Goal: Entertainment & Leisure: Consume media (video, audio)

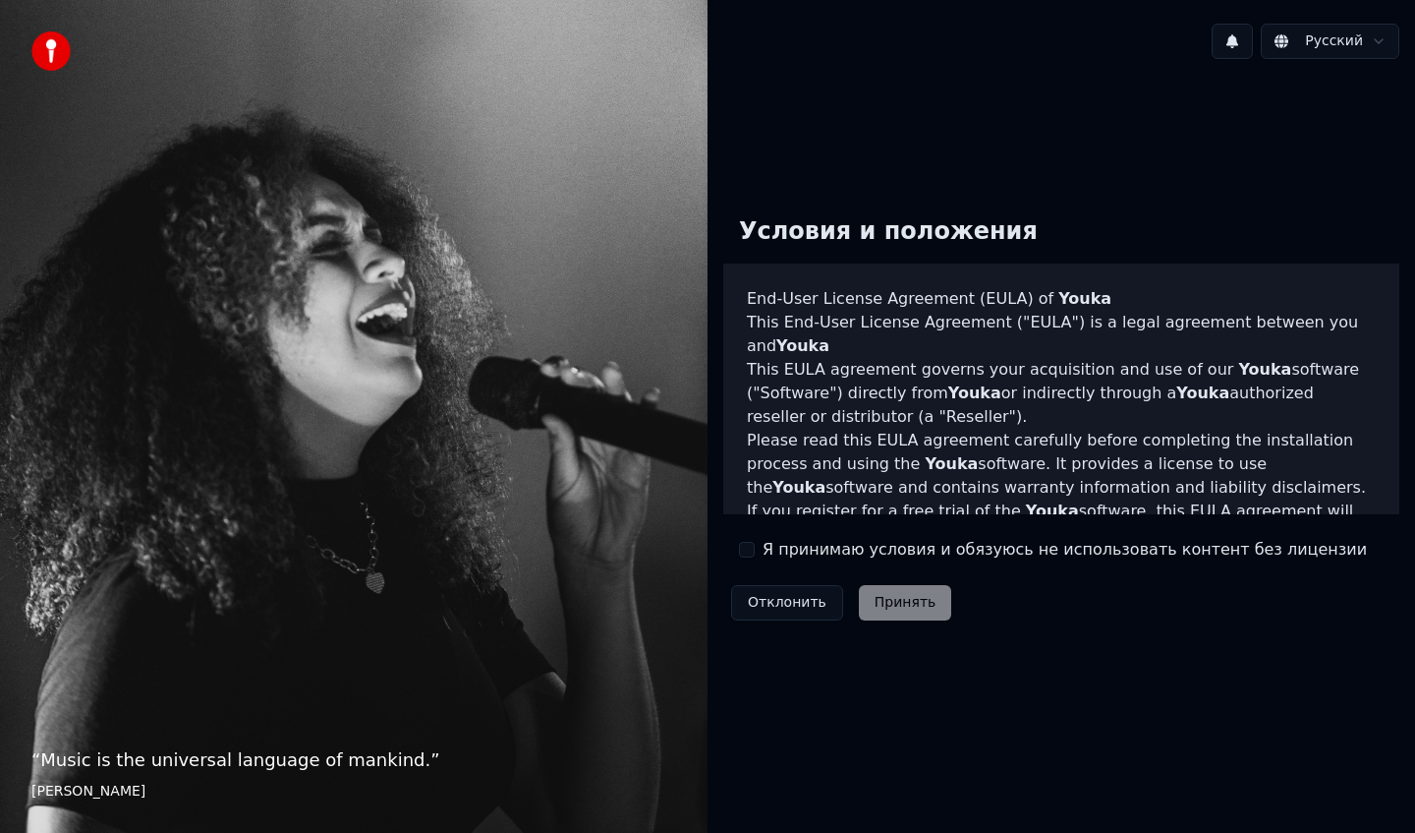
click at [754, 556] on div "Я принимаю условия и обязуюсь не использовать контент без лицензии" at bounding box center [1053, 550] width 628 height 24
click at [749, 551] on button "Я принимаю условия и обязуюсь не использовать контент без лицензии" at bounding box center [747, 550] width 16 height 16
click at [884, 594] on button "Принять" at bounding box center [905, 602] width 93 height 35
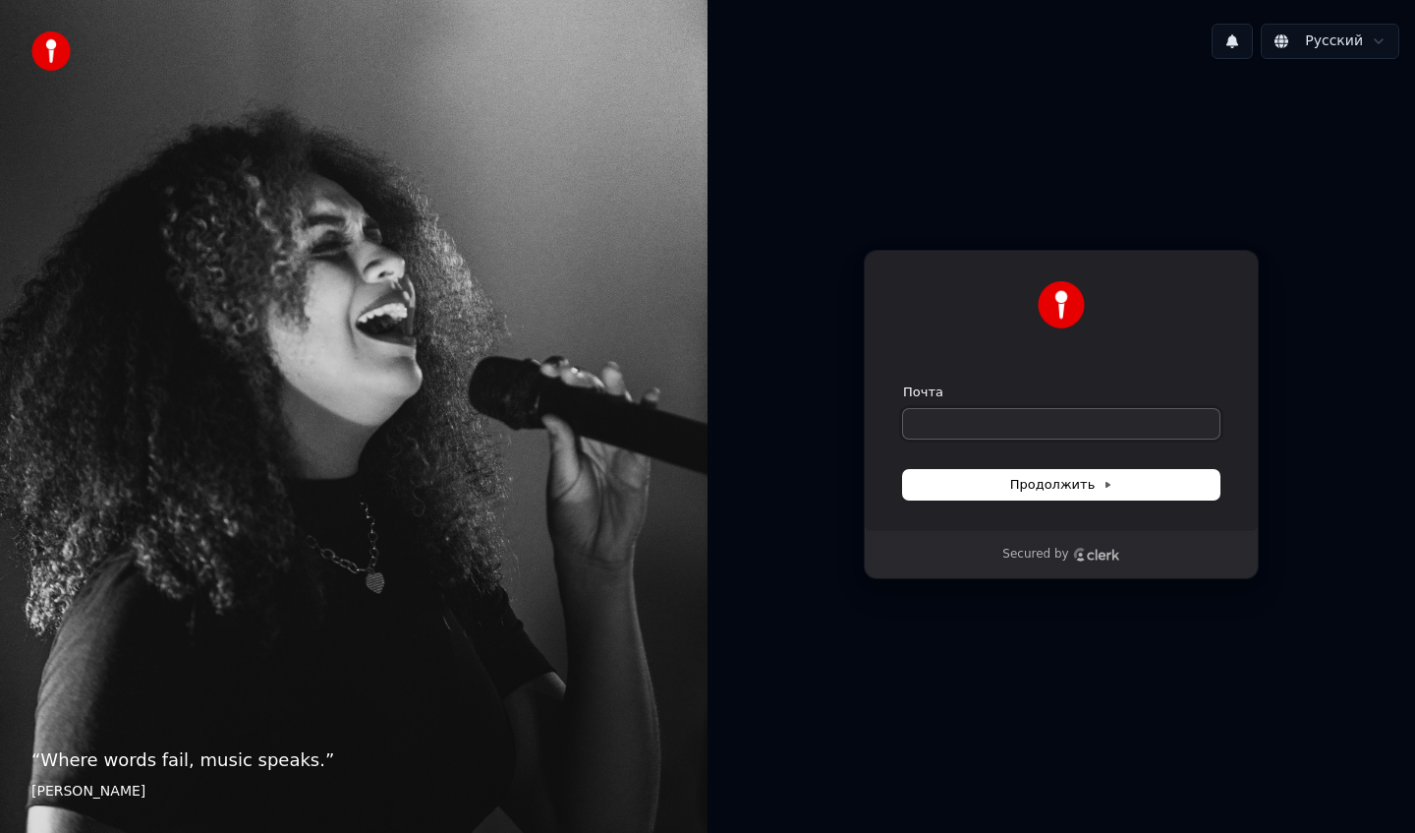
click at [959, 433] on input "Почта" at bounding box center [1061, 423] width 317 height 29
type input "*"
click at [1040, 495] on button "Продолжить" at bounding box center [1061, 484] width 317 height 29
type input "**********"
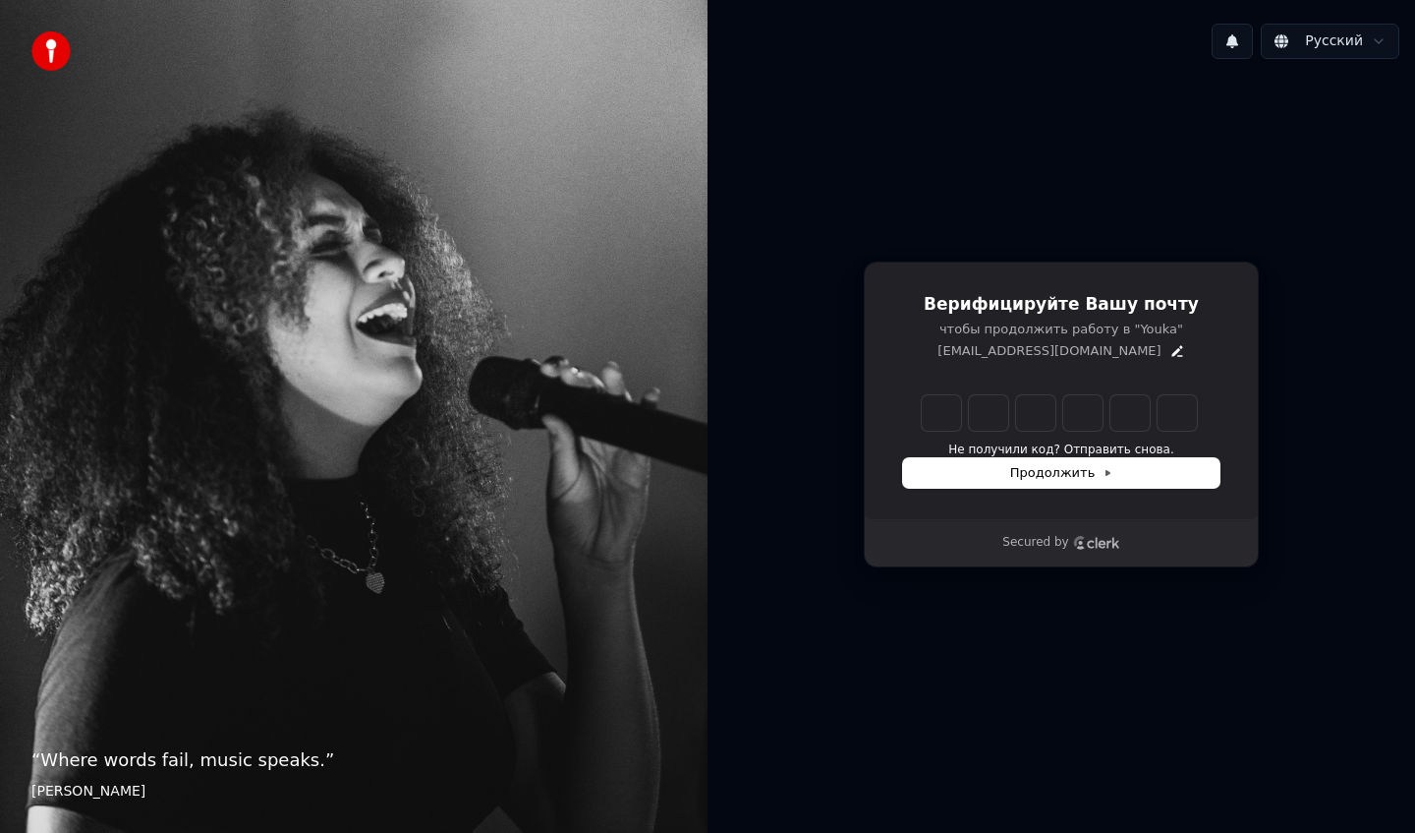
type input "******"
type input "*"
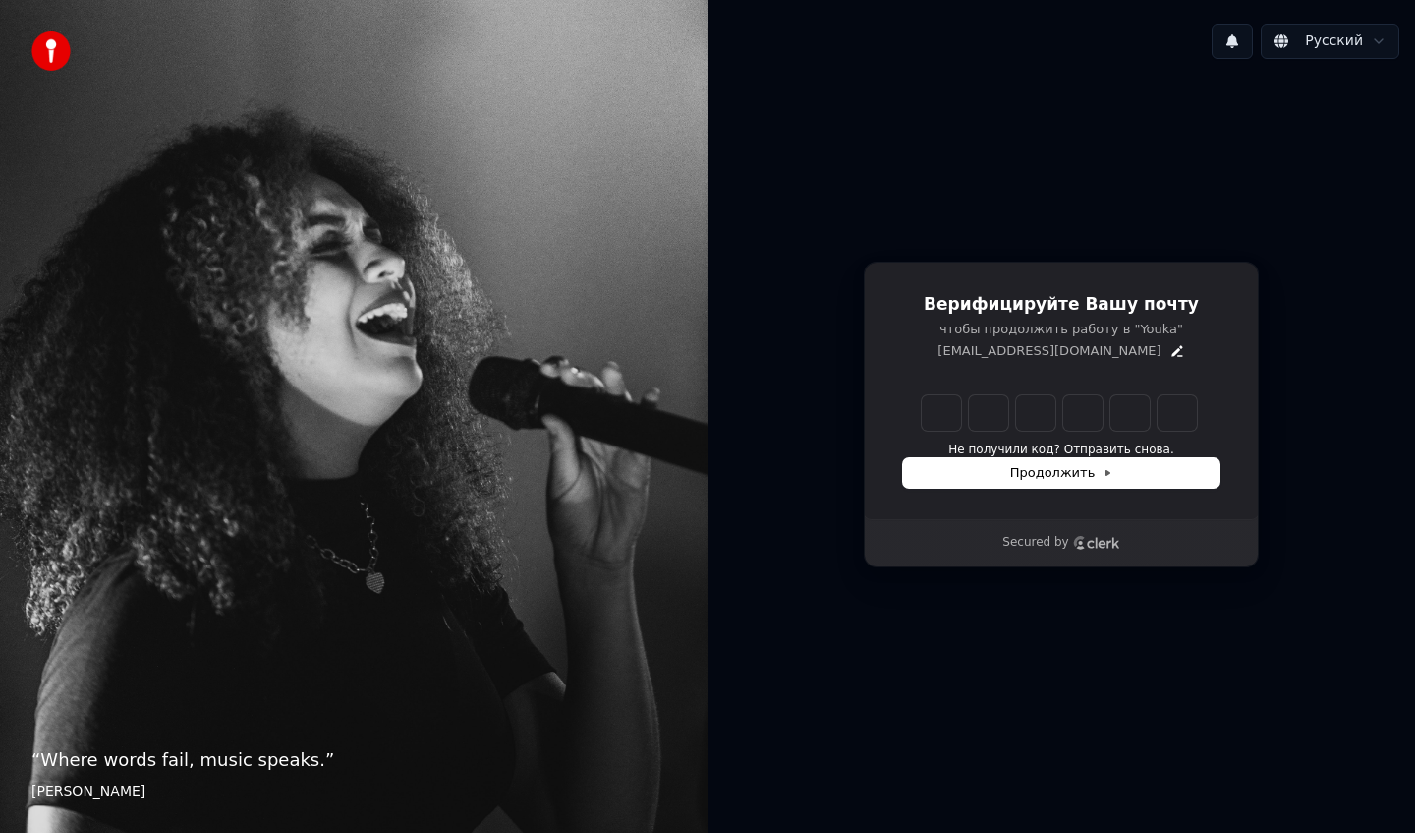
type input "*"
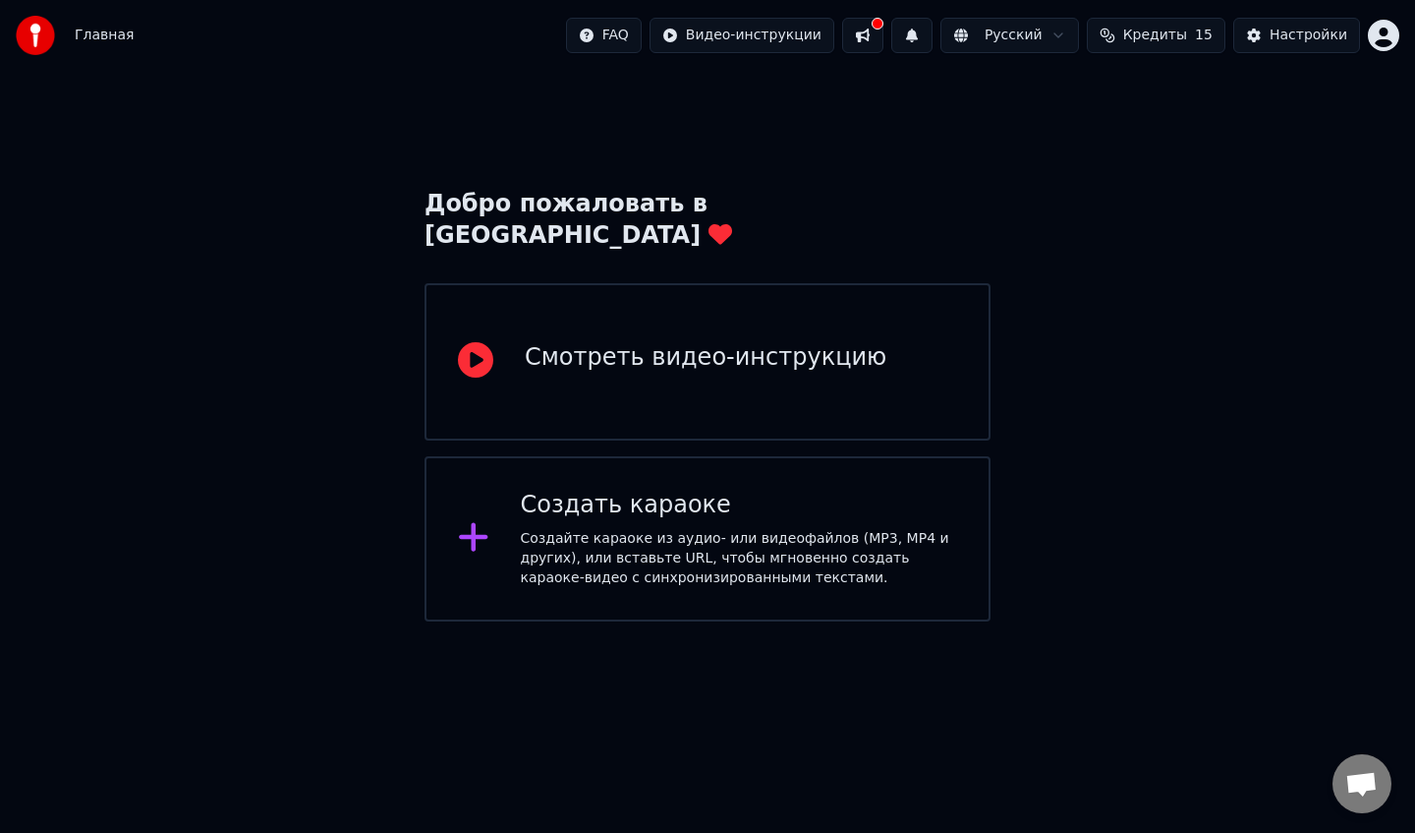
click at [726, 490] on div "Создать караоке" at bounding box center [739, 505] width 437 height 31
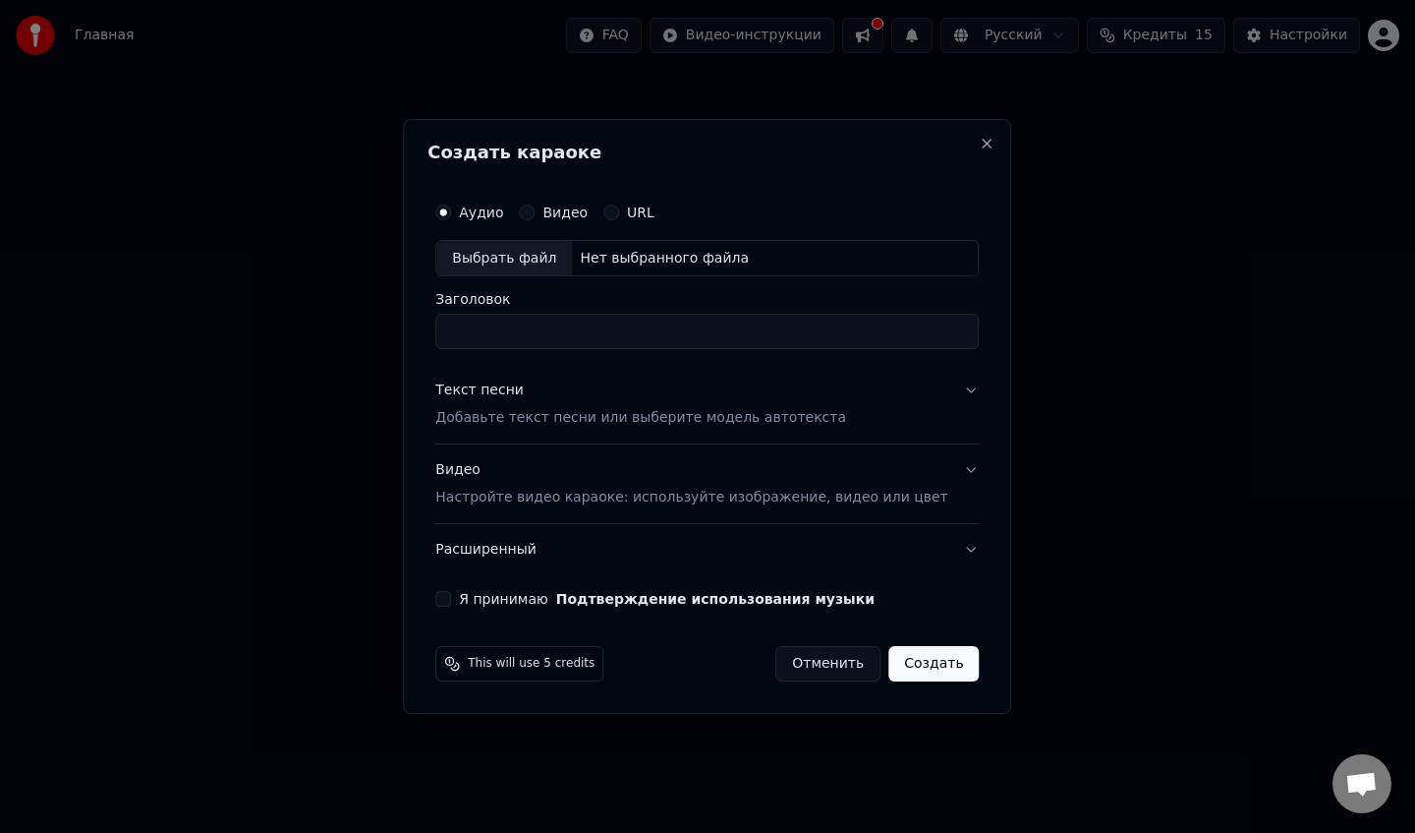
click at [535, 256] on div "Выбрать файл" at bounding box center [504, 258] width 136 height 35
type input "**********"
click at [497, 390] on div "Текст песни" at bounding box center [479, 391] width 88 height 20
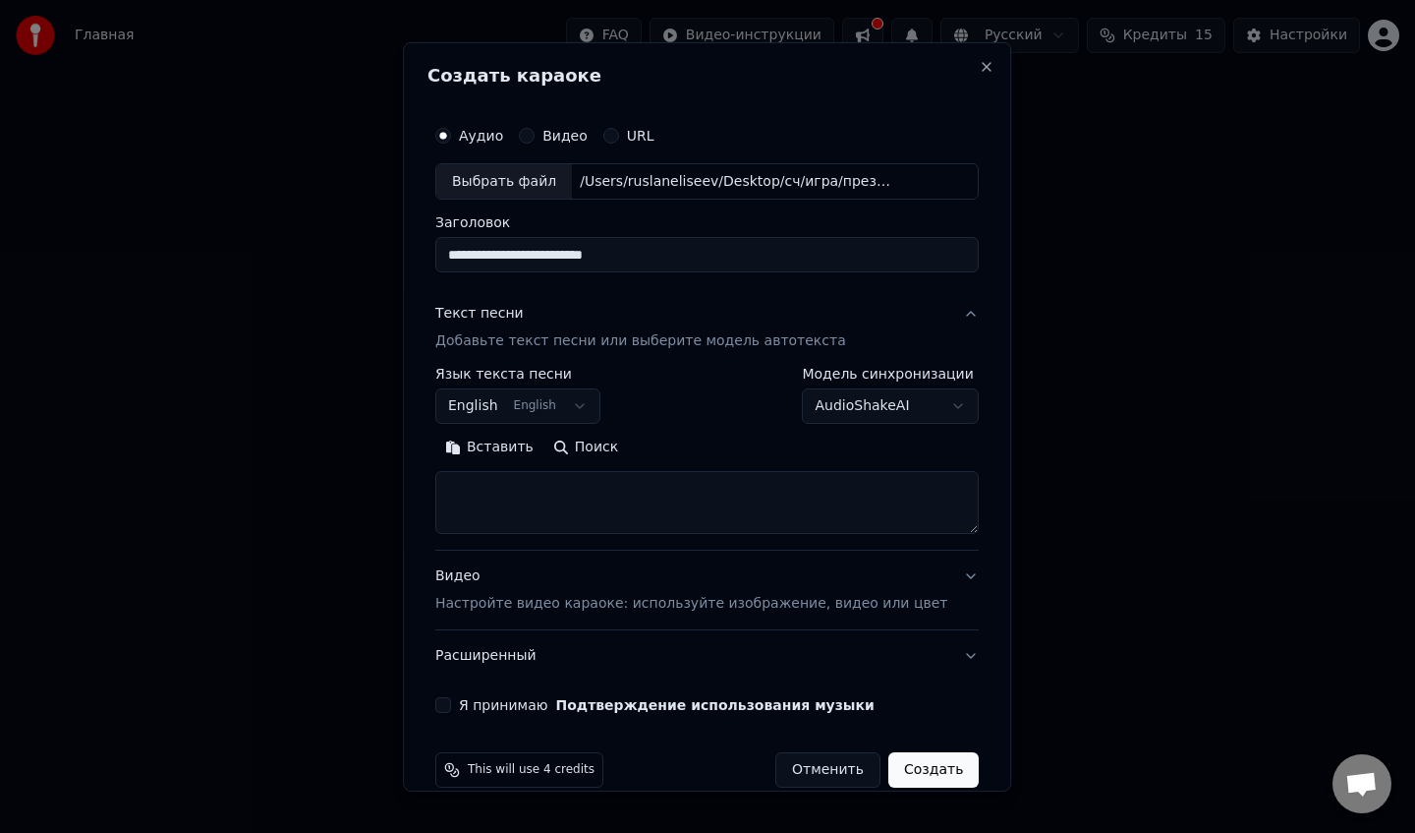
click at [582, 405] on button "English English" at bounding box center [517, 405] width 165 height 35
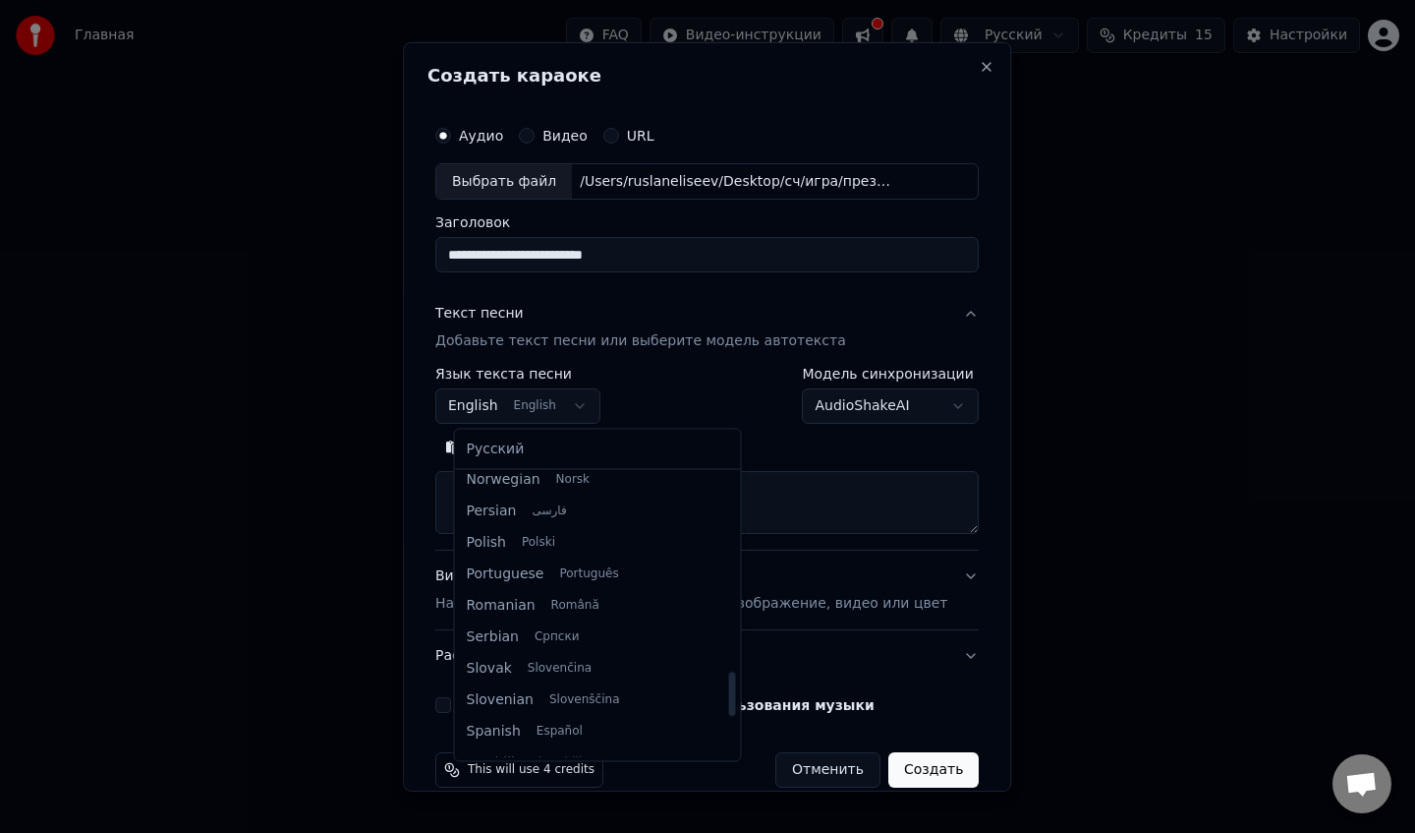
scroll to position [1057, 0]
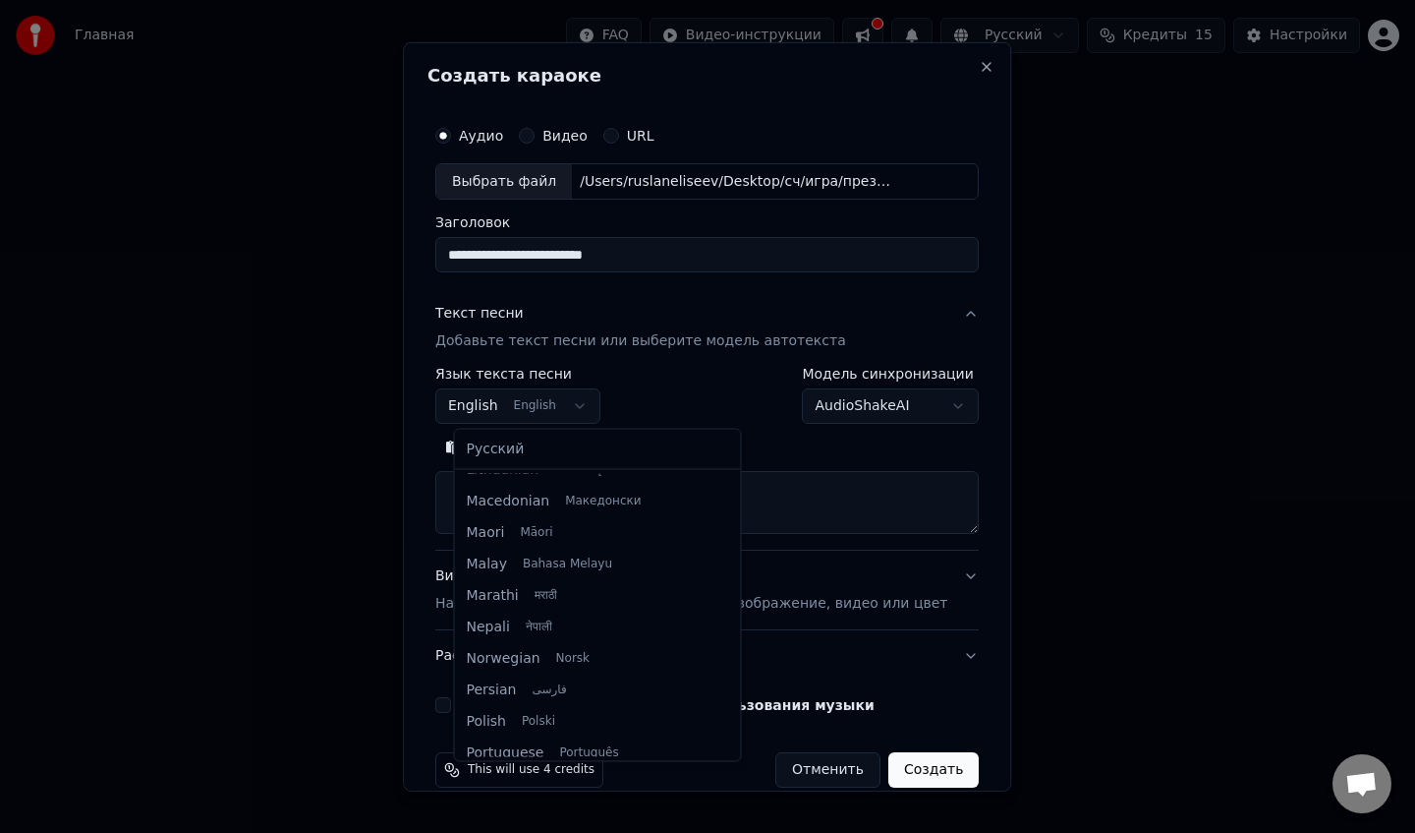
select select "**"
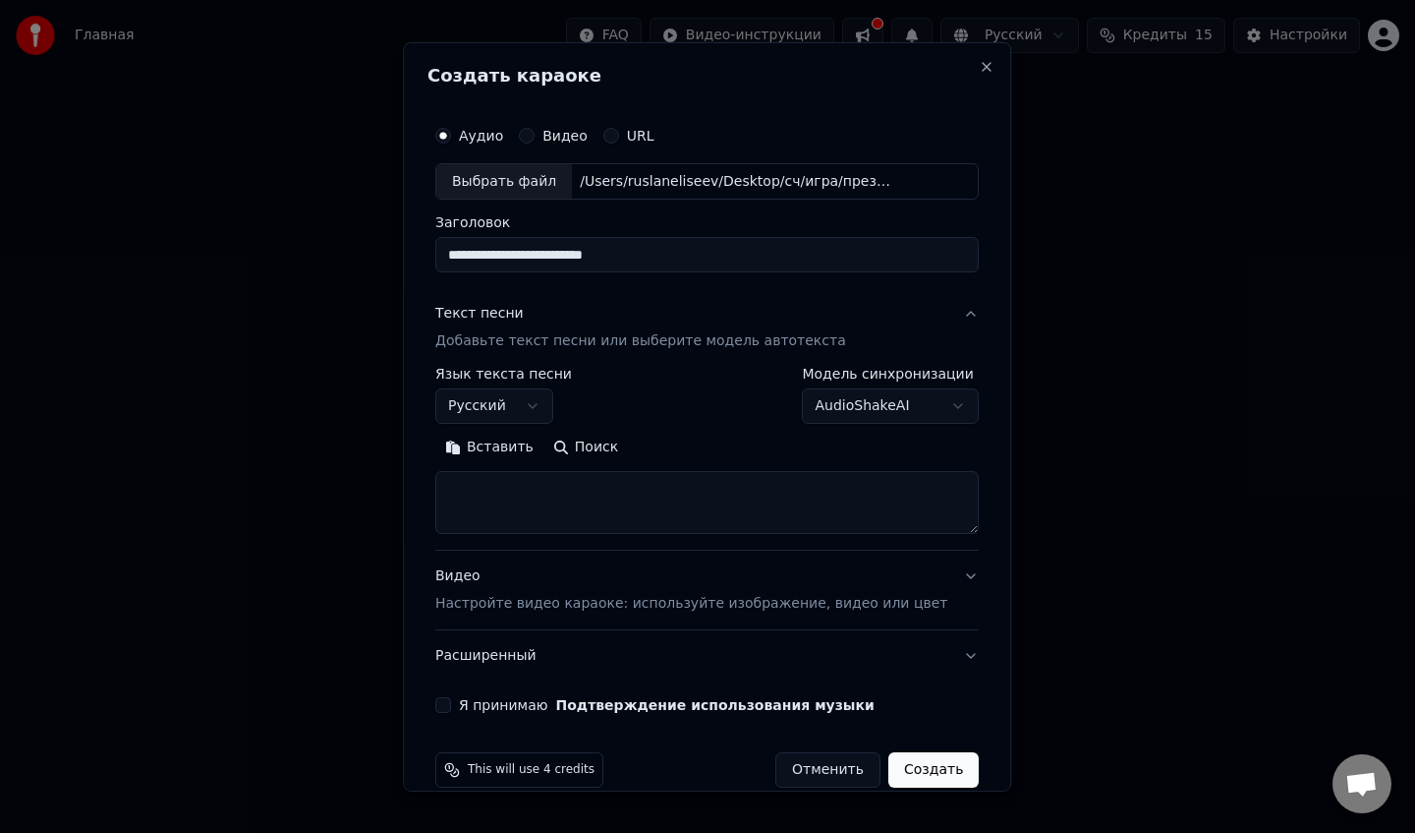
click at [549, 500] on textarea at bounding box center [707, 502] width 544 height 63
paste textarea "**********"
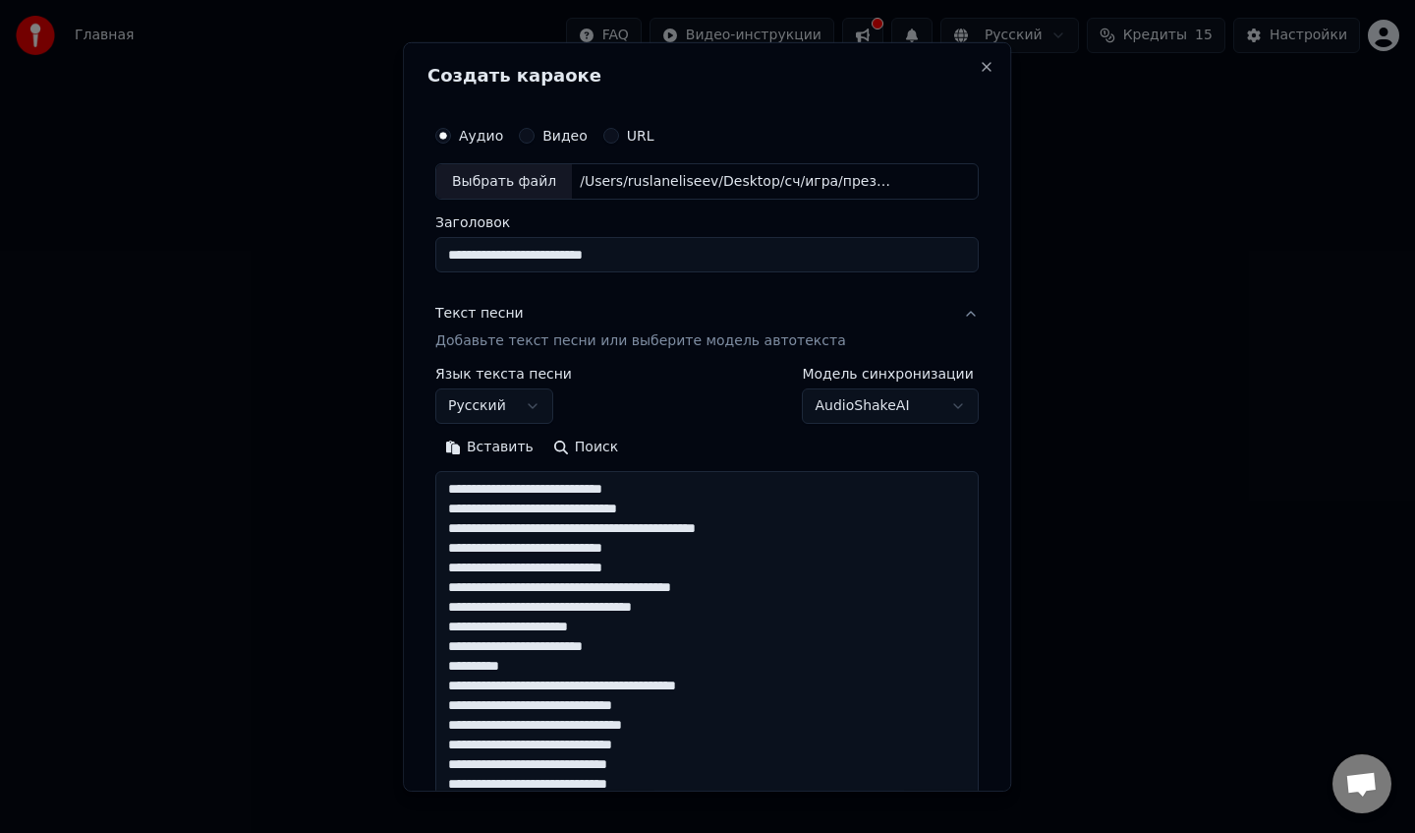
scroll to position [613, 0]
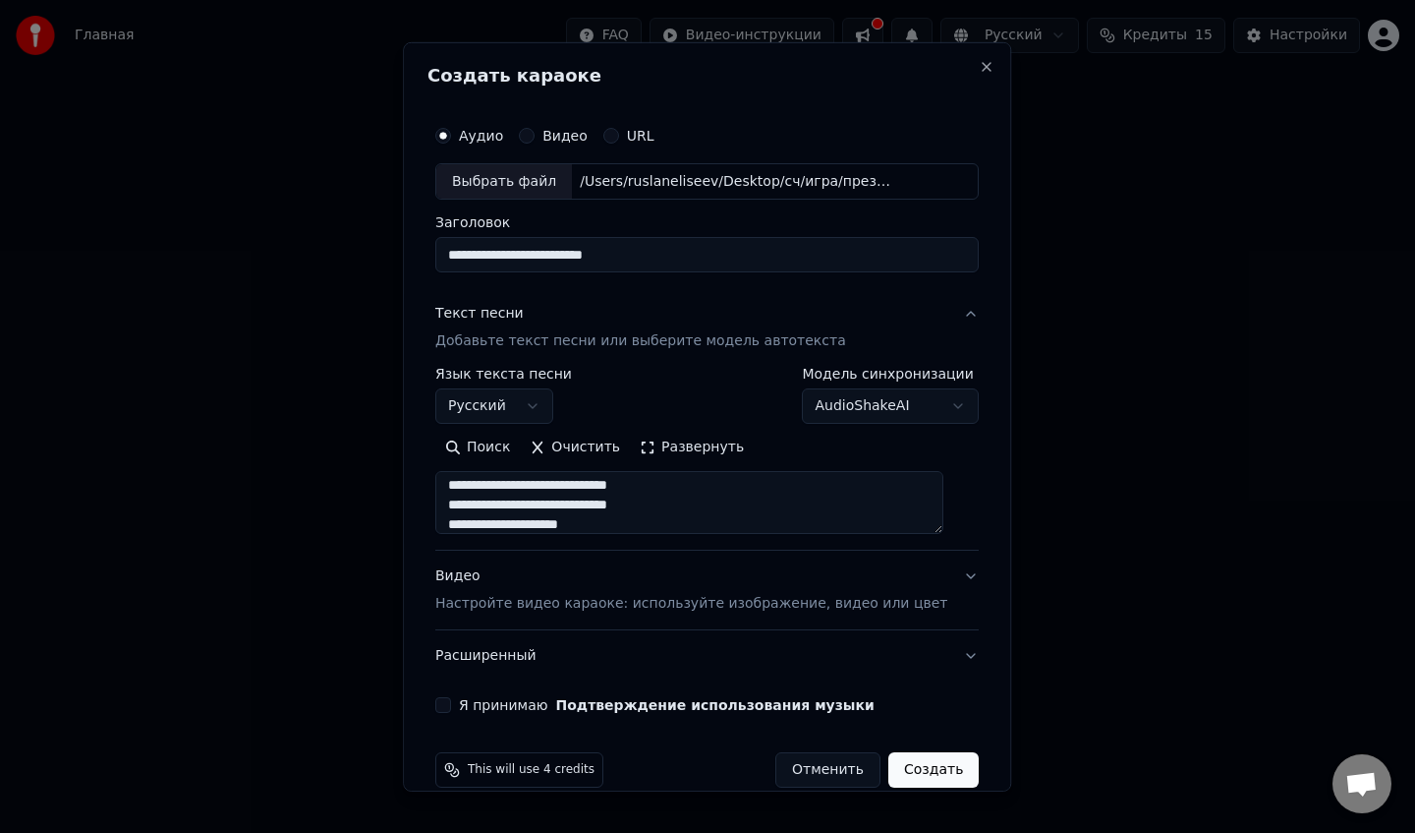
click at [678, 448] on button "Развернуть" at bounding box center [692, 447] width 124 height 31
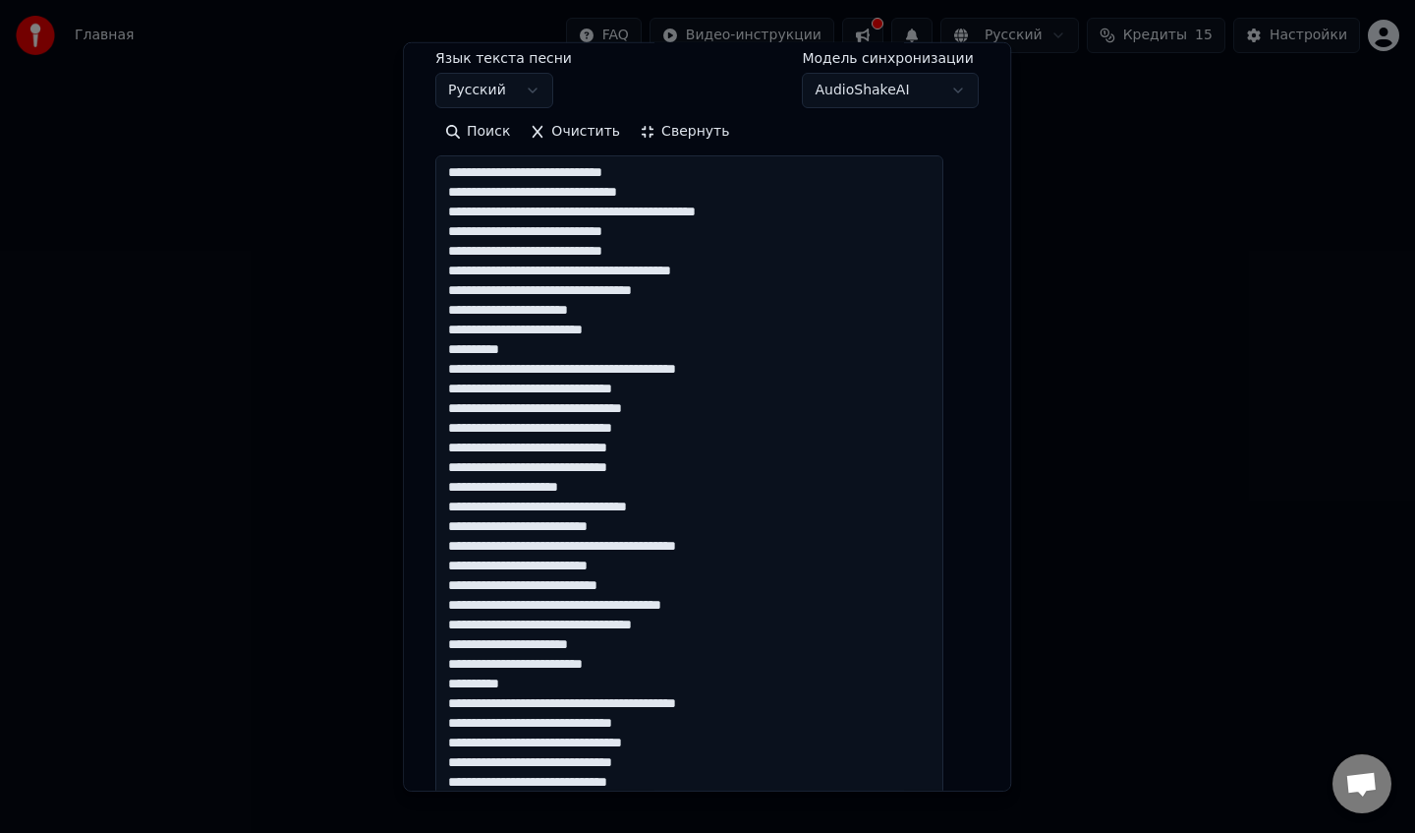
scroll to position [317, 0]
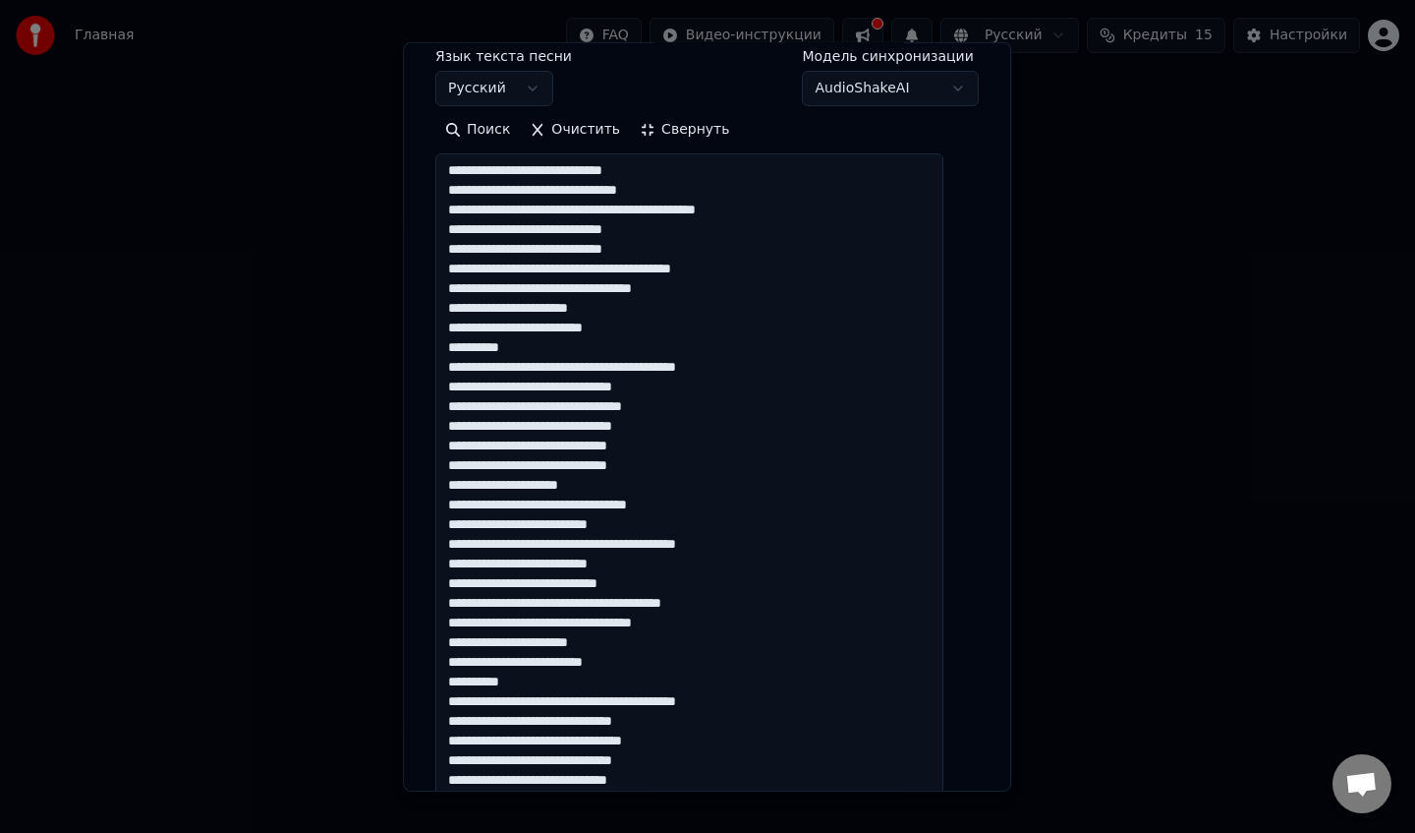
click at [695, 174] on textarea at bounding box center [689, 495] width 508 height 684
click at [718, 193] on textarea at bounding box center [689, 495] width 508 height 684
click at [695, 237] on textarea at bounding box center [689, 495] width 508 height 684
click at [728, 263] on textarea at bounding box center [689, 495] width 508 height 684
click at [695, 173] on textarea at bounding box center [689, 495] width 508 height 684
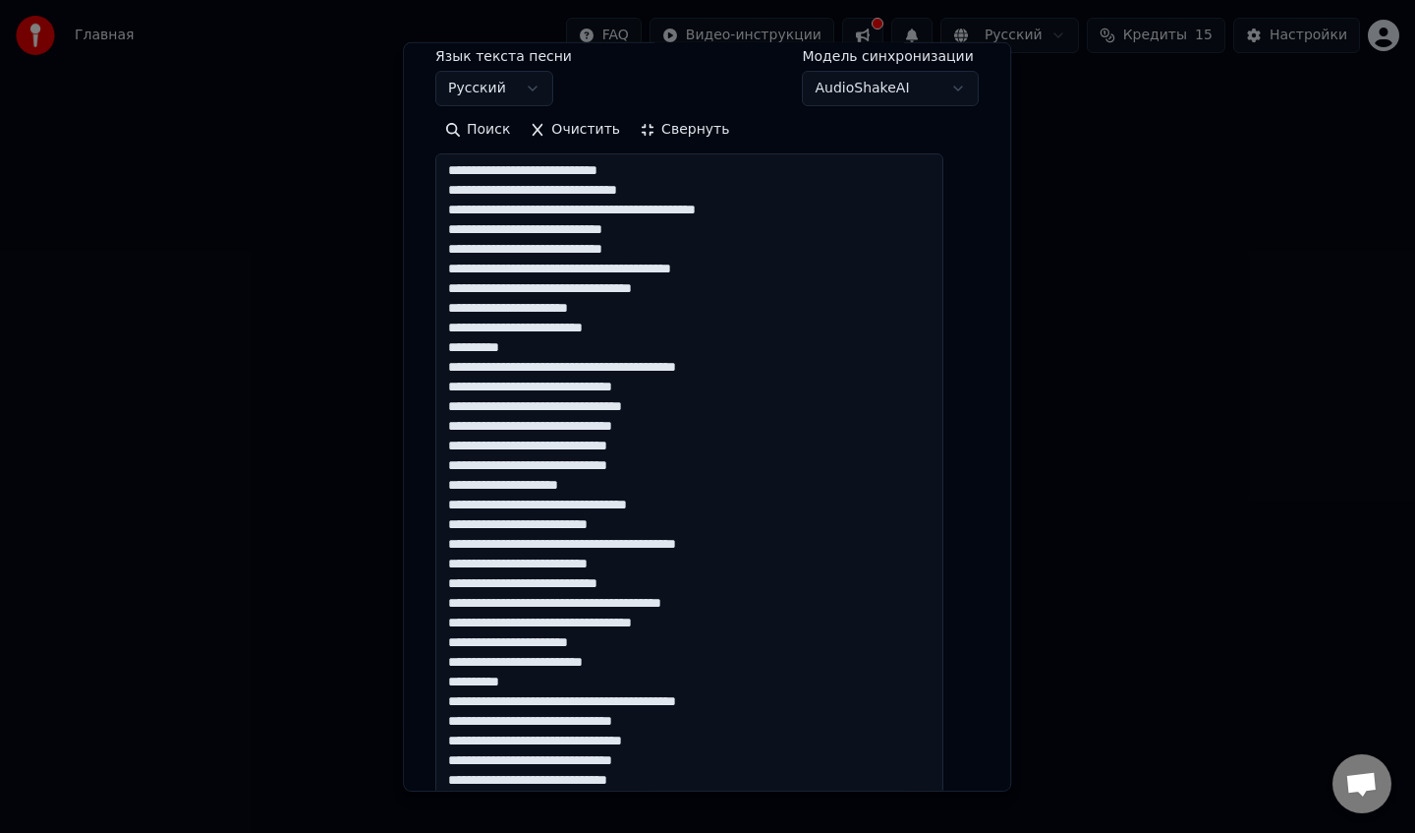
click at [723, 192] on textarea at bounding box center [689, 495] width 508 height 684
click at [693, 252] on textarea at bounding box center [689, 495] width 508 height 684
click at [658, 311] on textarea at bounding box center [689, 495] width 508 height 684
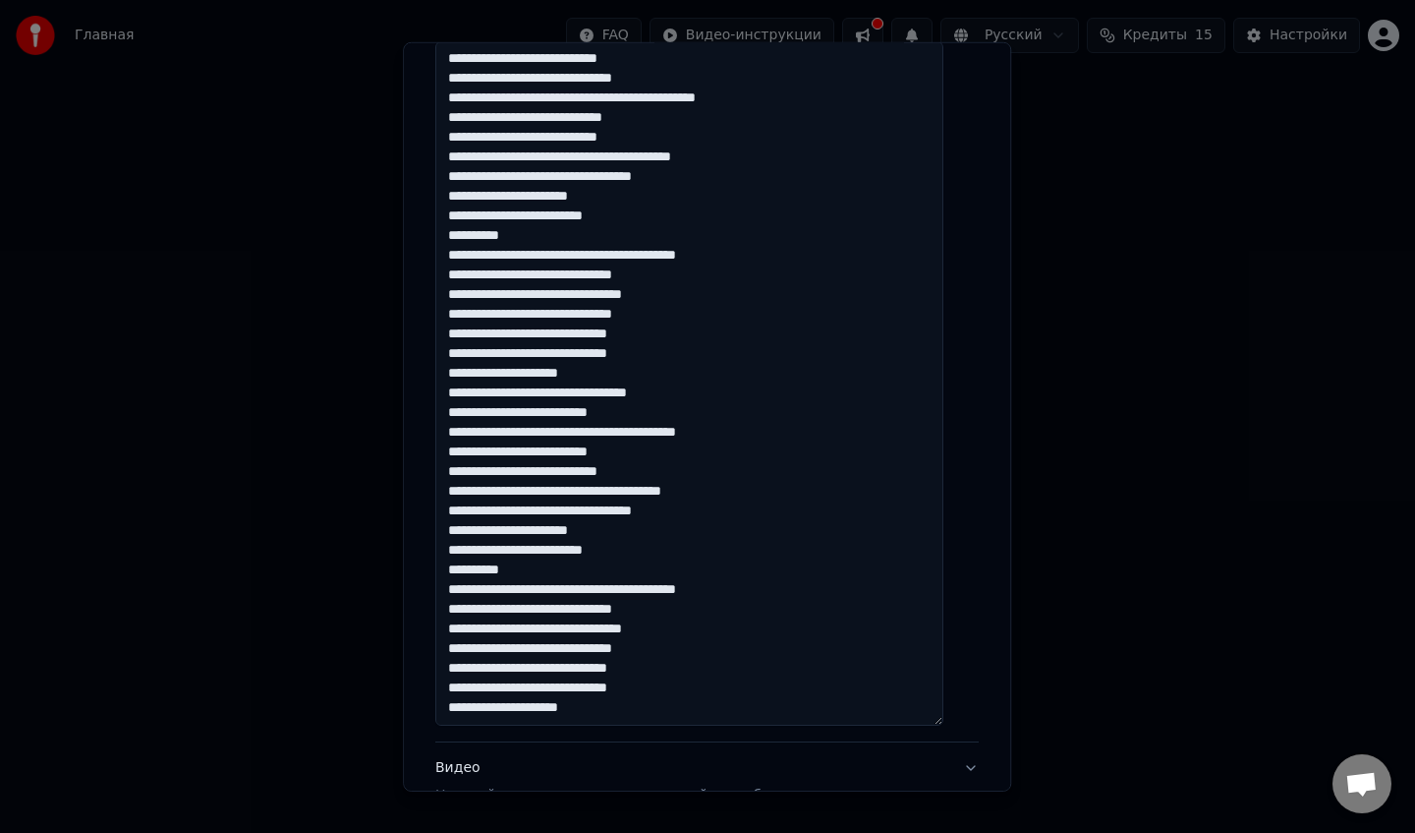
scroll to position [433, 0]
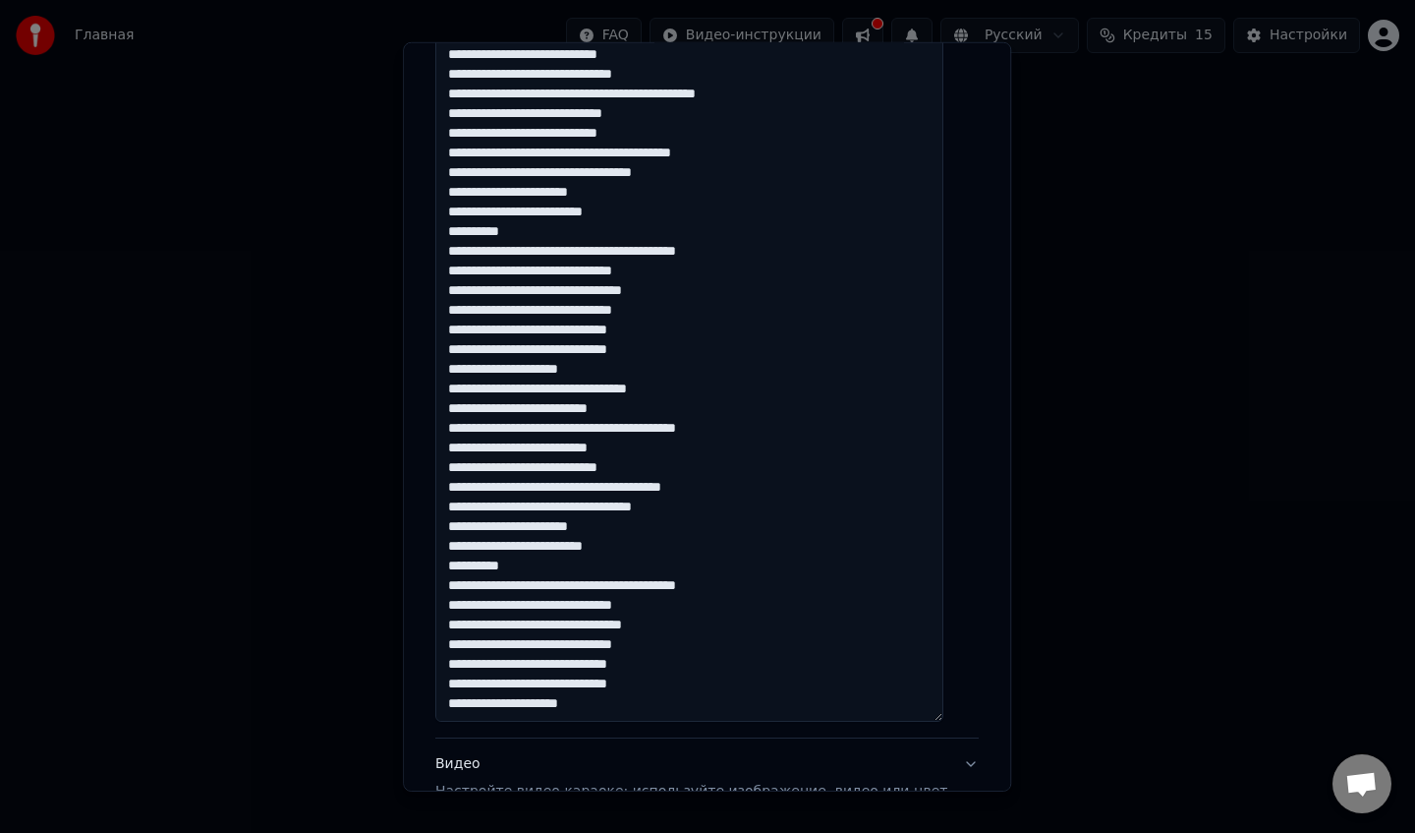
click at [720, 313] on textarea at bounding box center [689, 379] width 508 height 684
click at [685, 414] on textarea at bounding box center [689, 379] width 508 height 684
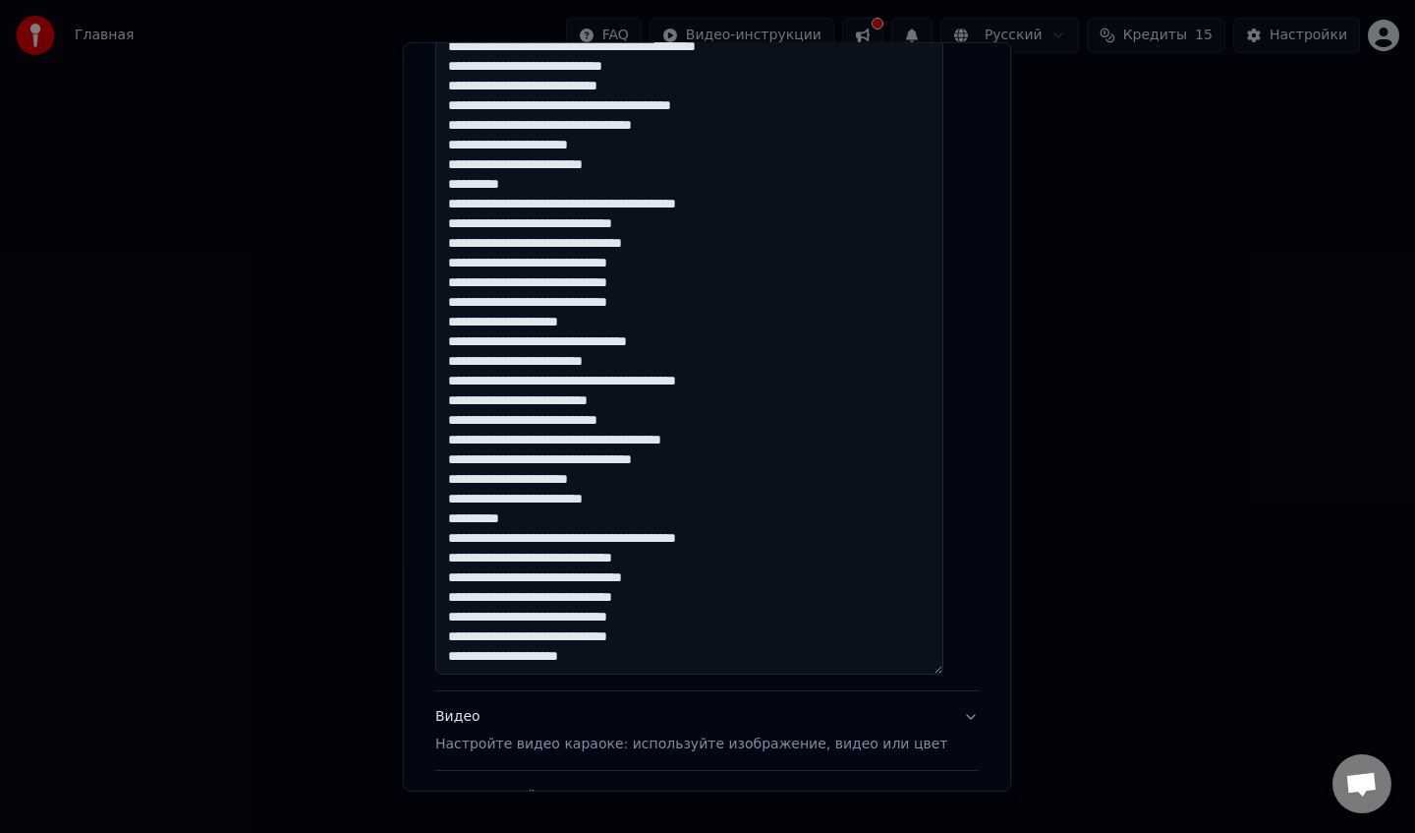
scroll to position [502, 0]
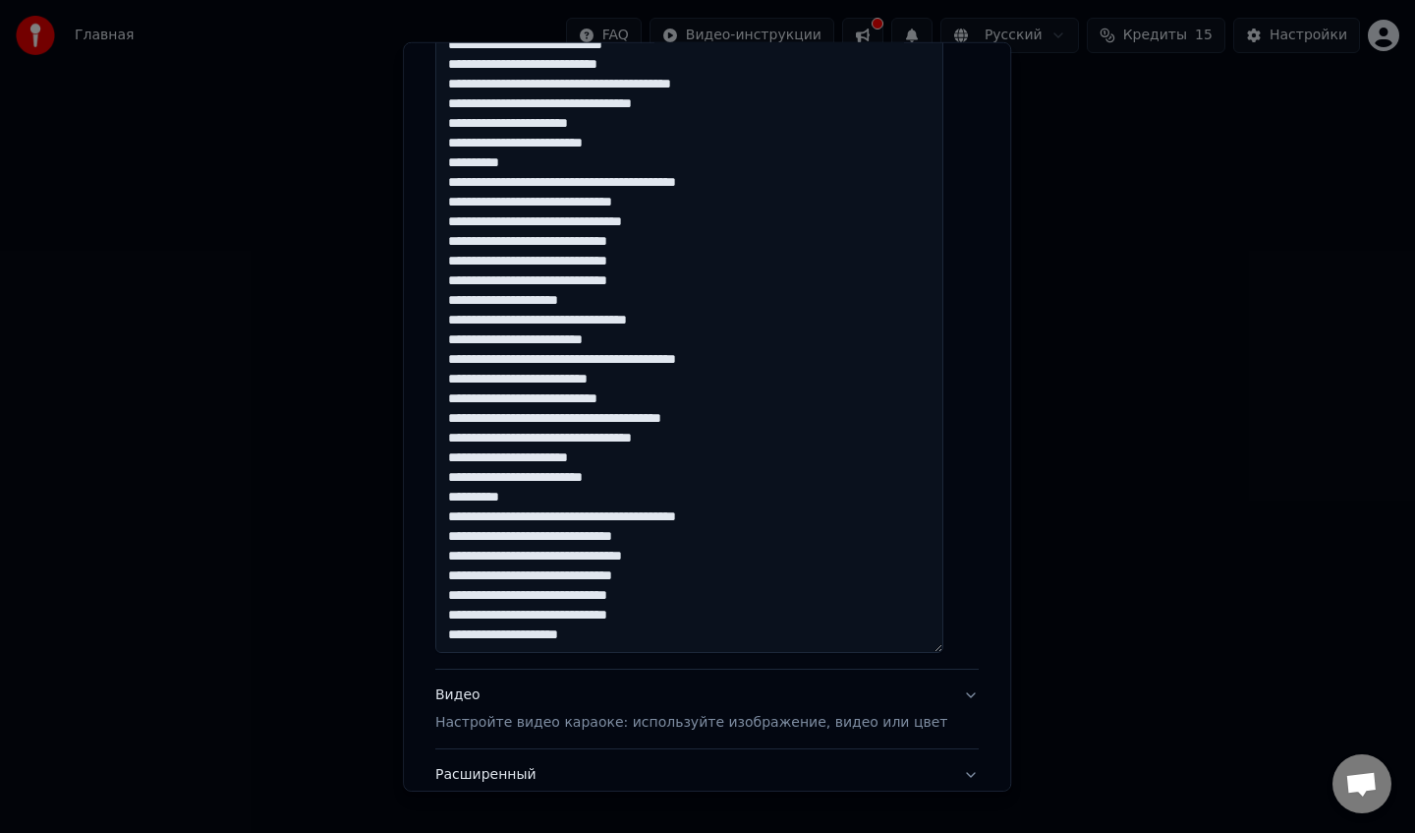
click at [791, 359] on textarea at bounding box center [689, 311] width 508 height 684
click at [687, 377] on textarea at bounding box center [689, 311] width 508 height 684
click at [669, 454] on textarea at bounding box center [689, 311] width 508 height 684
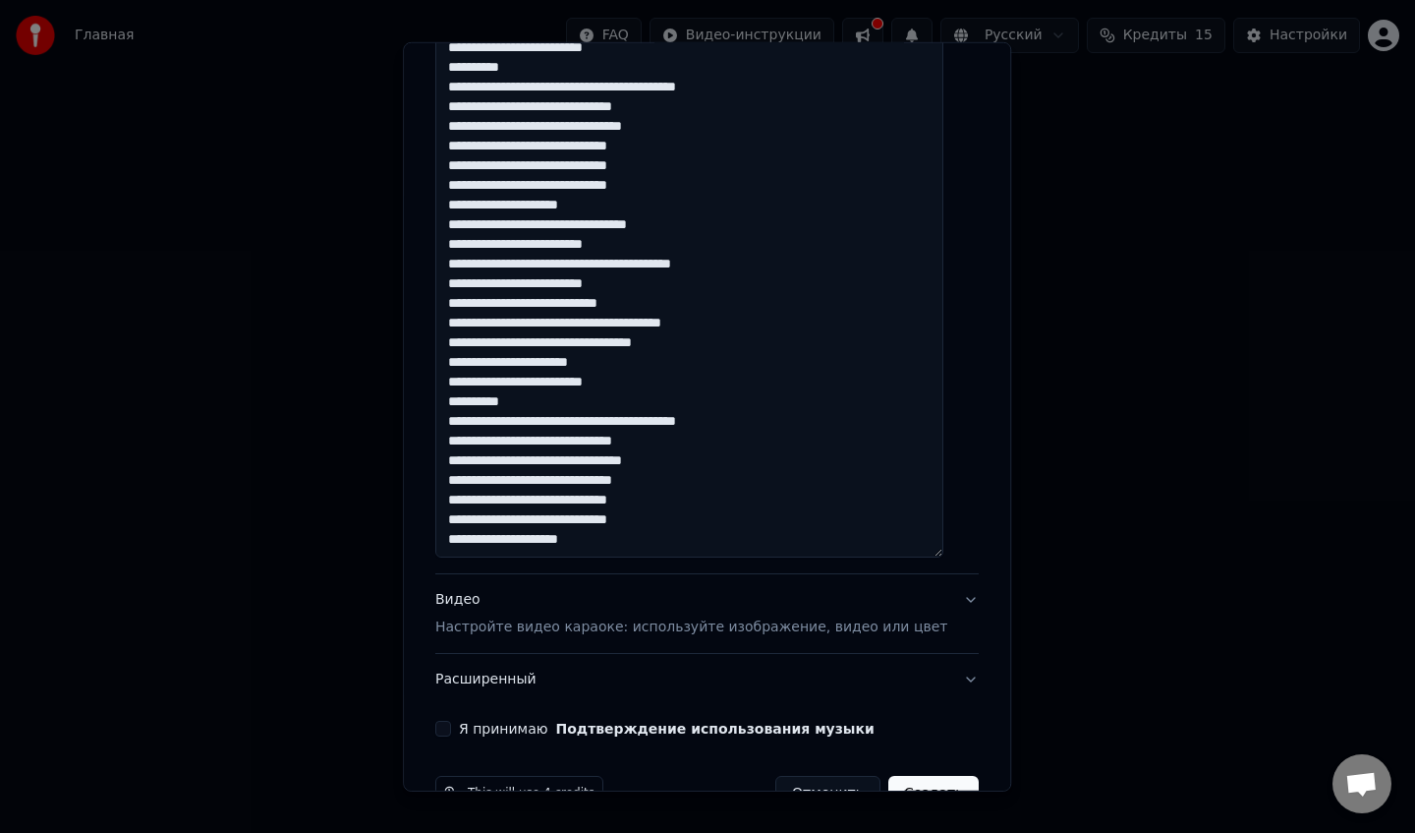
scroll to position [602, 0]
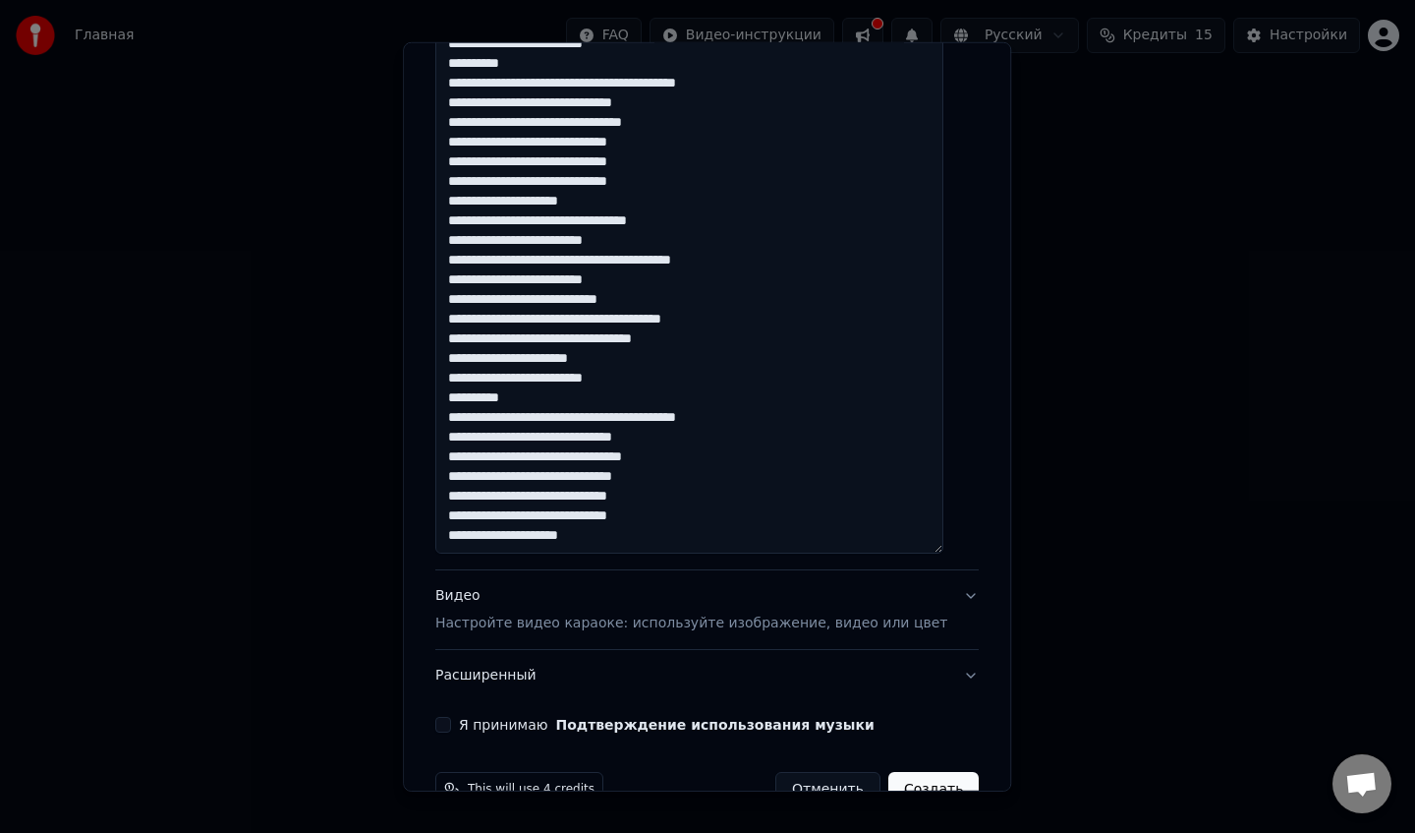
click at [719, 486] on textarea at bounding box center [689, 211] width 508 height 684
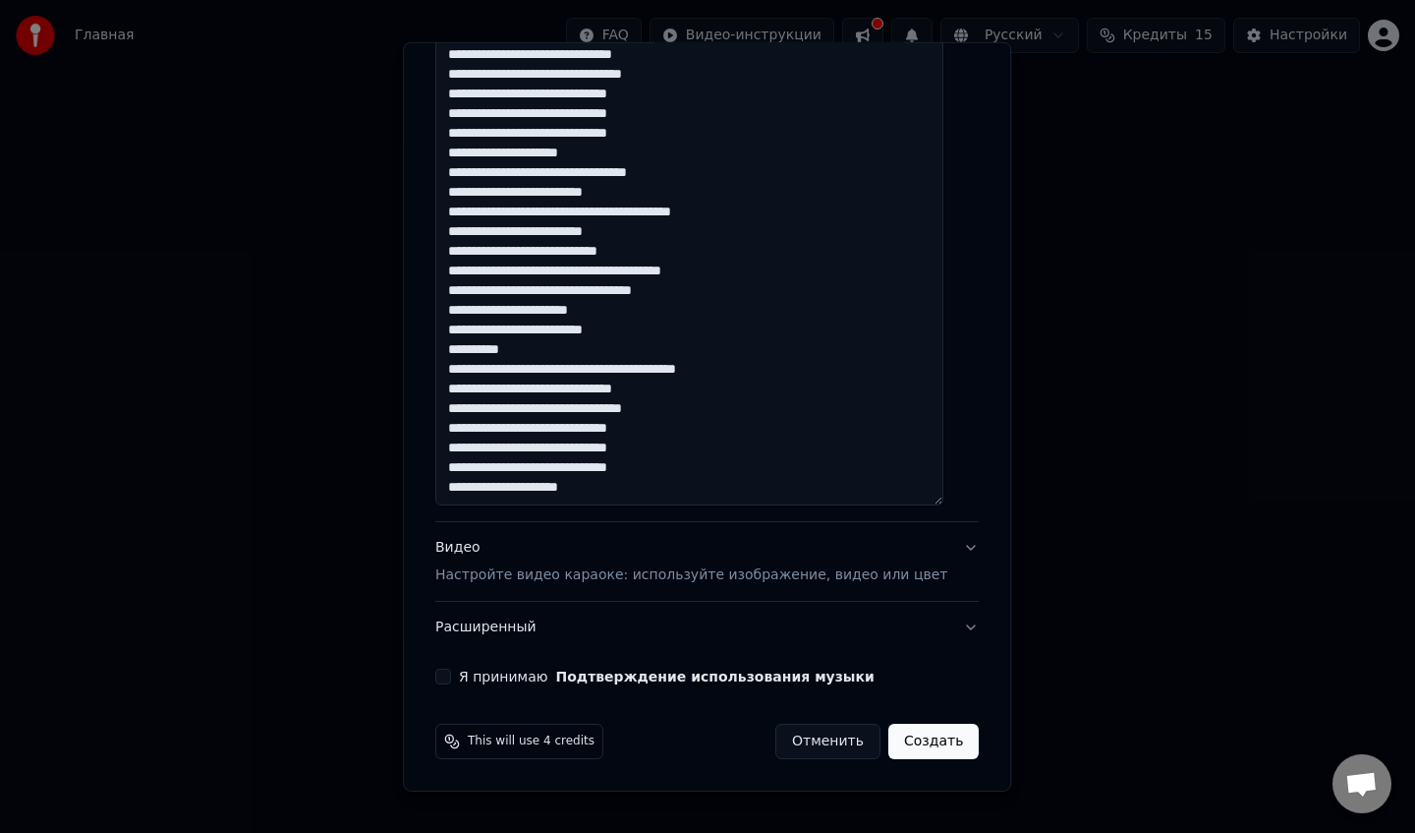
type textarea "**********"
click at [451, 680] on button "Я принимаю Подтверждение использования музыки" at bounding box center [443, 676] width 16 height 16
click at [451, 678] on button "Я принимаю Подтверждение использования музыки" at bounding box center [443, 676] width 16 height 16
click at [577, 636] on button "Расширенный" at bounding box center [707, 627] width 544 height 51
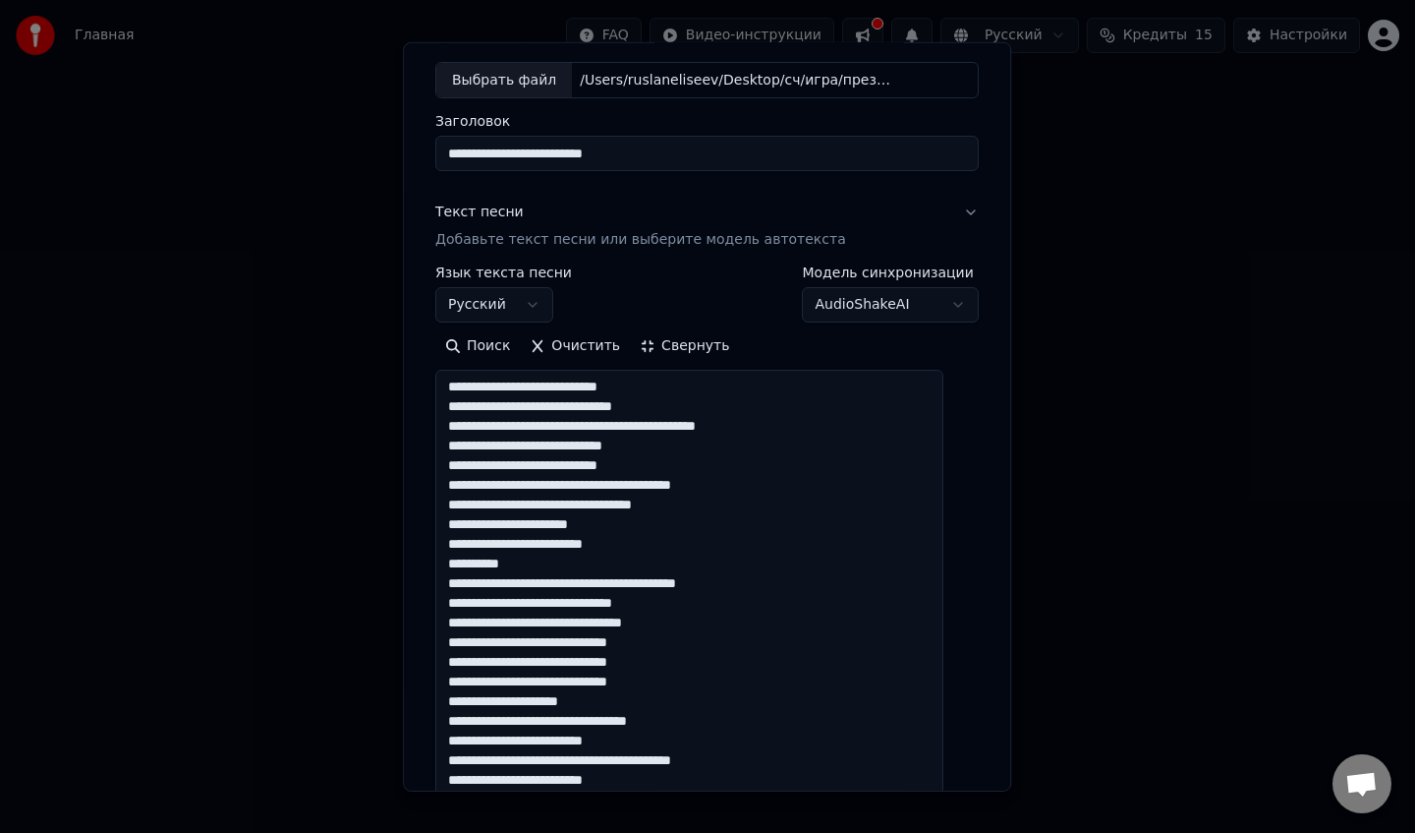
scroll to position [0, 0]
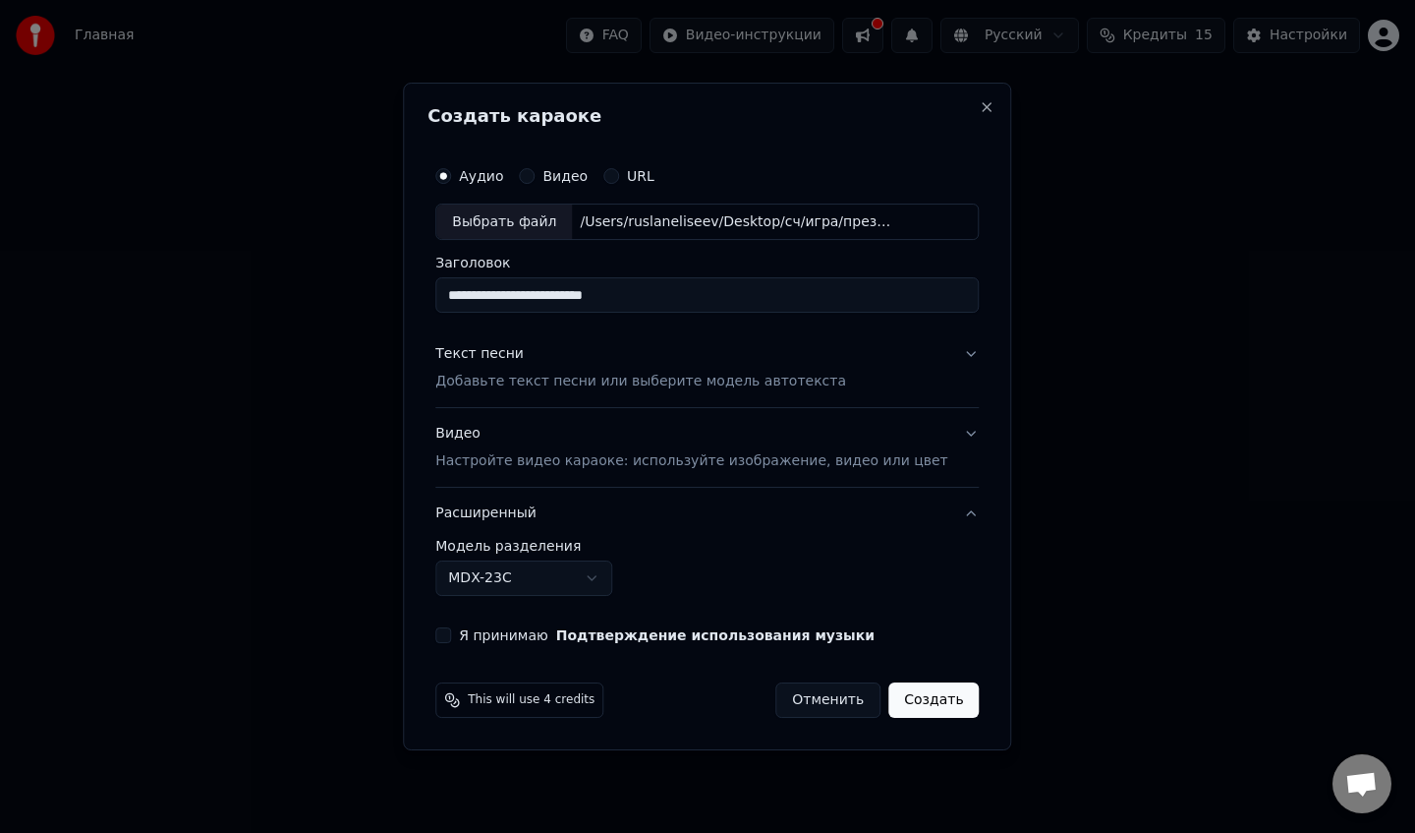
click at [831, 509] on button "Расширенный" at bounding box center [707, 513] width 544 height 51
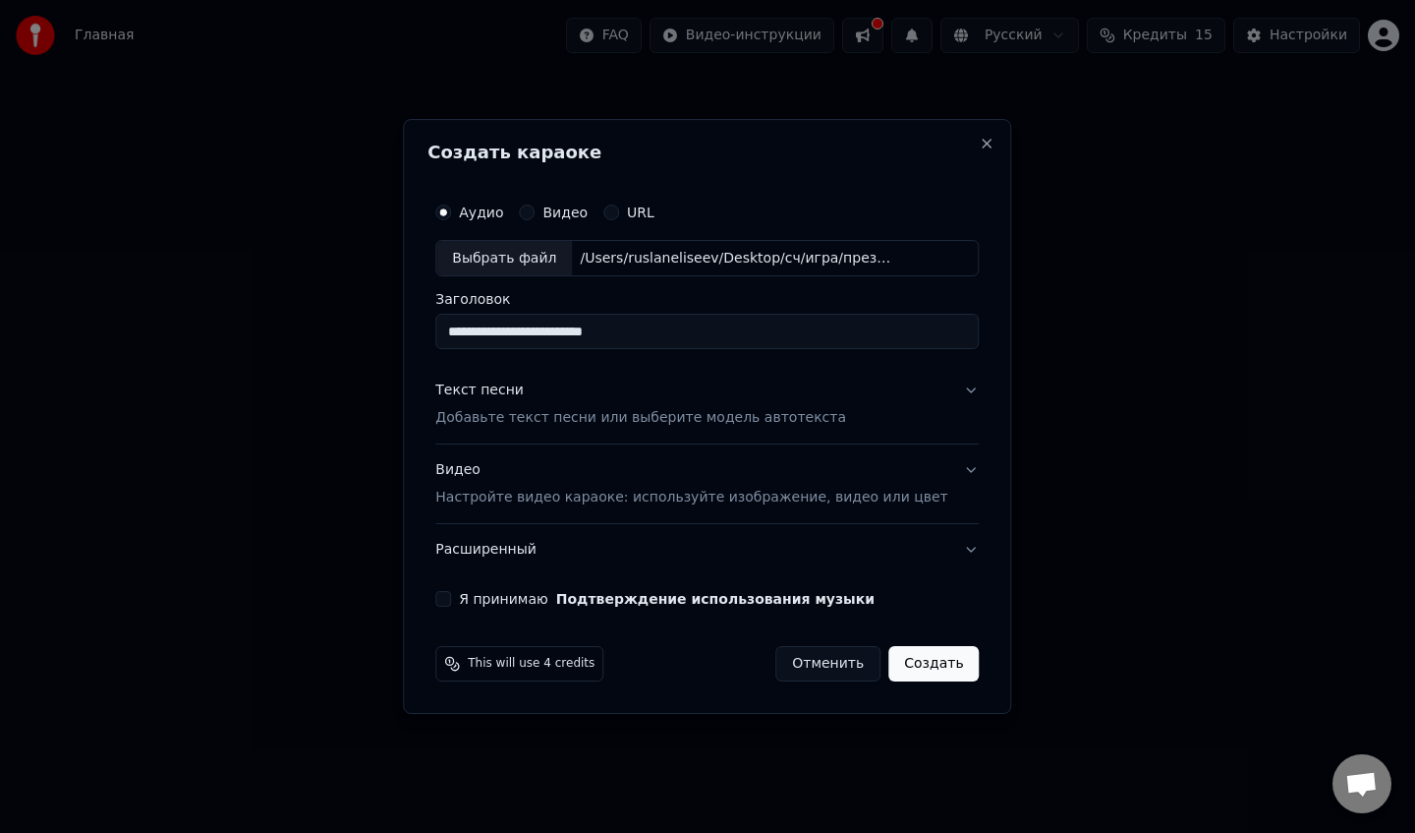
click at [940, 544] on button "Расширенный" at bounding box center [707, 549] width 544 height 51
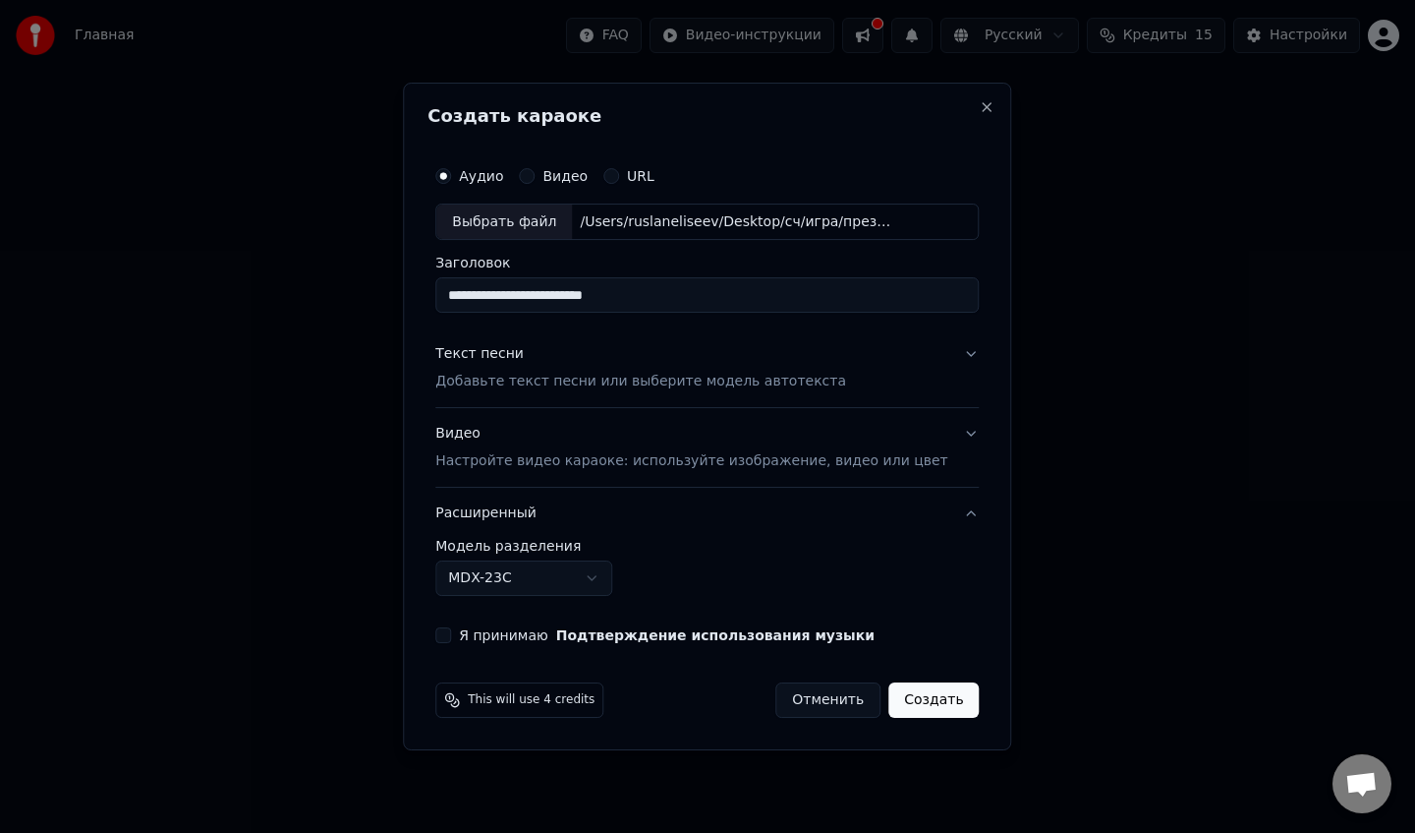
click at [922, 535] on button "Расширенный" at bounding box center [707, 513] width 544 height 51
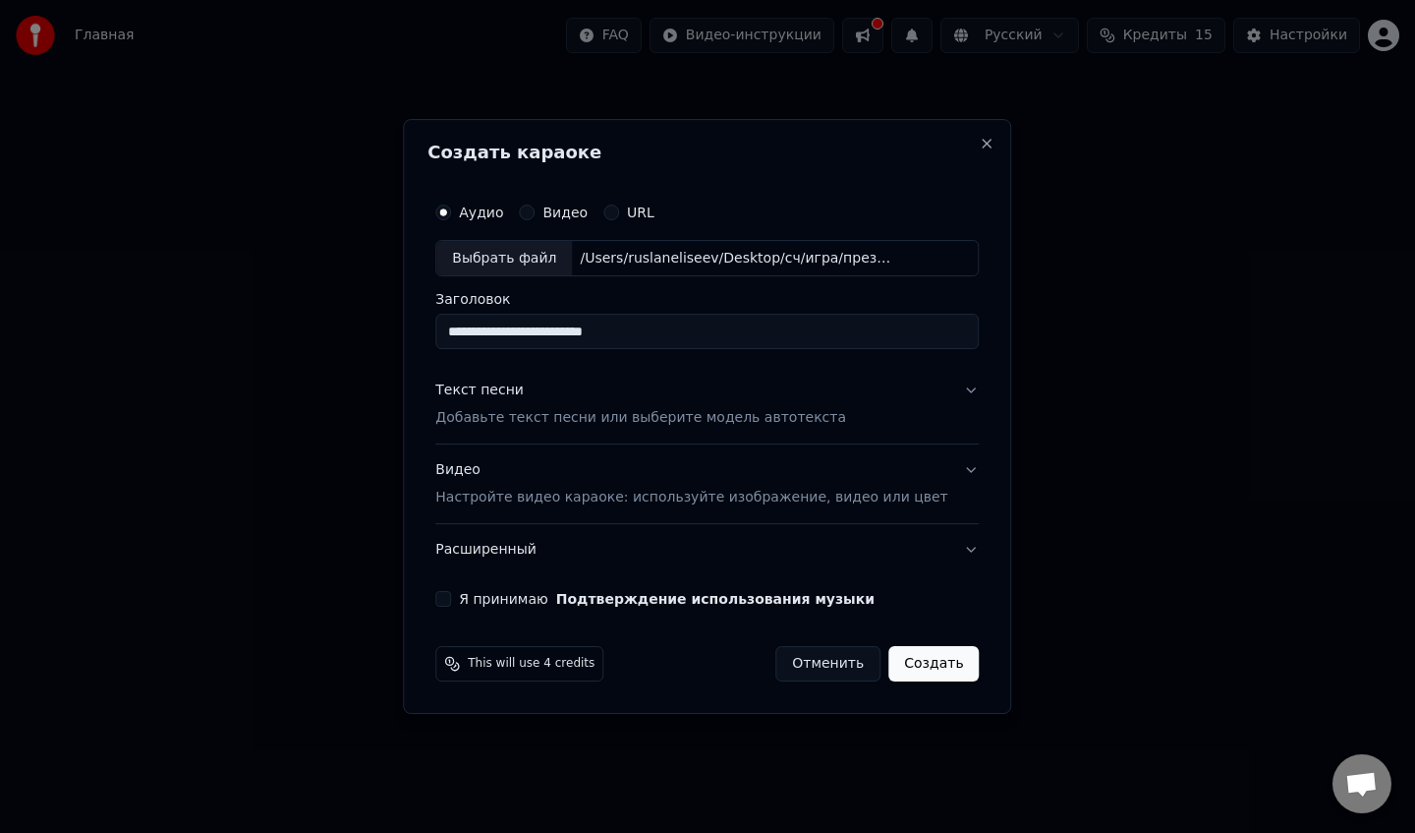
click at [922, 535] on button "Расширенный" at bounding box center [707, 549] width 544 height 51
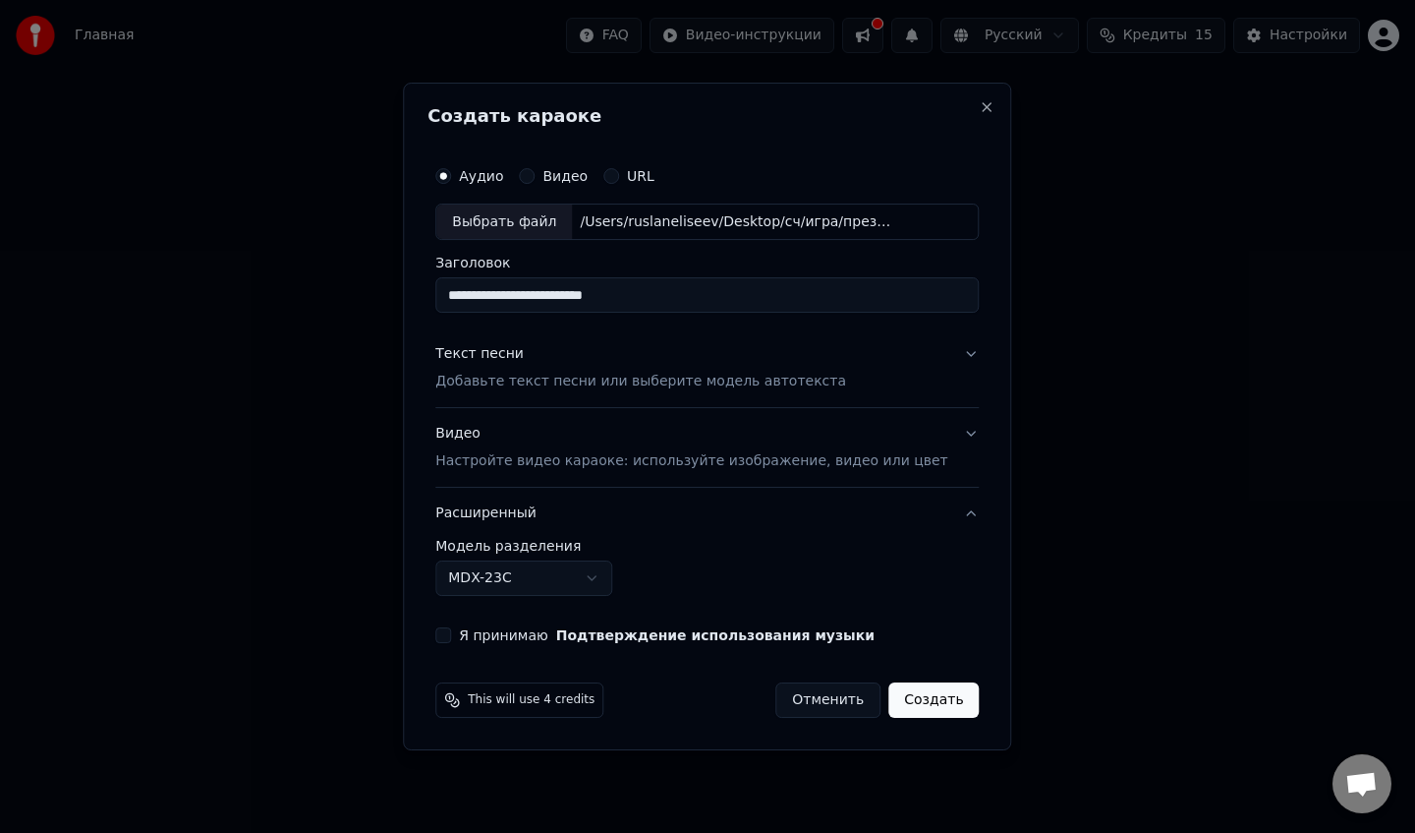
click at [929, 705] on button "Создать" at bounding box center [934, 699] width 90 height 35
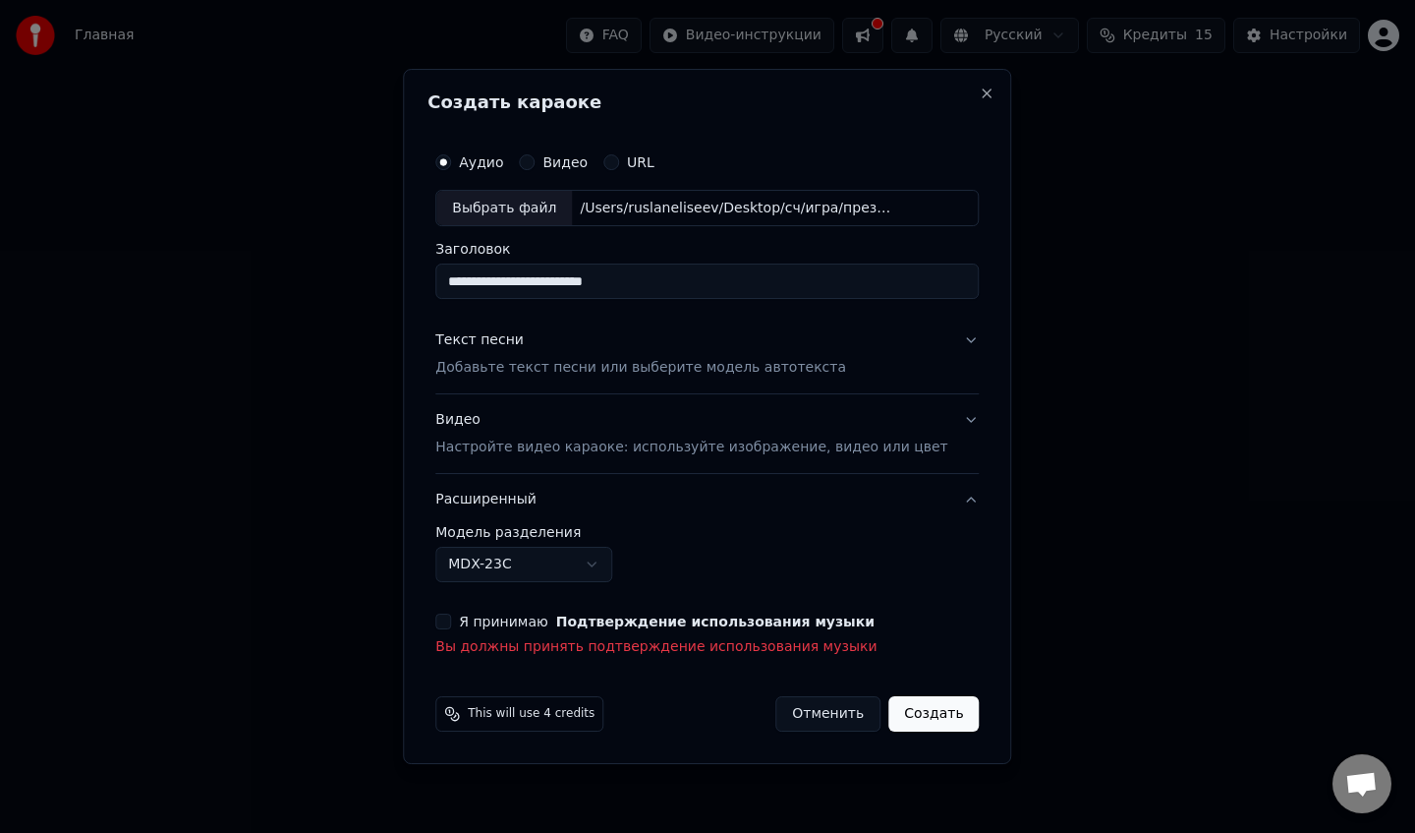
click at [451, 628] on button "Я принимаю Подтверждение использования музыки" at bounding box center [443, 621] width 16 height 16
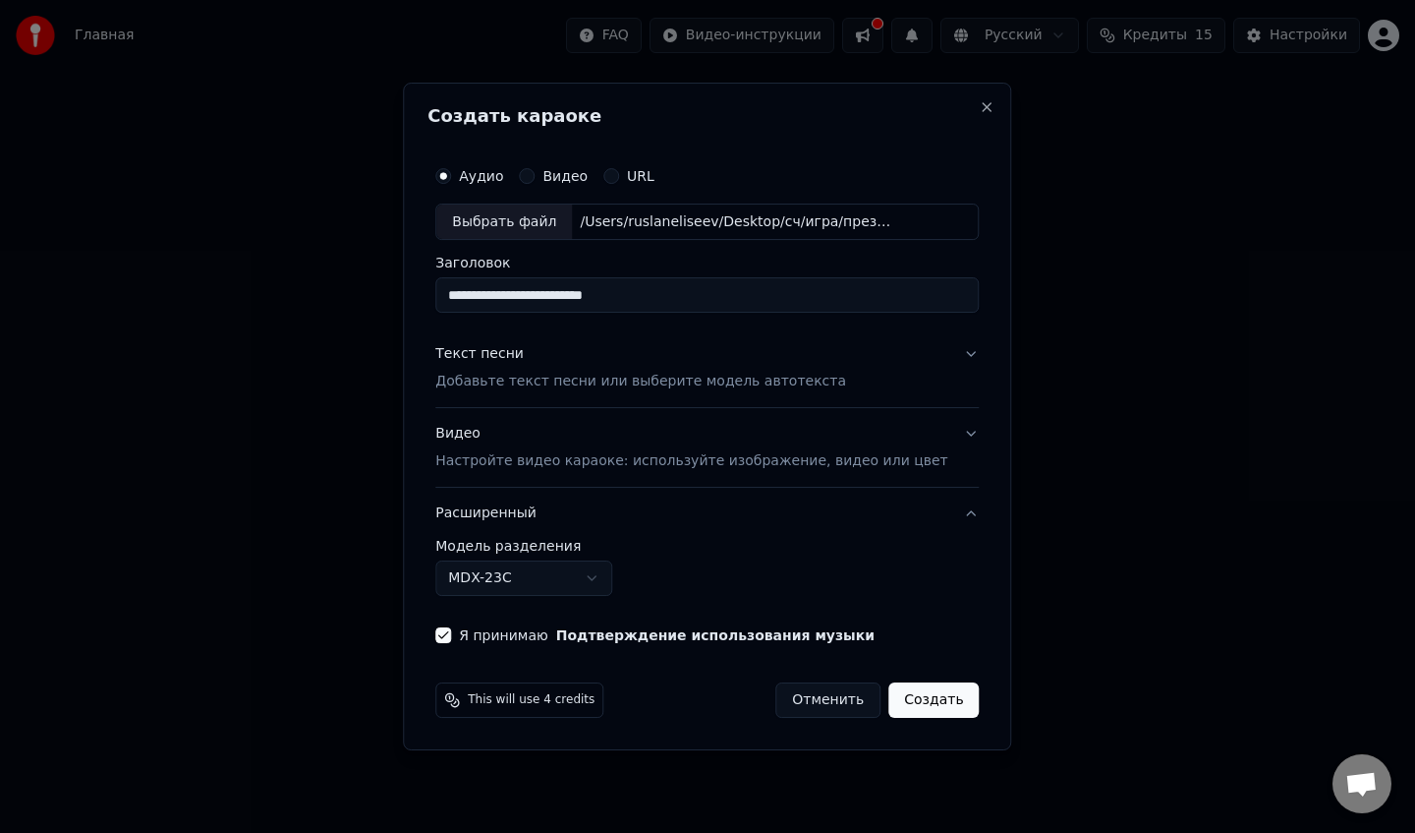
click at [916, 706] on button "Создать" at bounding box center [934, 699] width 90 height 35
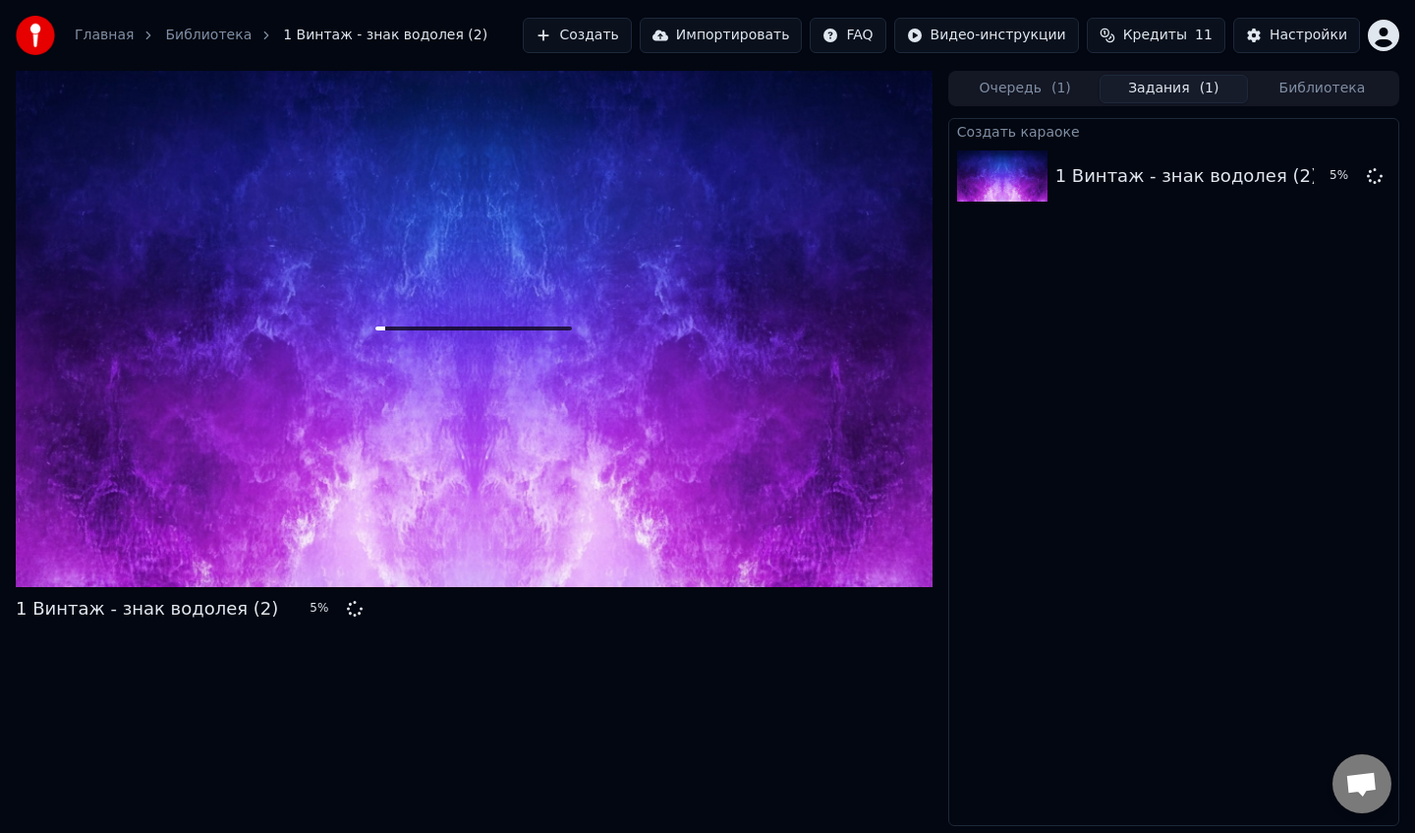
click at [1142, 31] on span "Кредиты" at bounding box center [1156, 36] width 64 height 20
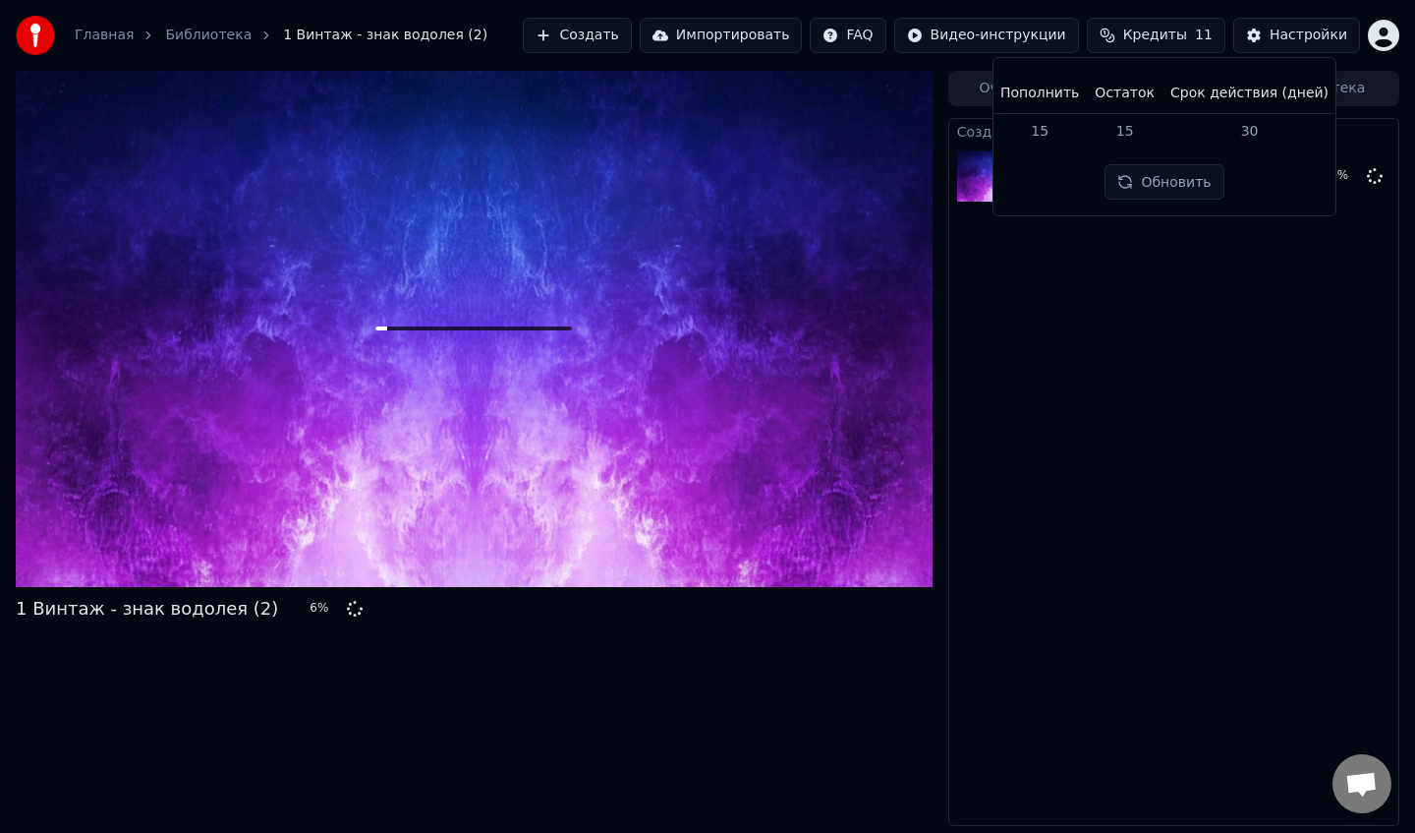
click at [1048, 95] on th "Пополнить" at bounding box center [1040, 93] width 94 height 39
click at [1100, 134] on td "15" at bounding box center [1125, 130] width 76 height 35
click at [1047, 125] on td "15" at bounding box center [1040, 130] width 94 height 35
click at [1052, 89] on th "Пополнить" at bounding box center [1040, 93] width 94 height 39
click at [1113, 134] on td "15" at bounding box center [1125, 130] width 76 height 35
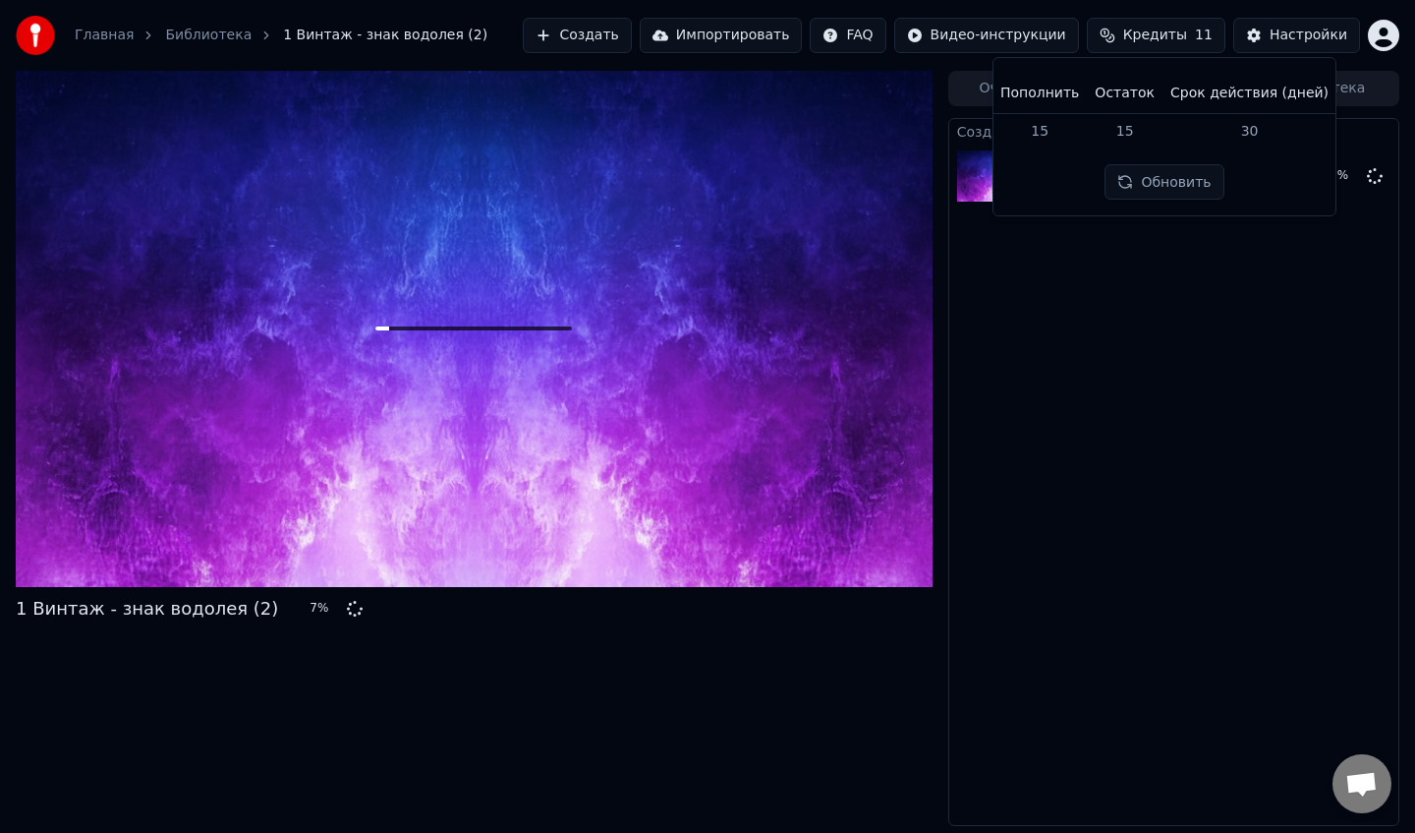
click at [1126, 134] on td "15" at bounding box center [1125, 130] width 76 height 35
click at [1093, 346] on div "Создать караоке 1 Винтаж - знак водолея (2) 8 %" at bounding box center [1174, 472] width 451 height 708
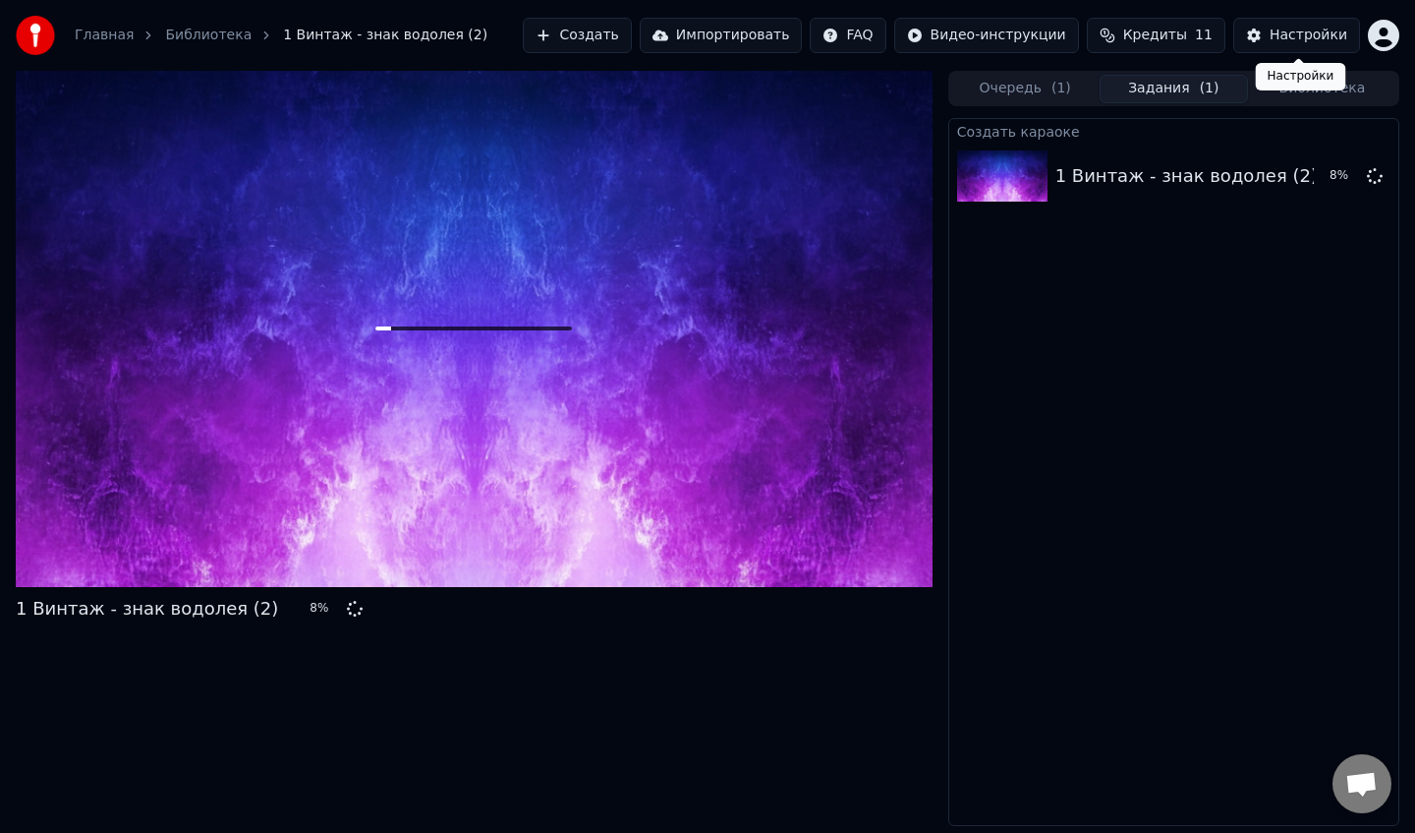
click at [1268, 41] on button "Настройки" at bounding box center [1297, 35] width 127 height 35
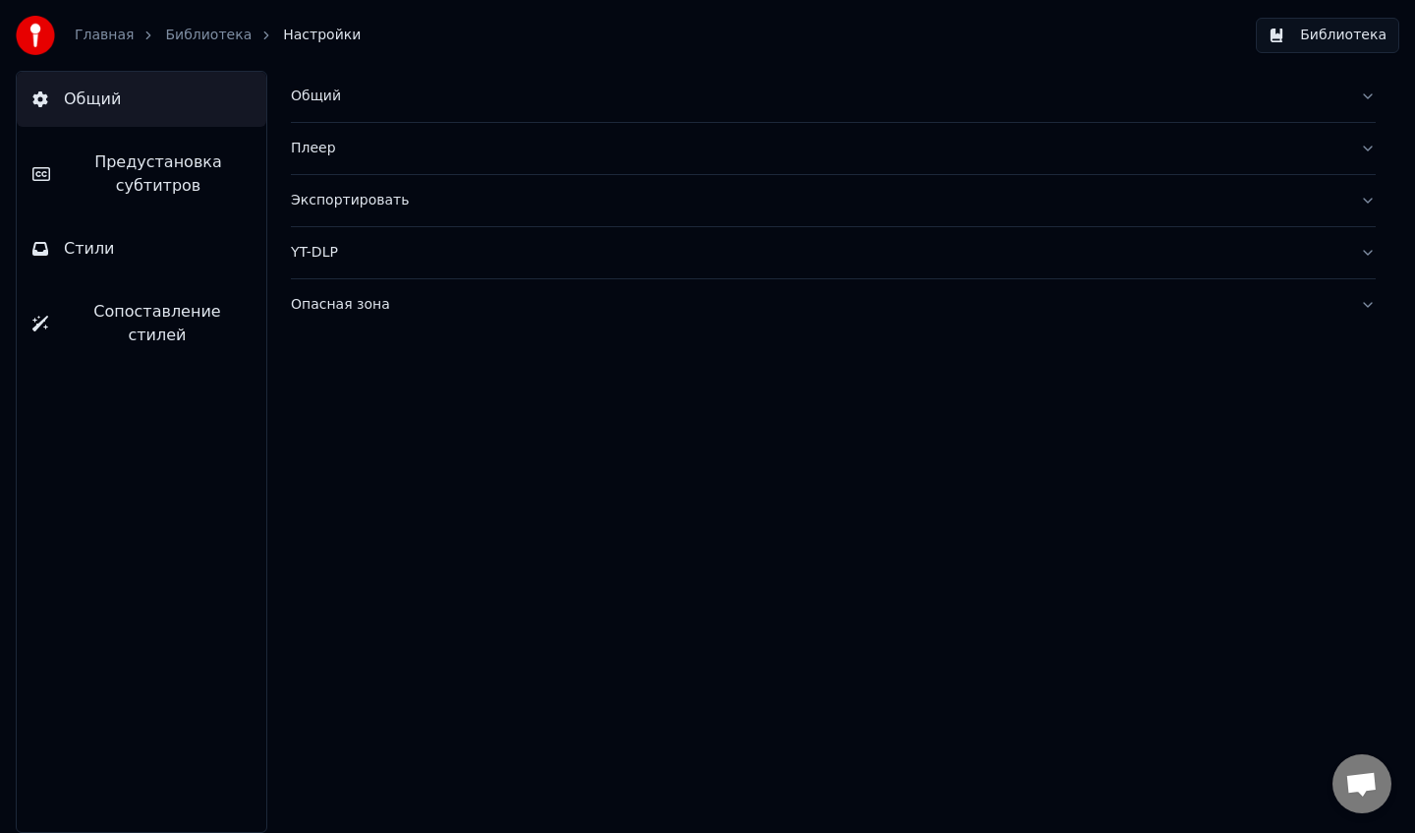
click at [183, 250] on button "Стили" at bounding box center [142, 248] width 250 height 55
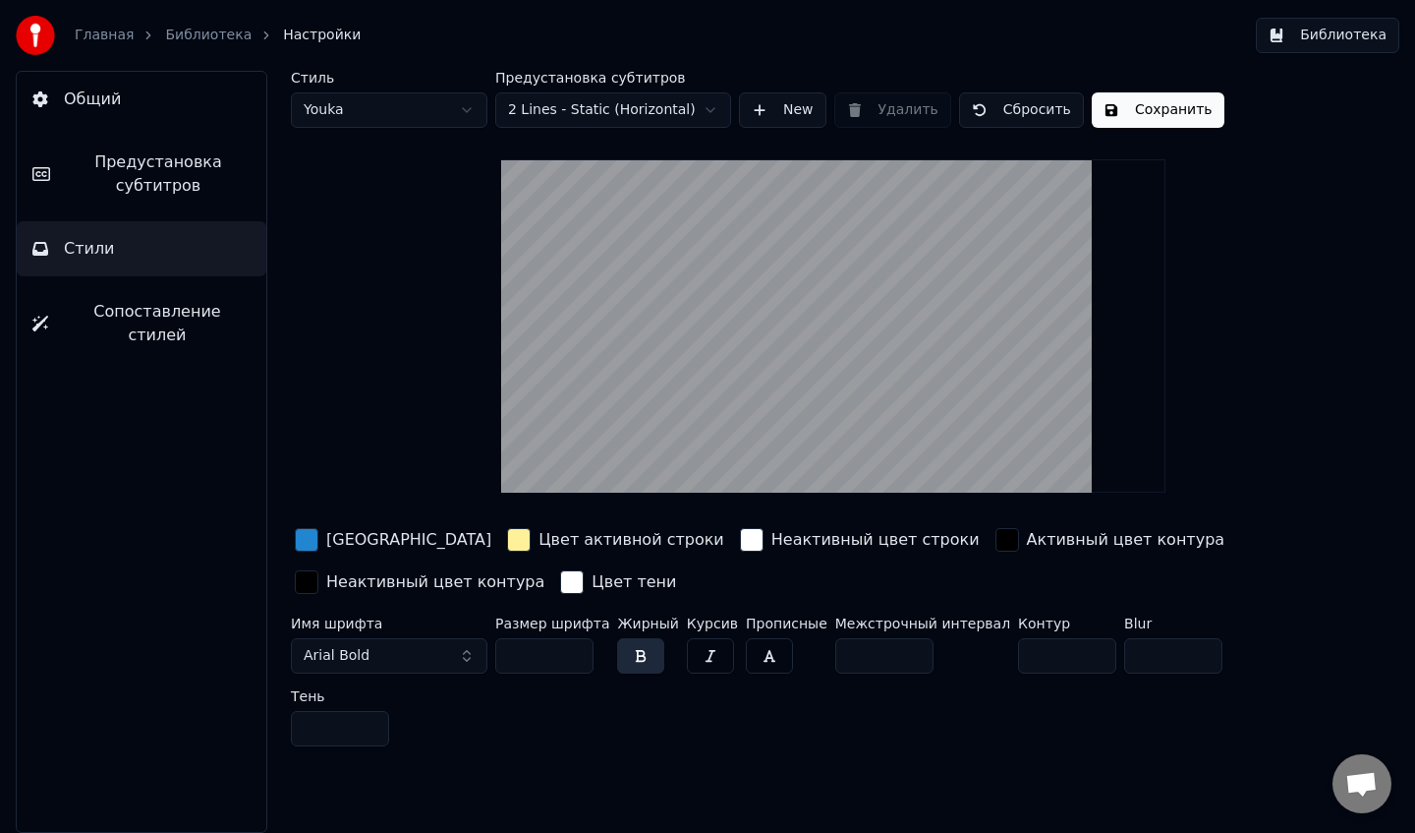
click at [110, 34] on link "Главная" at bounding box center [104, 36] width 59 height 20
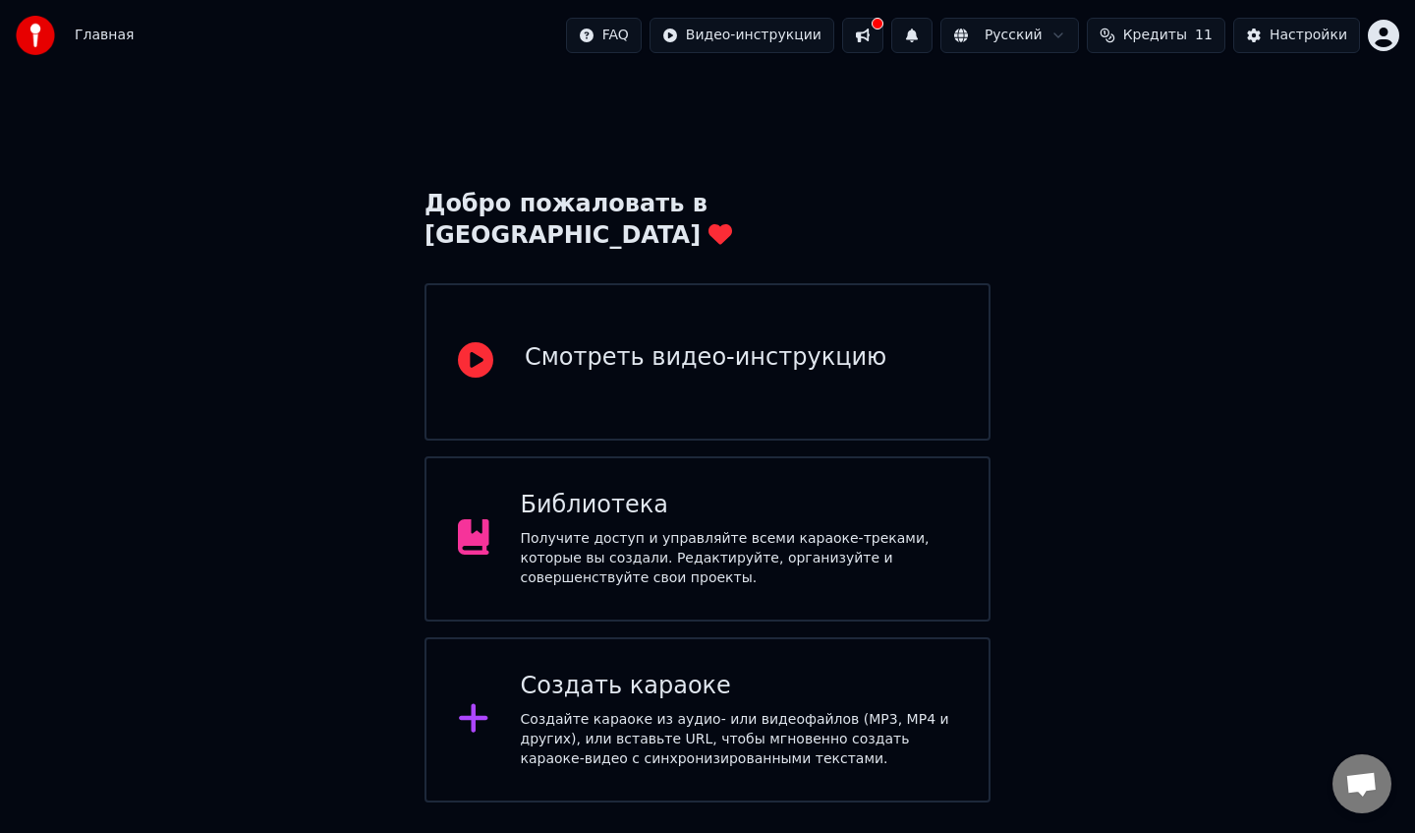
click at [654, 529] on div "Получите доступ и управляйте всеми караоке-треками, которые вы создали. Редакти…" at bounding box center [739, 558] width 437 height 59
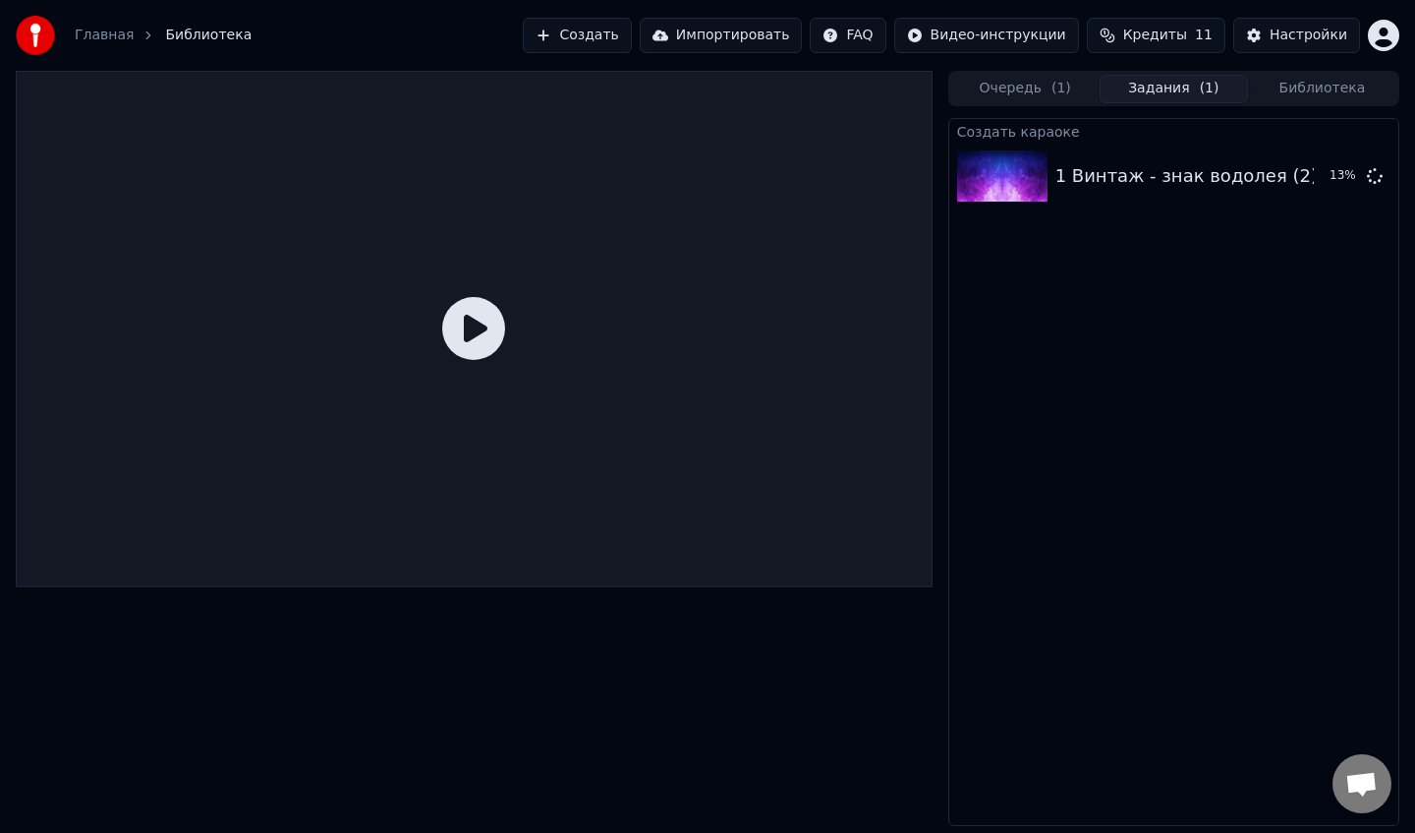
click at [488, 321] on icon at bounding box center [473, 328] width 63 height 63
click at [1383, 37] on html "Главная Библиотека Создать Импортировать FAQ Видео-инструкции Кредиты 11 Настро…" at bounding box center [707, 416] width 1415 height 833
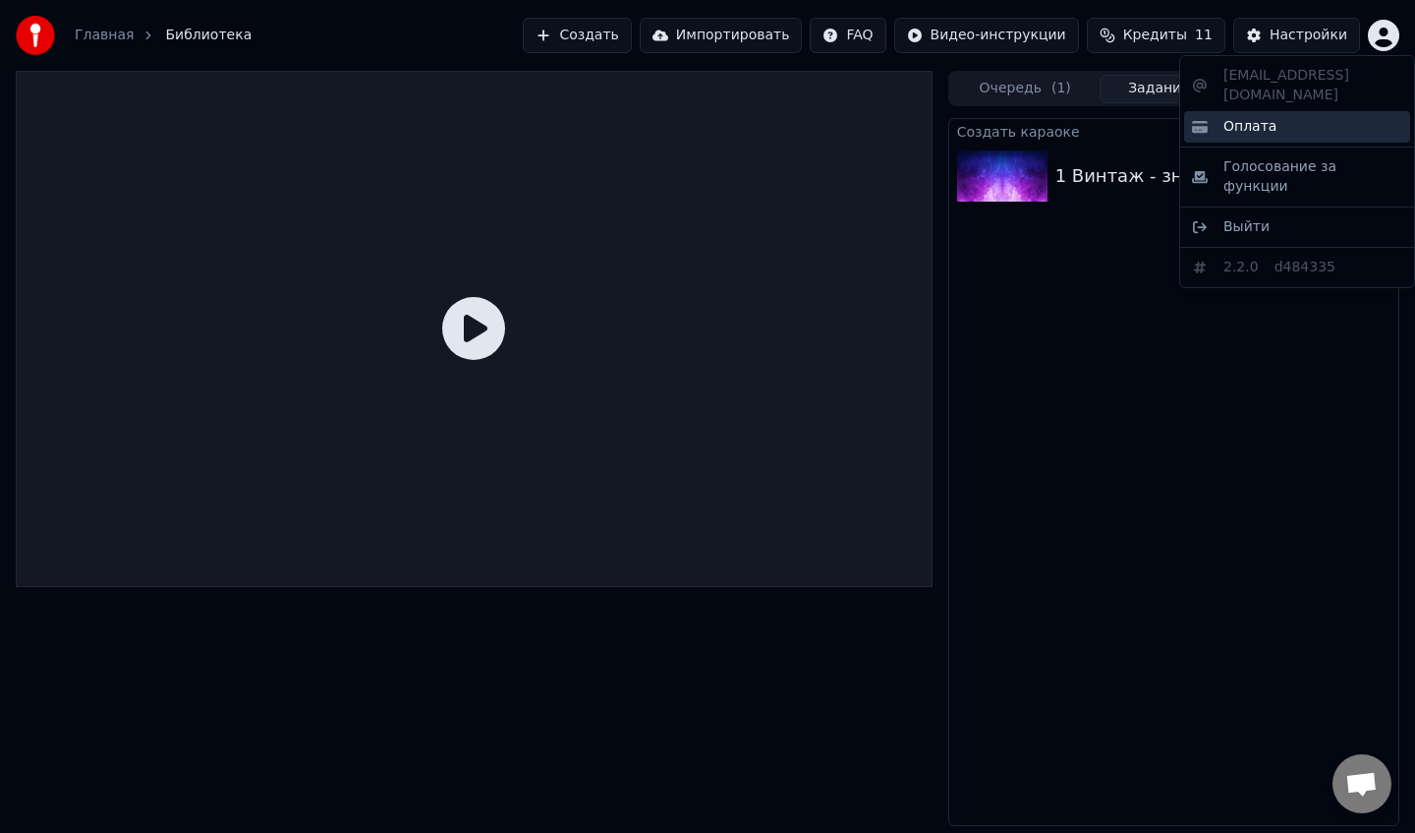
click at [1298, 111] on div "Оплата" at bounding box center [1297, 126] width 226 height 31
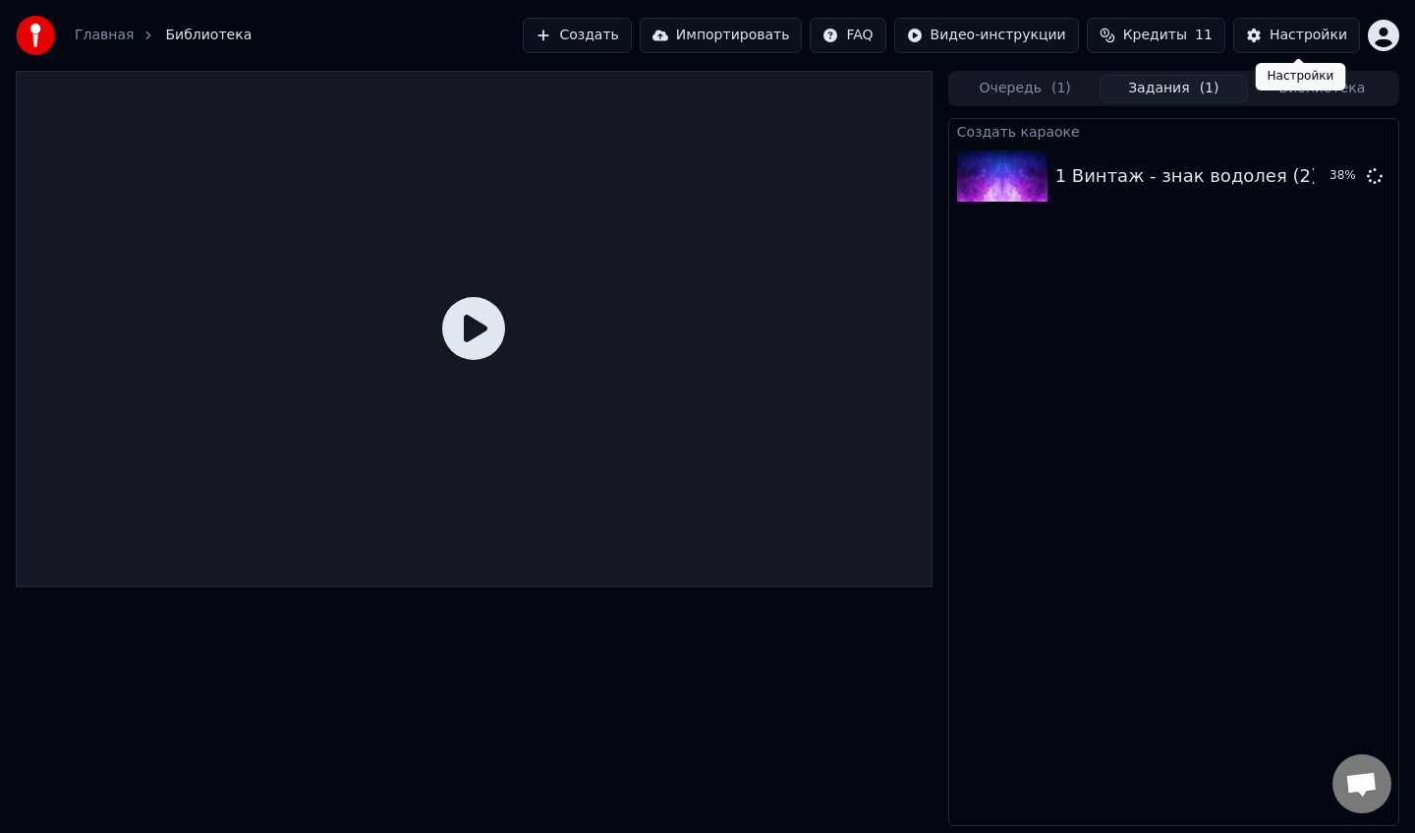
click at [1291, 40] on div "Настройки" at bounding box center [1309, 36] width 78 height 20
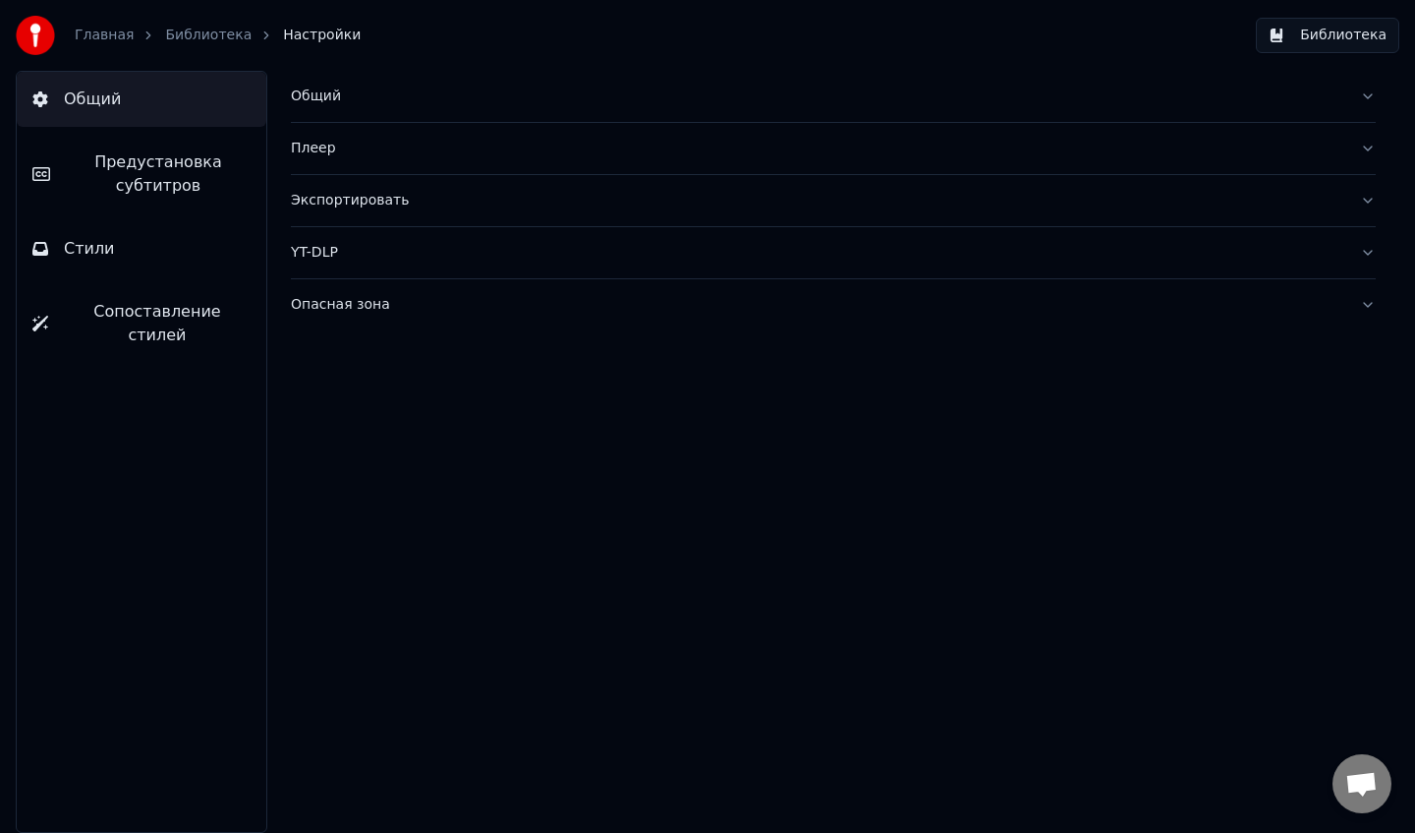
click at [640, 101] on div "Общий" at bounding box center [818, 97] width 1054 height 20
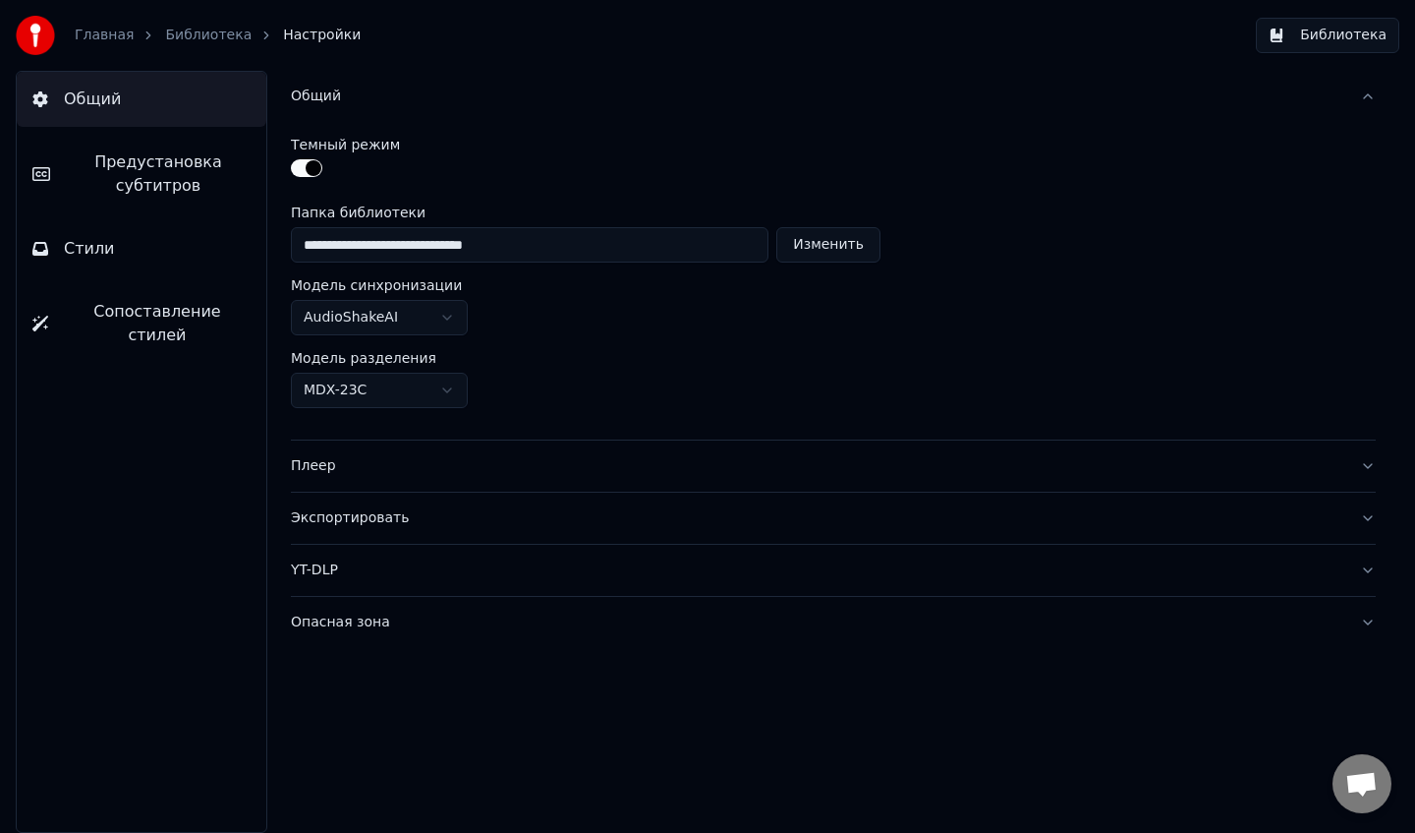
click at [621, 91] on div "Общий" at bounding box center [818, 97] width 1054 height 20
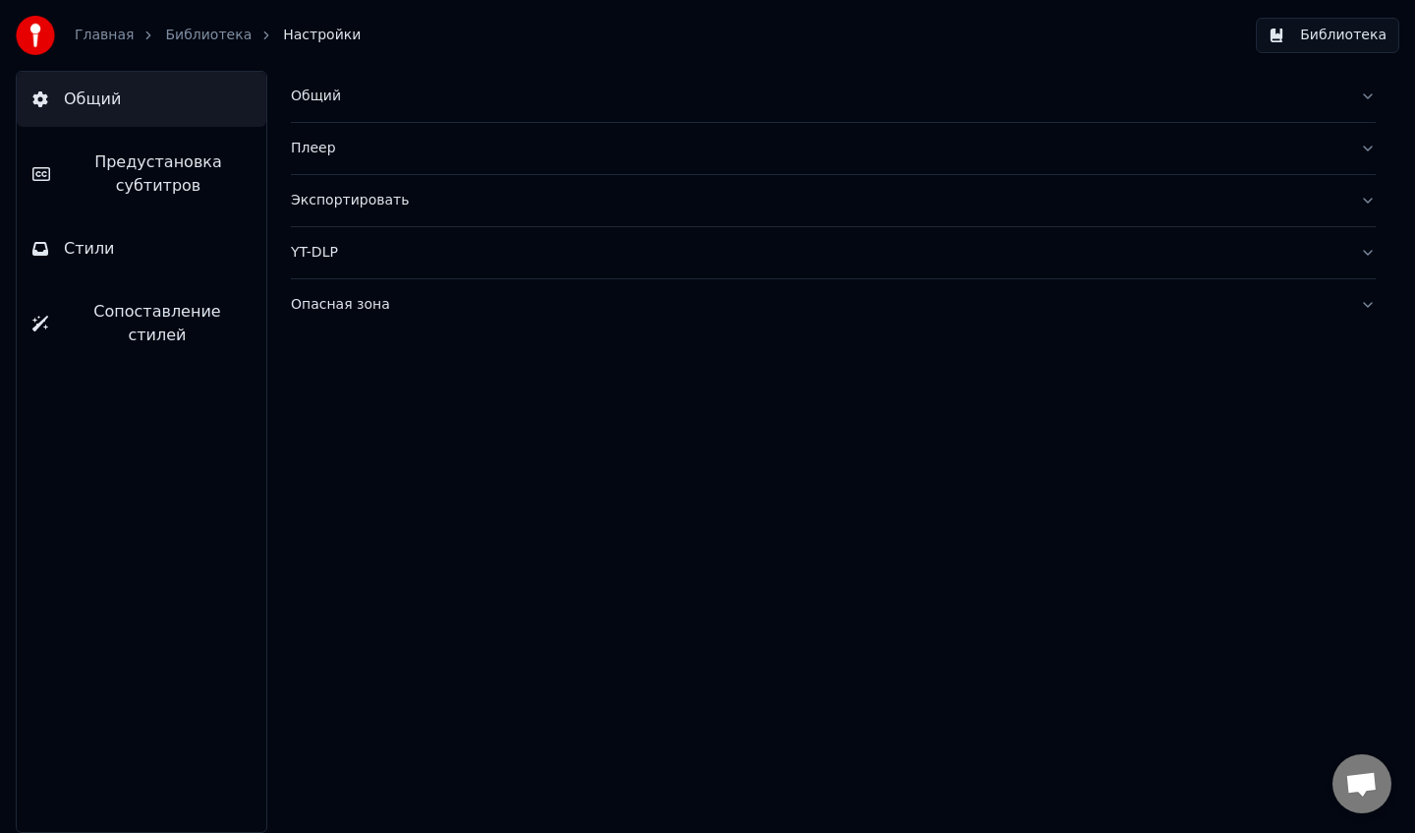
click at [104, 40] on link "Главная" at bounding box center [104, 36] width 59 height 20
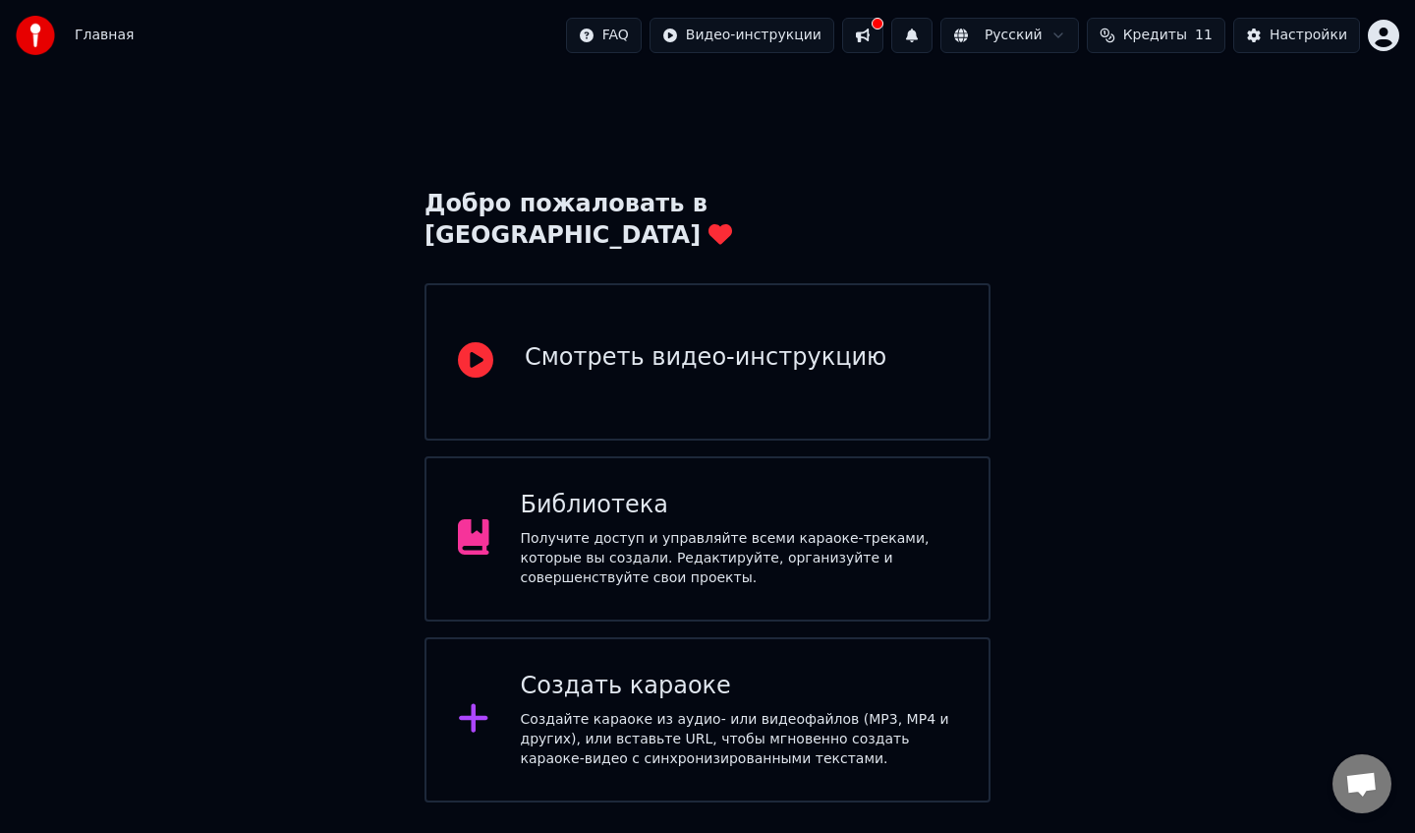
click at [880, 38] on button at bounding box center [862, 35] width 41 height 35
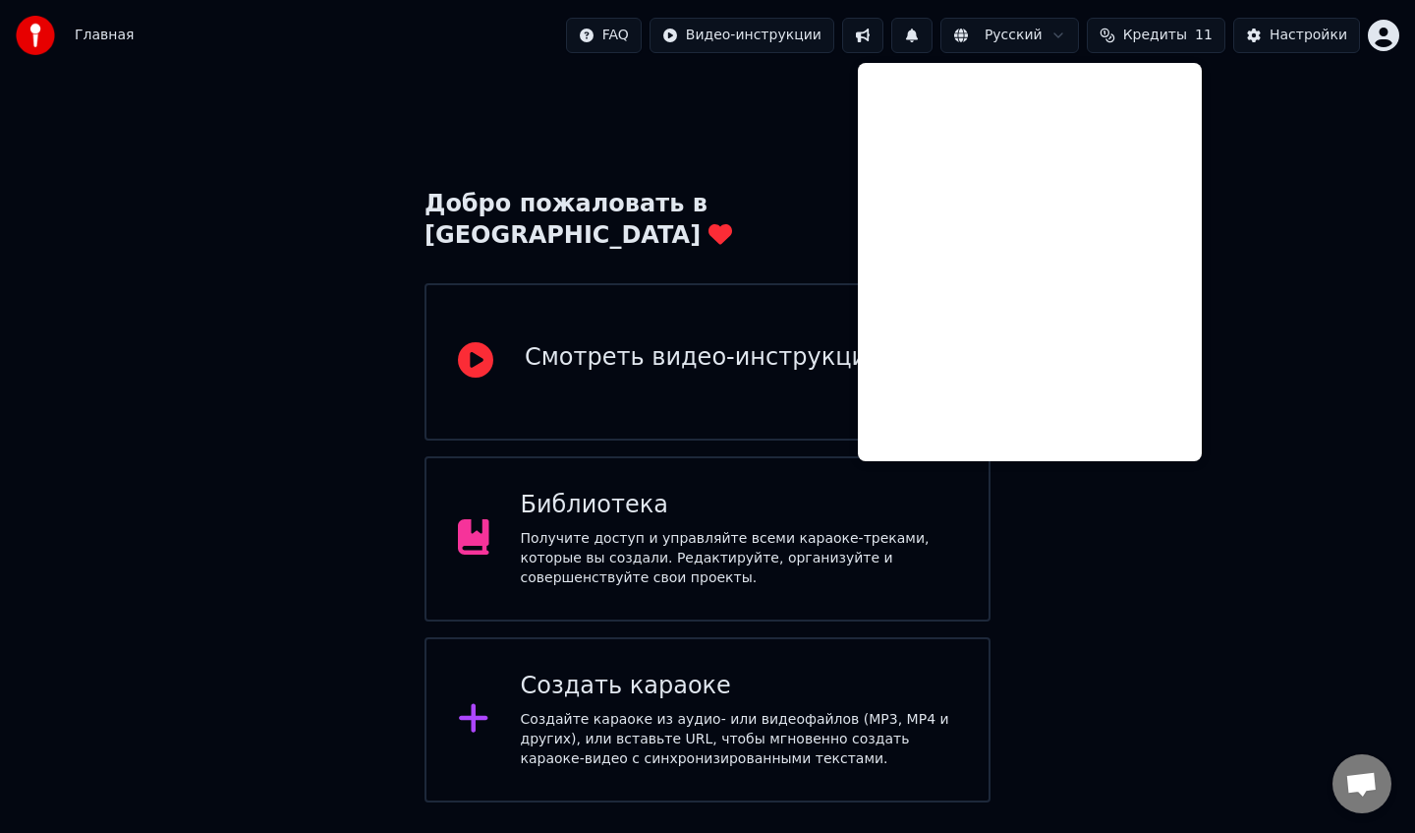
click at [879, 39] on button at bounding box center [862, 35] width 41 height 35
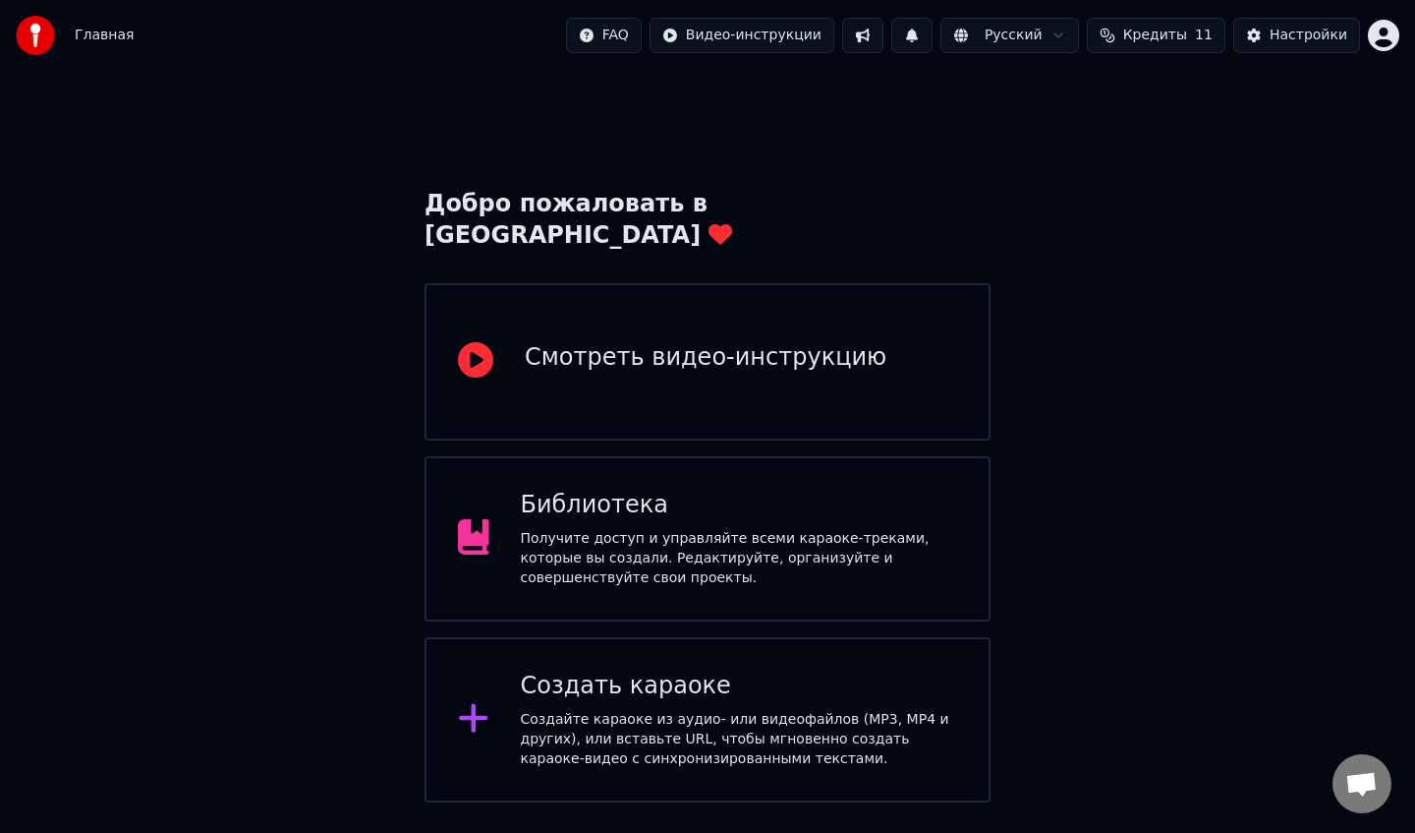
click at [1163, 31] on span "Кредиты" at bounding box center [1156, 36] width 64 height 20
click at [1161, 95] on th "Остаток" at bounding box center [1125, 93] width 76 height 39
click at [1099, 95] on th "Остаток" at bounding box center [1125, 93] width 76 height 39
click at [1168, 188] on button "Обновить" at bounding box center [1164, 181] width 119 height 35
click at [1295, 42] on div "Настройки" at bounding box center [1309, 36] width 78 height 20
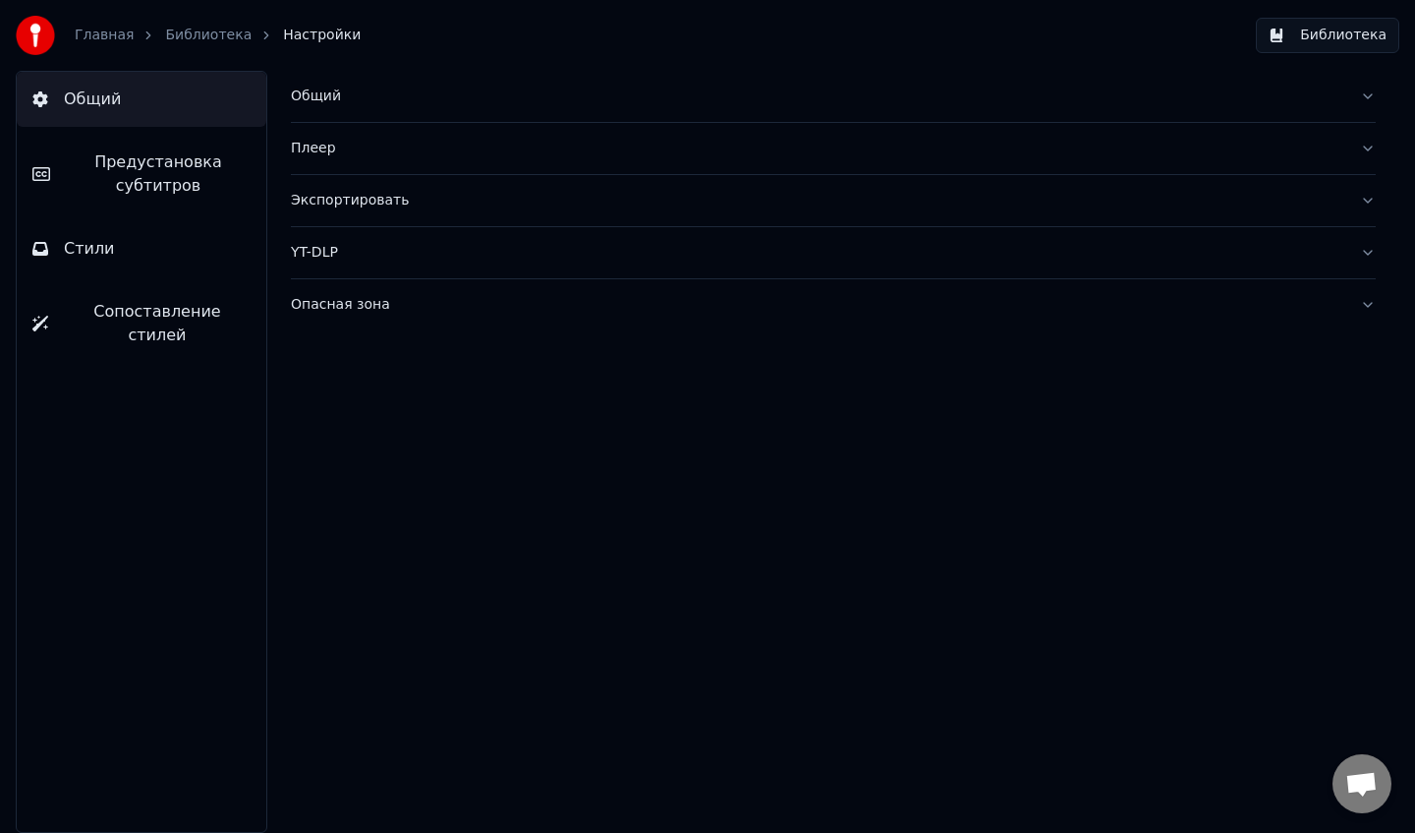
click at [114, 32] on link "Главная" at bounding box center [104, 36] width 59 height 20
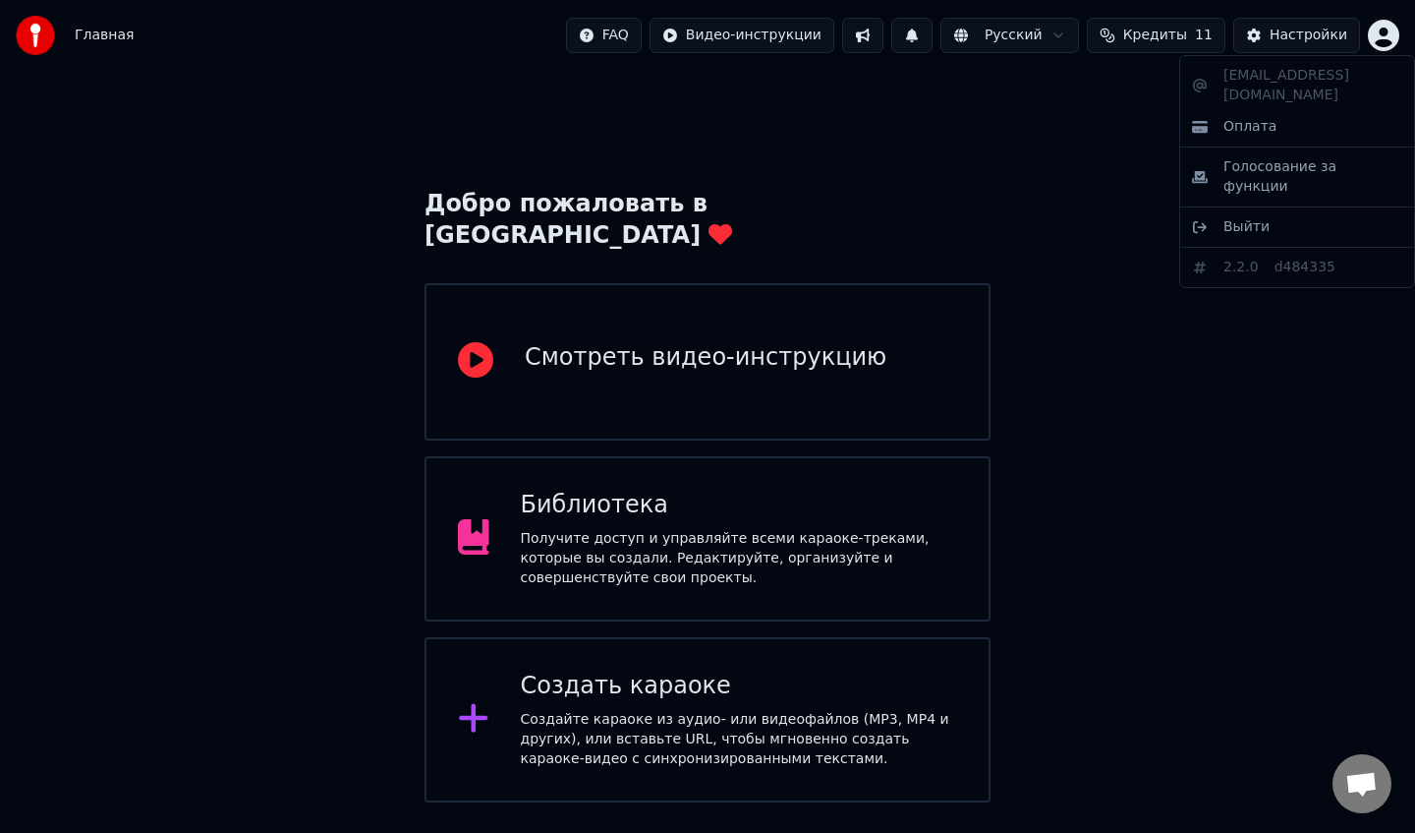
click at [1396, 30] on html "Главная FAQ Видео-инструкции Русский Кредиты 11 Настройки Добро пожаловать в Yo…" at bounding box center [707, 401] width 1415 height 802
click at [1309, 119] on div "Оплата" at bounding box center [1297, 126] width 226 height 31
click at [1388, 31] on html "Главная FAQ Видео-инструкции Русский Кредиты 11 Настройки Добро пожаловать в Yo…" at bounding box center [707, 401] width 1415 height 802
click at [1094, 87] on html "Главная FAQ Видео-инструкции Русский Кредиты 11 Настройки Добро пожаловать в Yo…" at bounding box center [707, 401] width 1415 height 802
click at [691, 529] on div "Получите доступ и управляйте всеми караоке-треками, которые вы создали. Редакти…" at bounding box center [739, 558] width 437 height 59
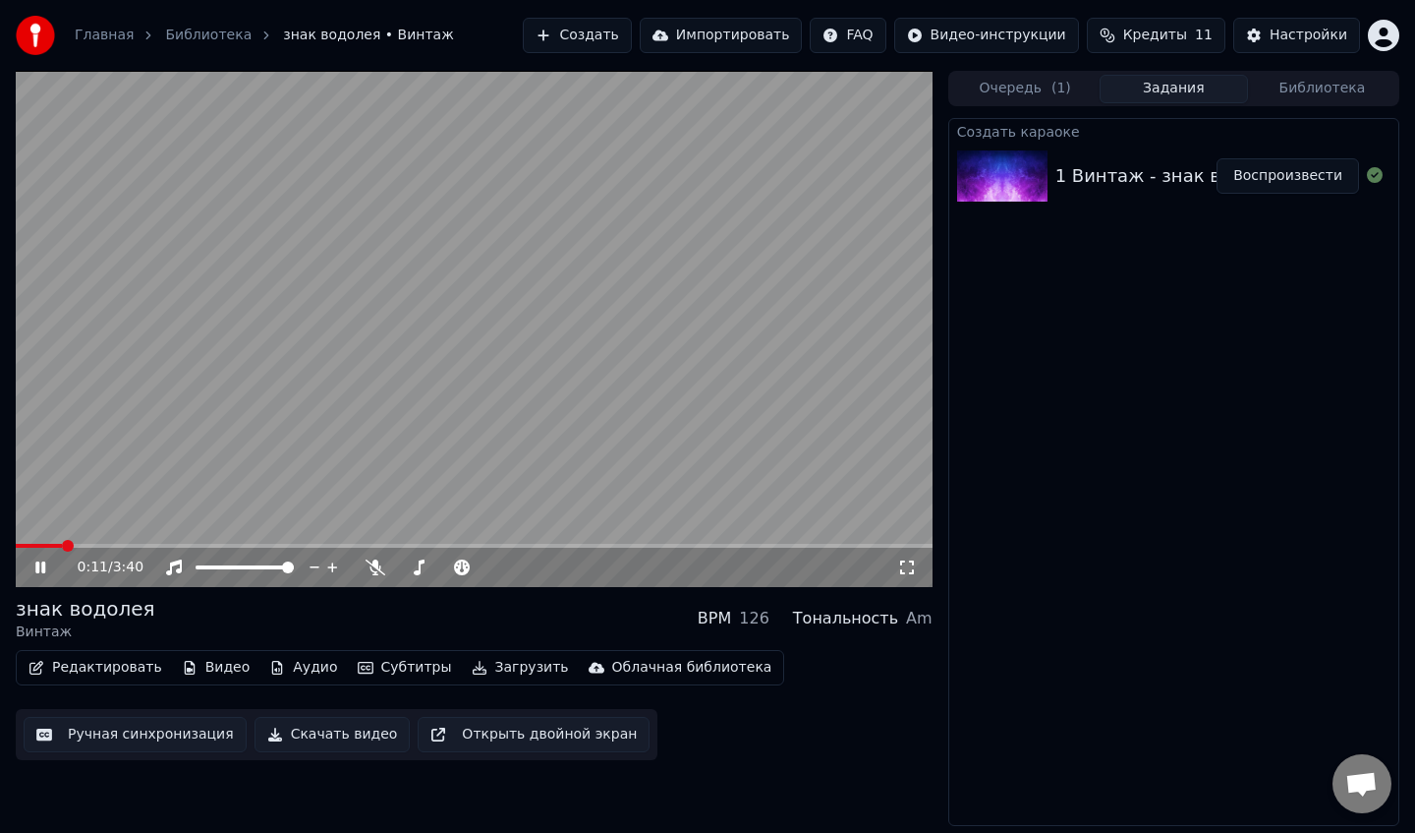
click at [103, 545] on span at bounding box center [474, 546] width 917 height 4
click at [151, 546] on span at bounding box center [474, 546] width 917 height 4
click at [375, 561] on icon at bounding box center [376, 567] width 20 height 16
click at [1097, 163] on div "1 Винтаж - знак водолея (2)" at bounding box center [1187, 176] width 262 height 28
click at [484, 409] on video at bounding box center [474, 329] width 917 height 516
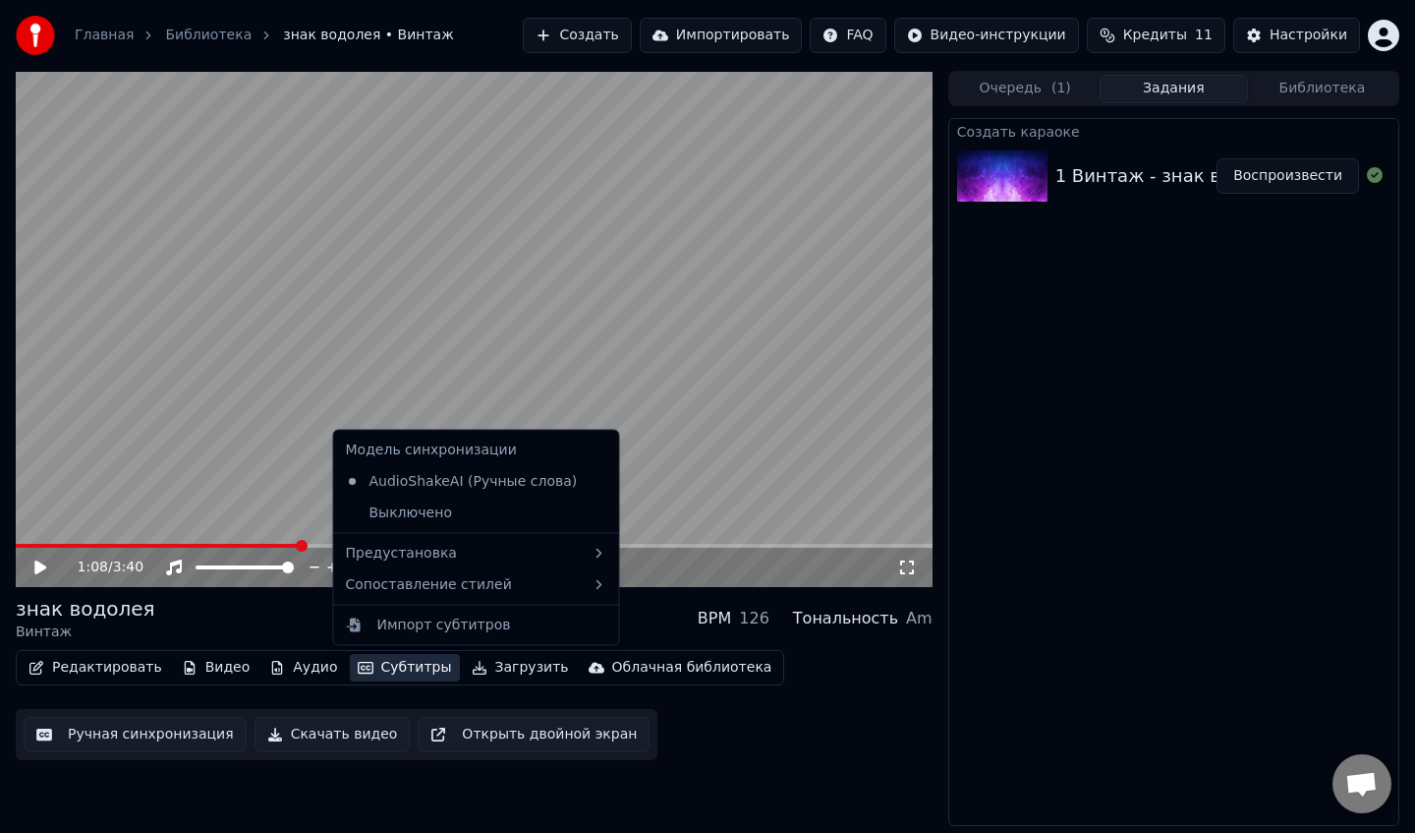
click at [385, 670] on button "Субтитры" at bounding box center [405, 668] width 110 height 28
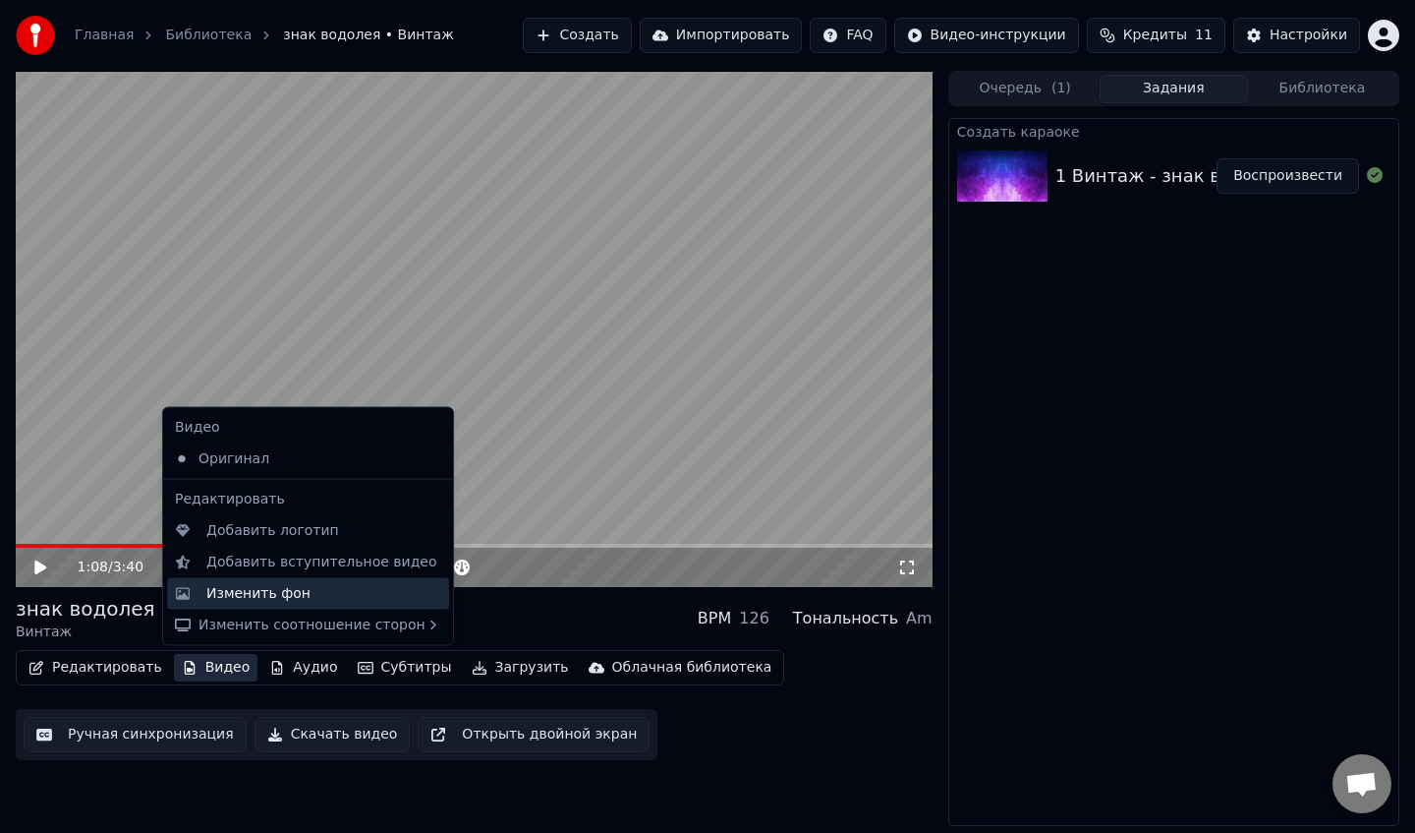
click at [265, 597] on div "Изменить фон" at bounding box center [258, 593] width 104 height 20
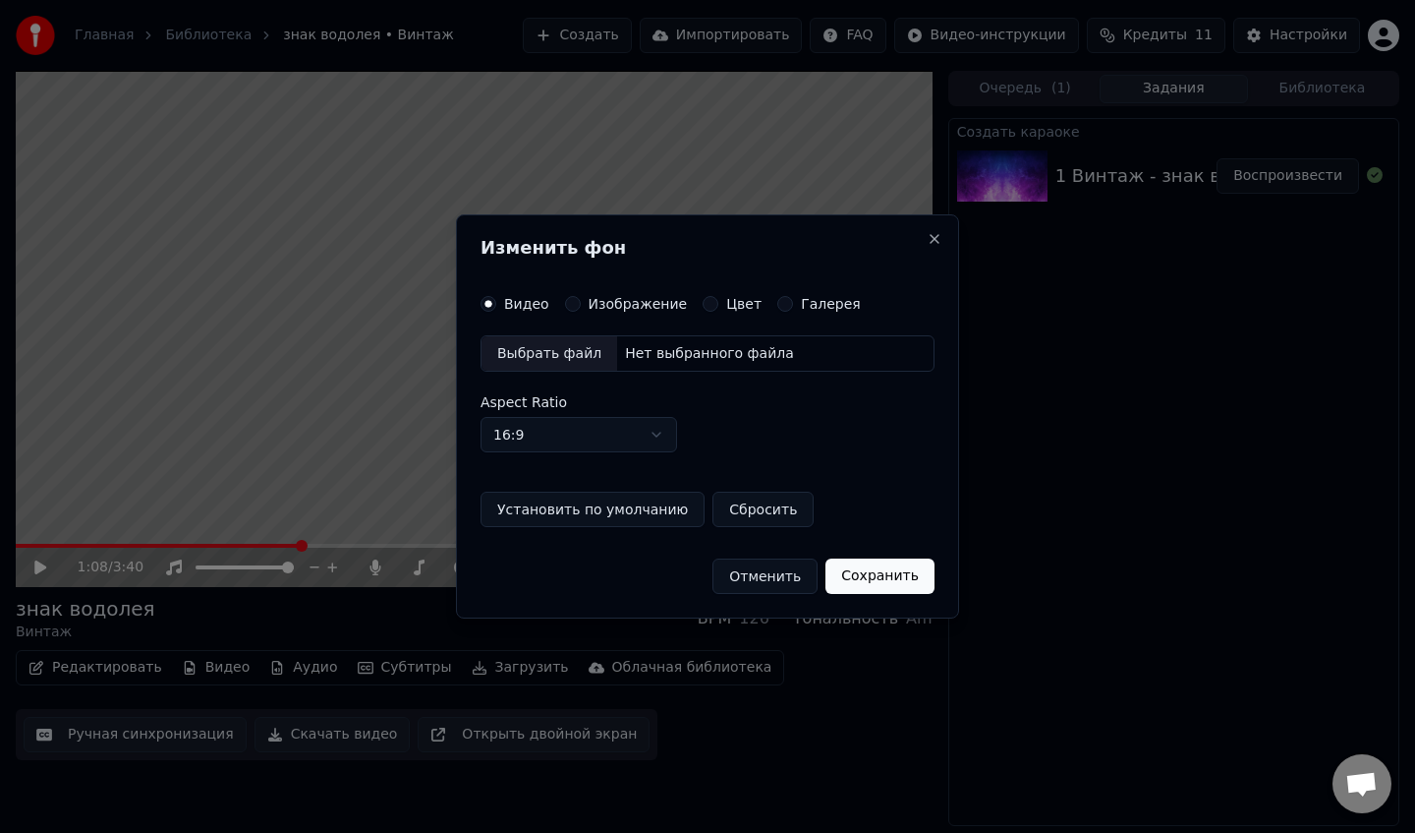
click at [703, 306] on button "Цвет" at bounding box center [711, 304] width 16 height 16
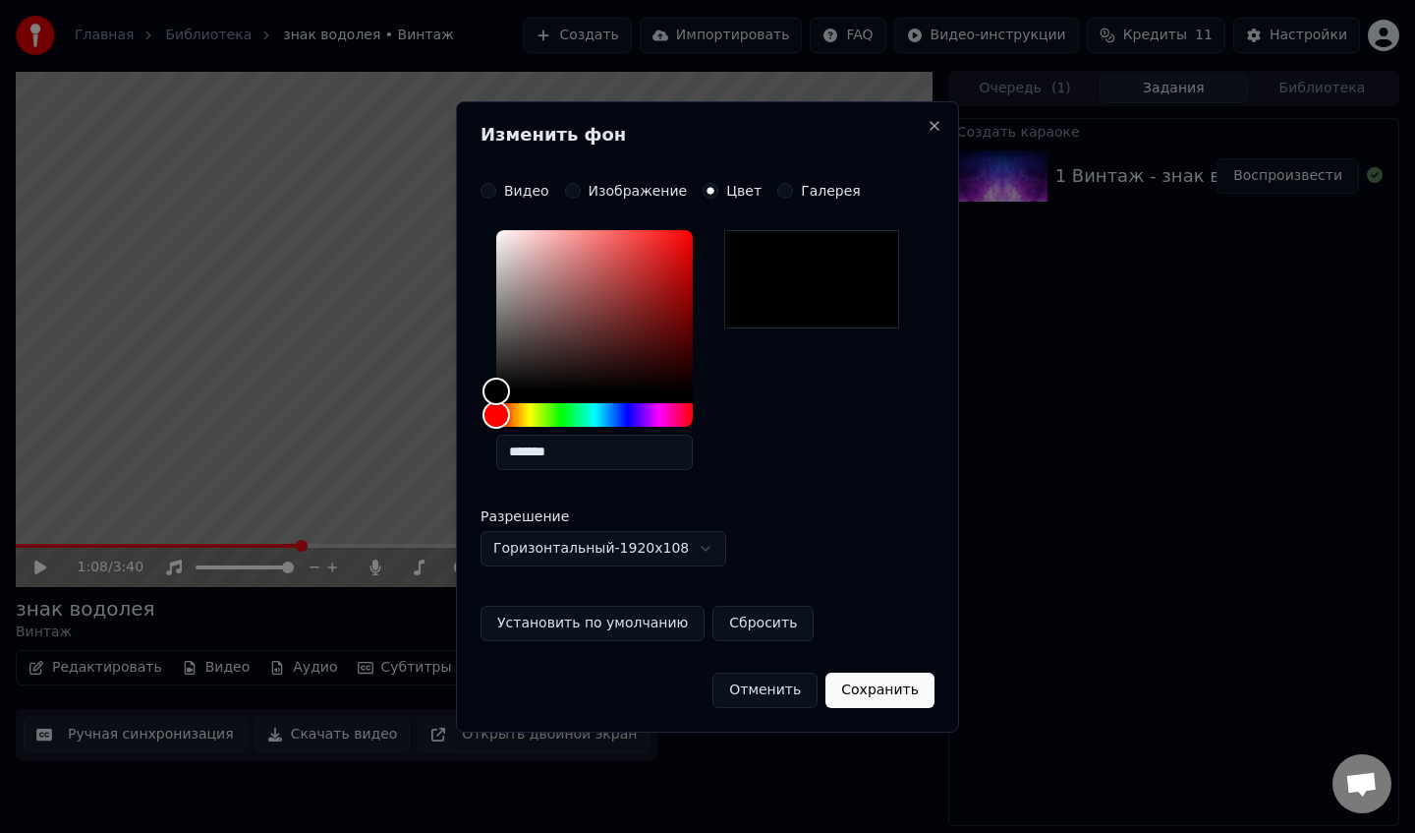
click at [877, 694] on button "Сохранить" at bounding box center [880, 689] width 109 height 35
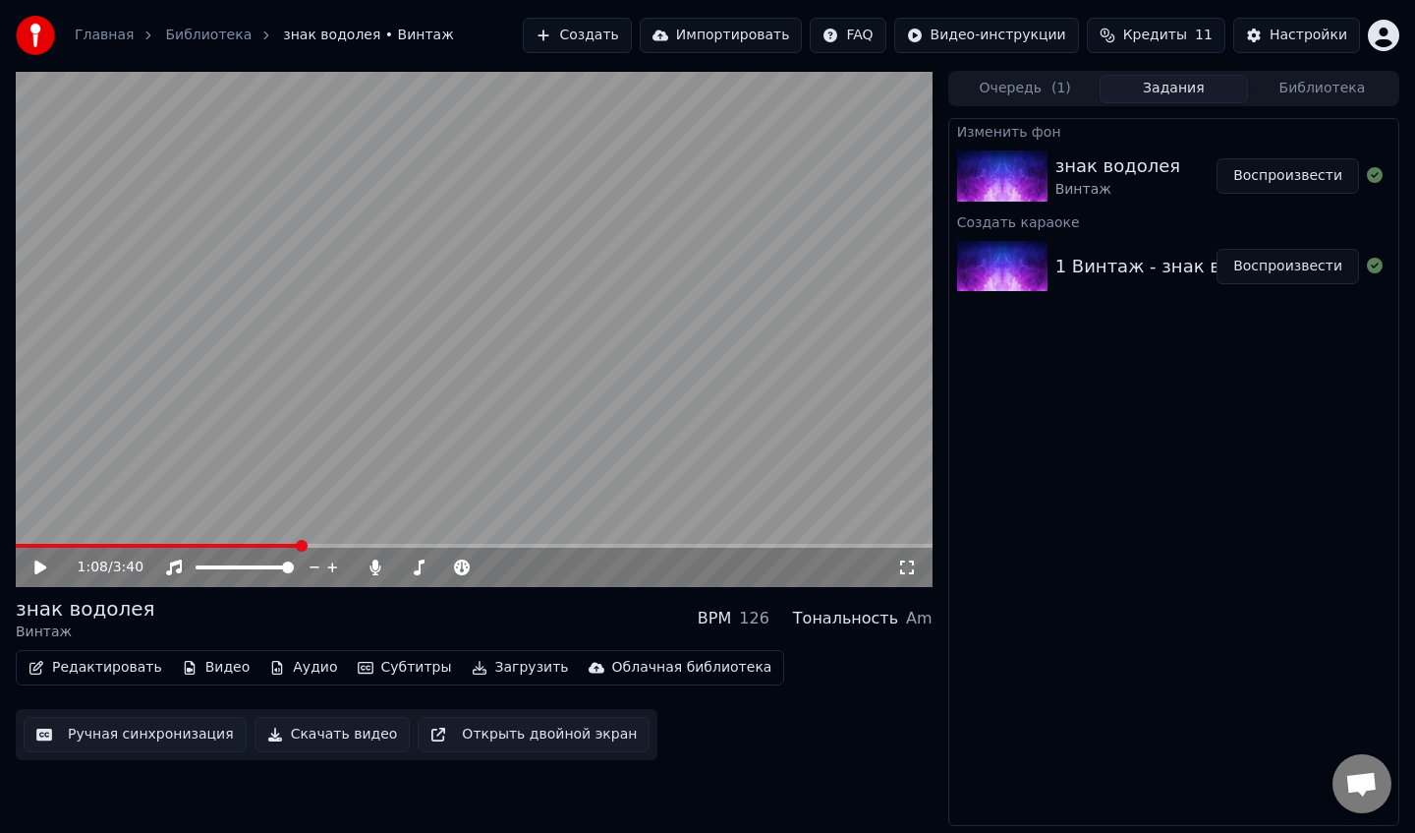
click at [1298, 179] on button "Воспроизвести" at bounding box center [1288, 175] width 143 height 35
click at [107, 542] on video at bounding box center [474, 329] width 917 height 516
click at [141, 503] on video at bounding box center [474, 329] width 917 height 516
click at [1179, 33] on span "Кредиты" at bounding box center [1156, 36] width 64 height 20
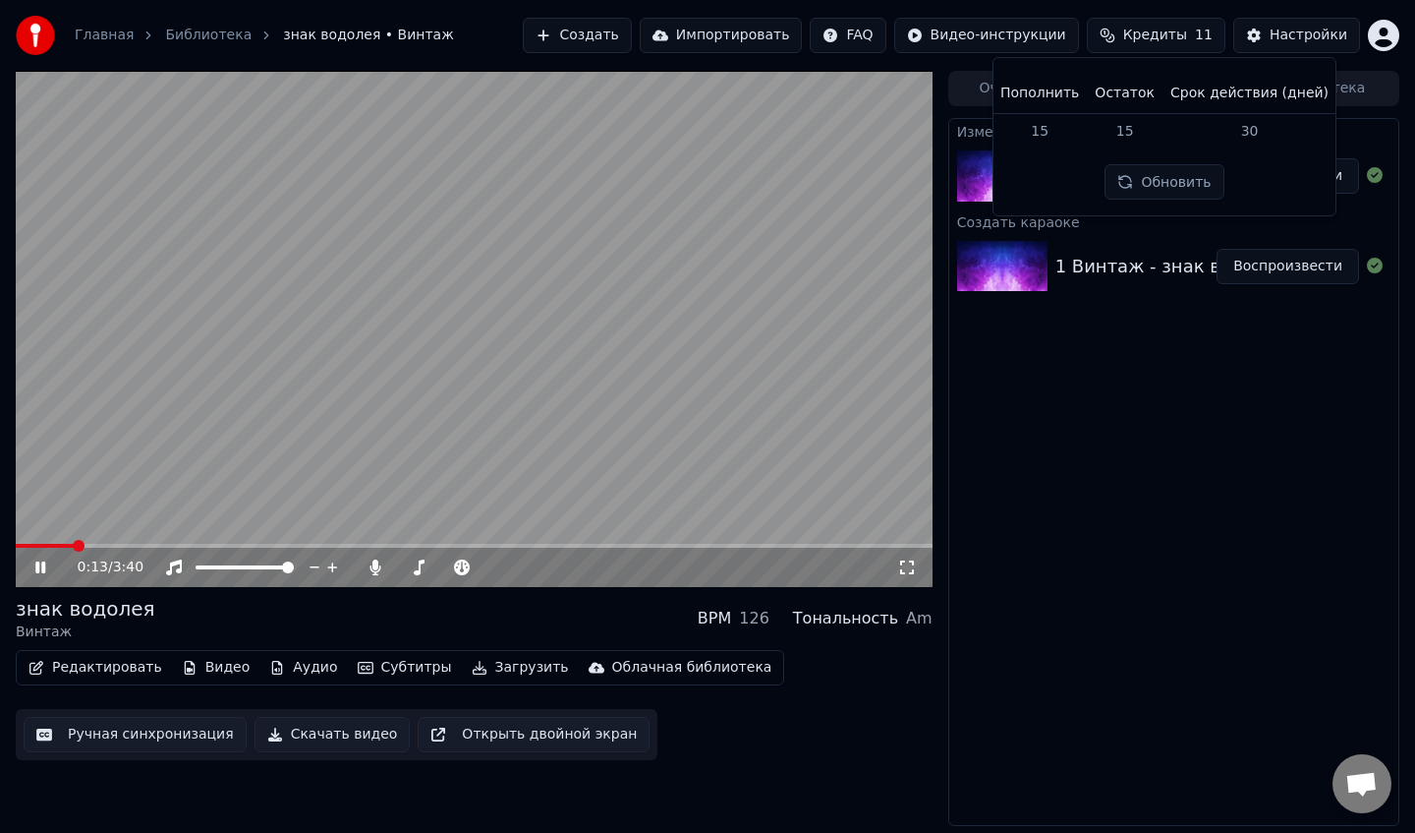
click at [1135, 173] on button "Обновить" at bounding box center [1164, 181] width 119 height 35
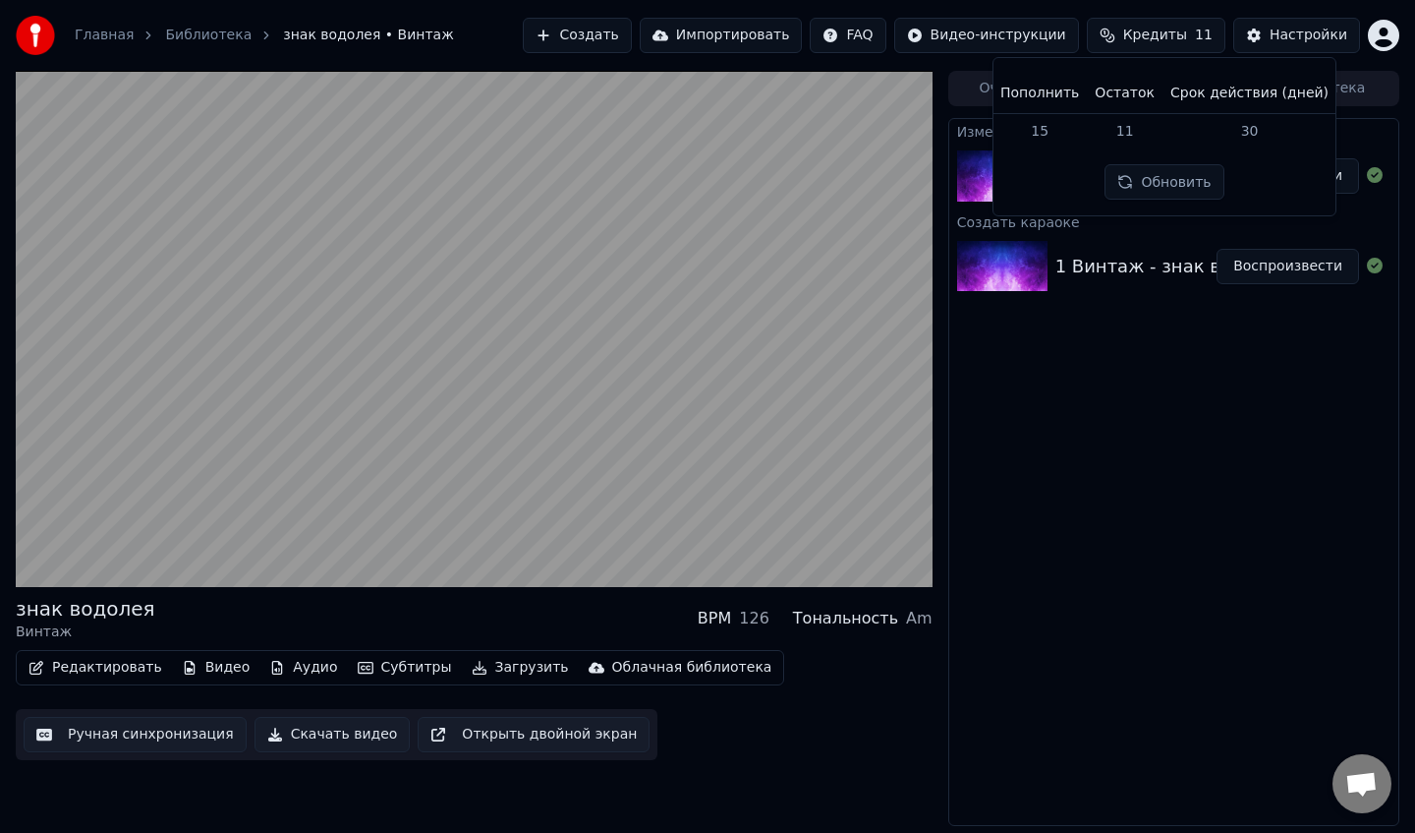
click at [1048, 94] on th "Пополнить" at bounding box center [1040, 93] width 94 height 39
click at [1046, 133] on td "15" at bounding box center [1040, 130] width 94 height 35
drag, startPoint x: 1056, startPoint y: 133, endPoint x: 1037, endPoint y: 133, distance: 18.7
click at [1037, 133] on td "15" at bounding box center [1040, 130] width 94 height 35
click at [1045, 134] on td "15" at bounding box center [1040, 130] width 94 height 35
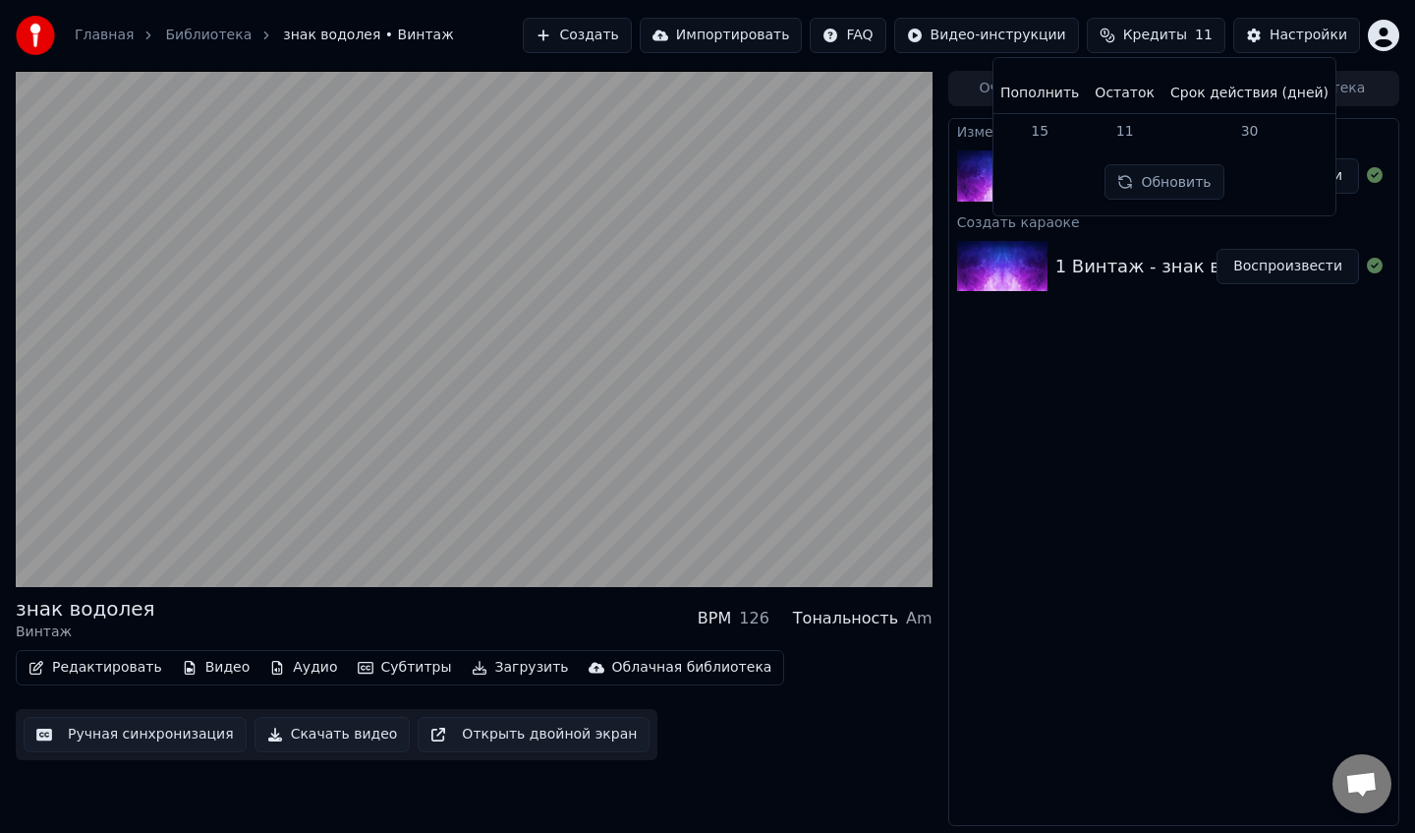
click at [1171, 183] on button "Обновить" at bounding box center [1164, 181] width 119 height 35
click at [1072, 394] on div "Изменить фон знак водолея Винтаж Воспроизвести Создать караоке 1 Винтаж - знак …" at bounding box center [1174, 472] width 451 height 708
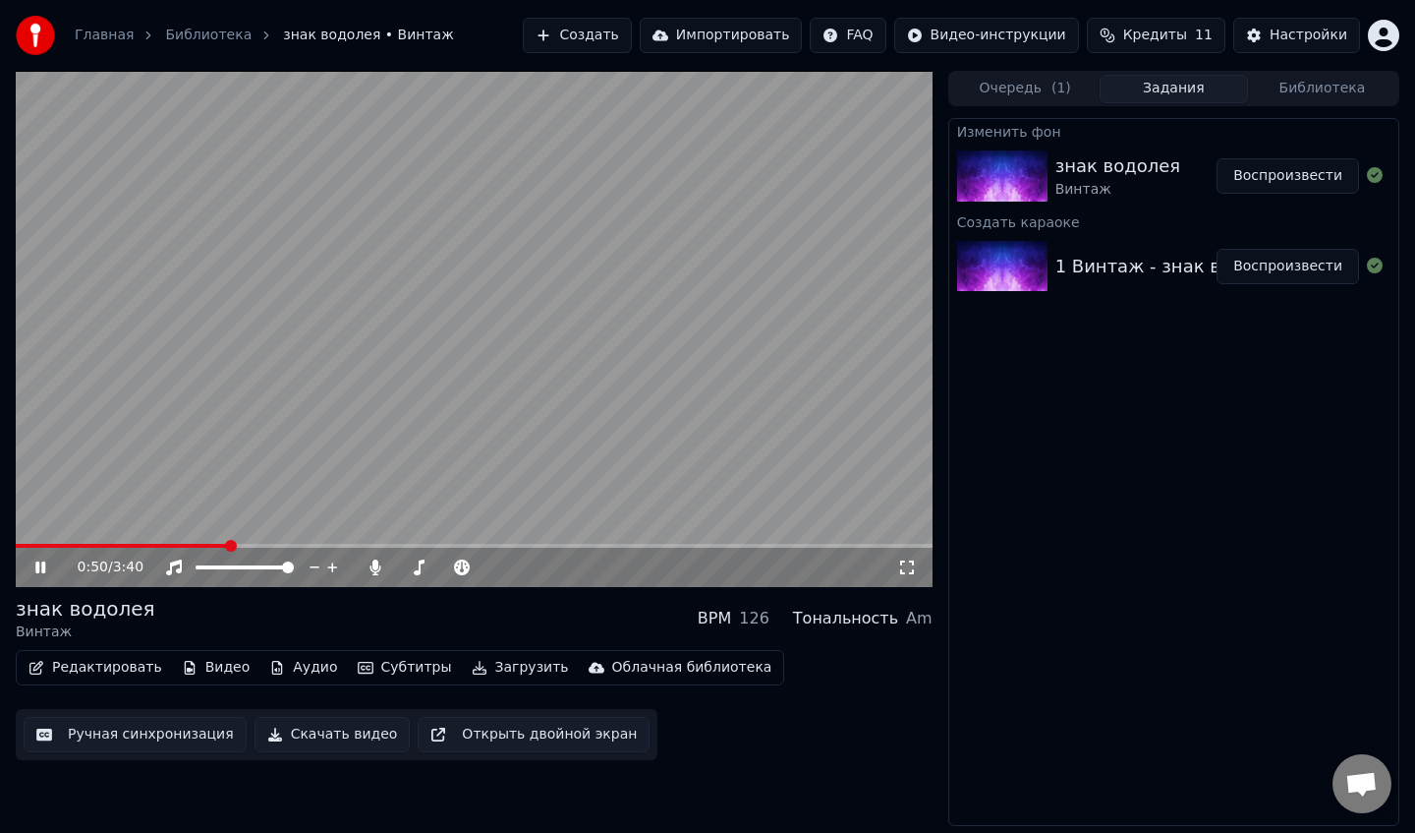
click at [419, 412] on video at bounding box center [474, 329] width 917 height 516
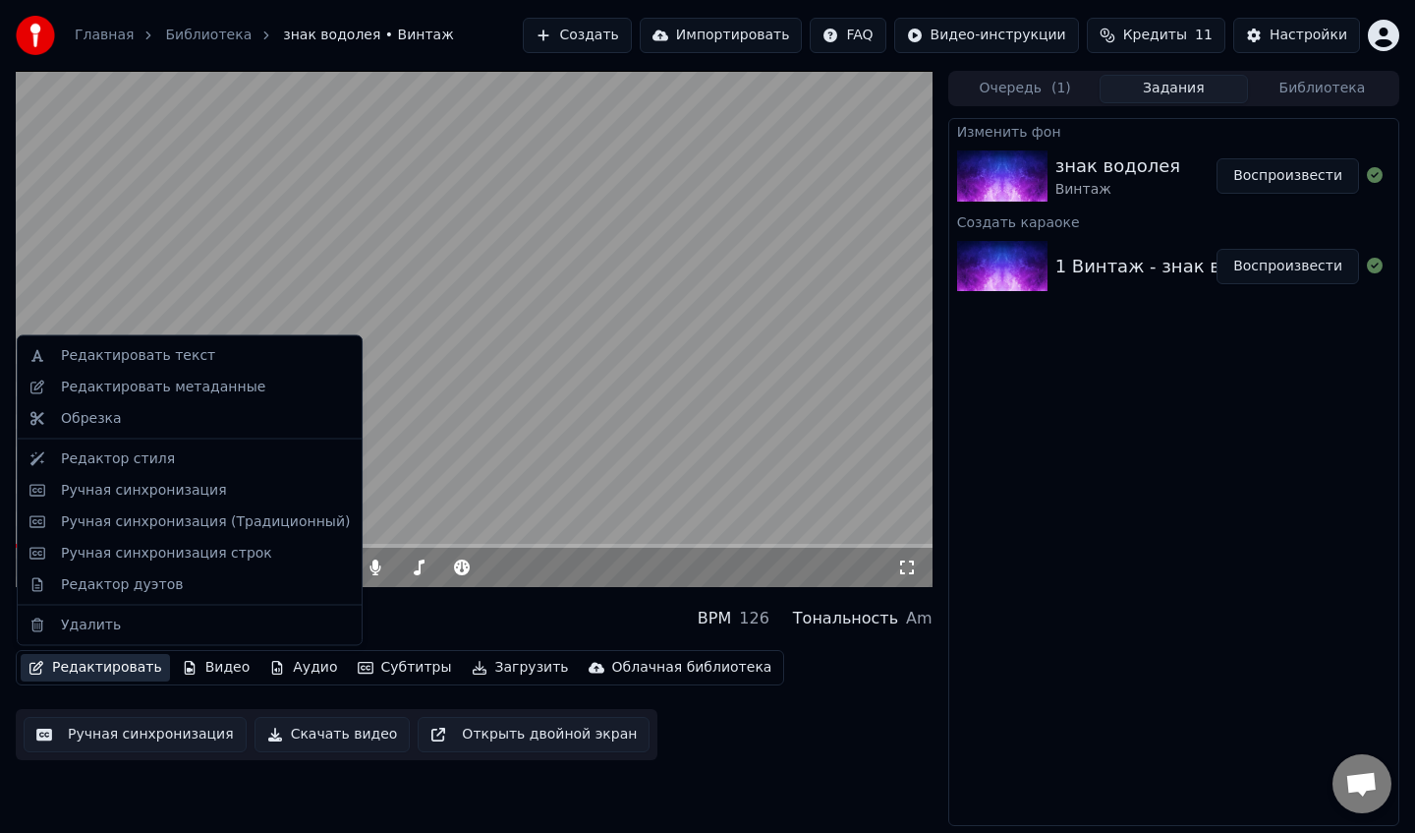
click at [109, 661] on button "Редактировать" at bounding box center [95, 668] width 149 height 28
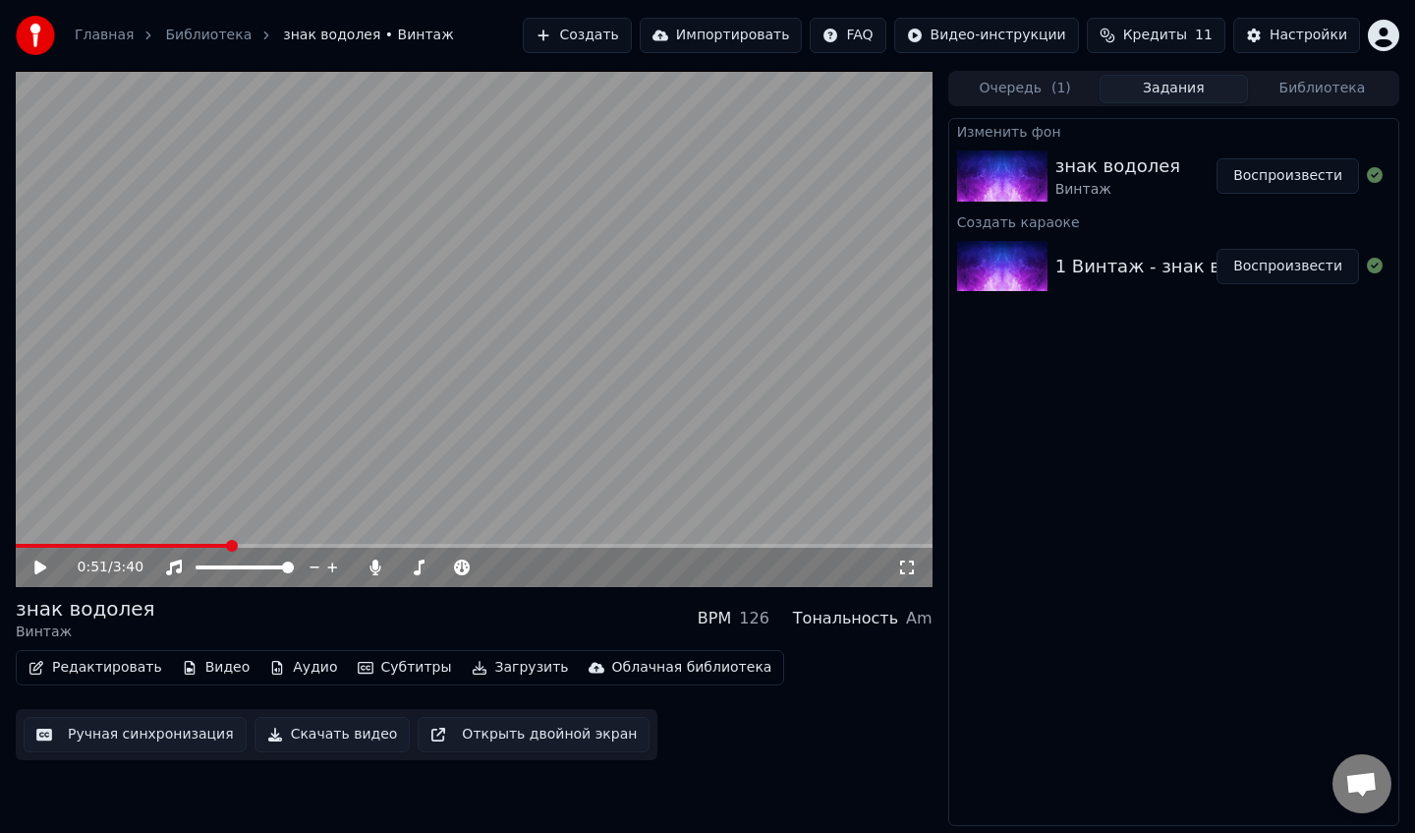
click at [321, 699] on div "Редактировать Видео Аудио Субтитры Загрузить Облачная библиотека Ручная синхрон…" at bounding box center [474, 705] width 917 height 110
click at [1287, 33] on div "Настройки" at bounding box center [1309, 36] width 78 height 20
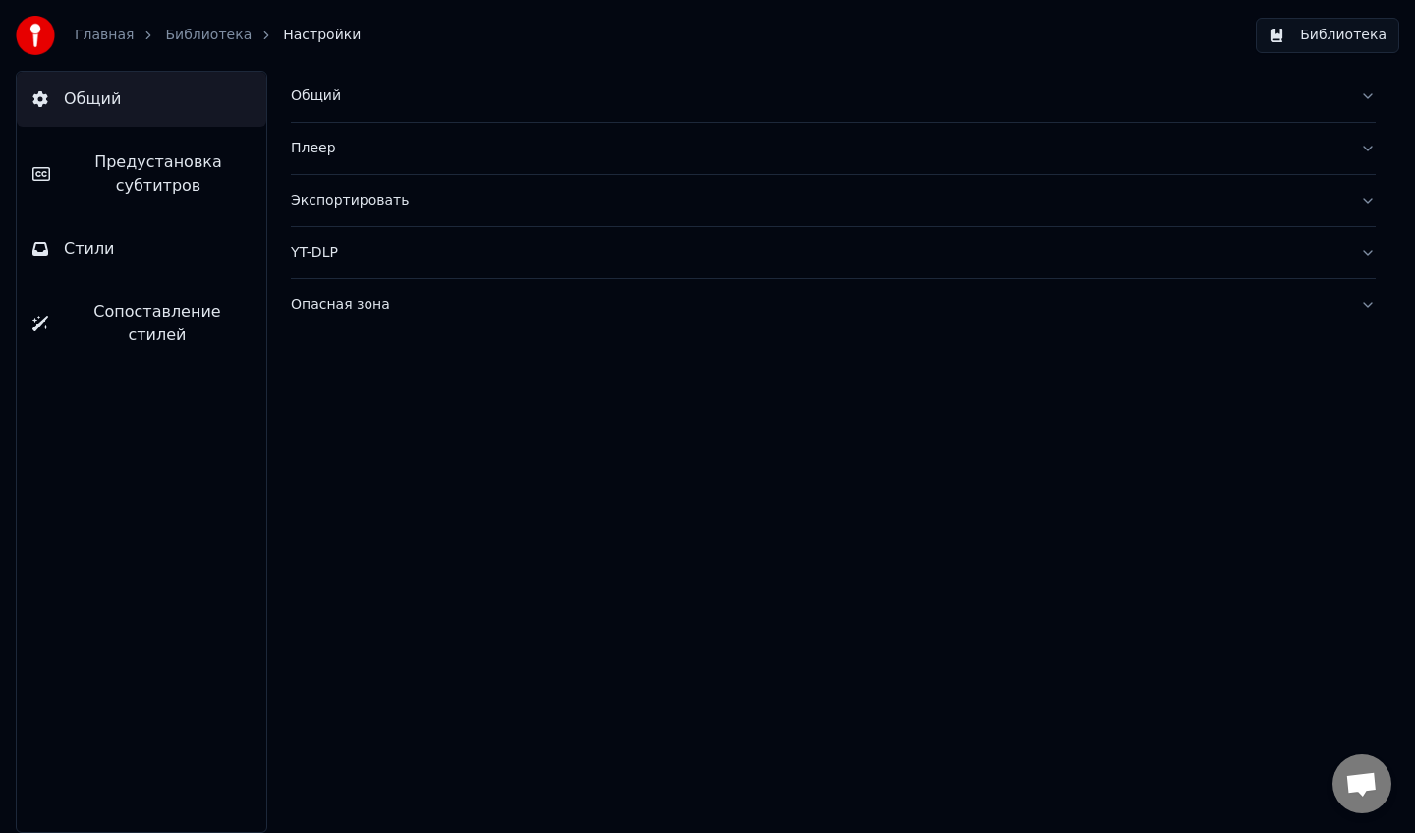
click at [164, 261] on button "Стили" at bounding box center [142, 248] width 250 height 55
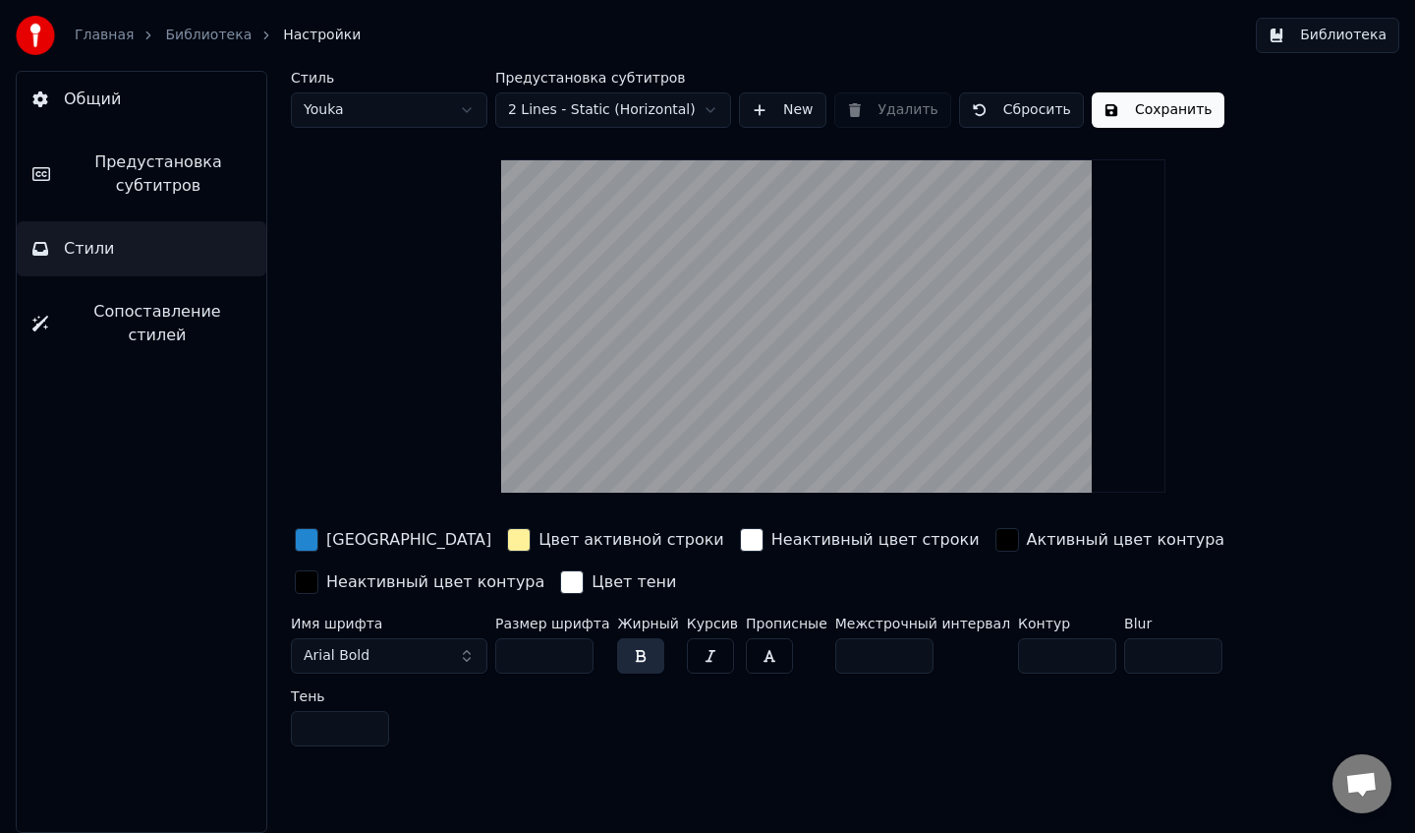
click at [507, 537] on div "button" at bounding box center [519, 540] width 24 height 24
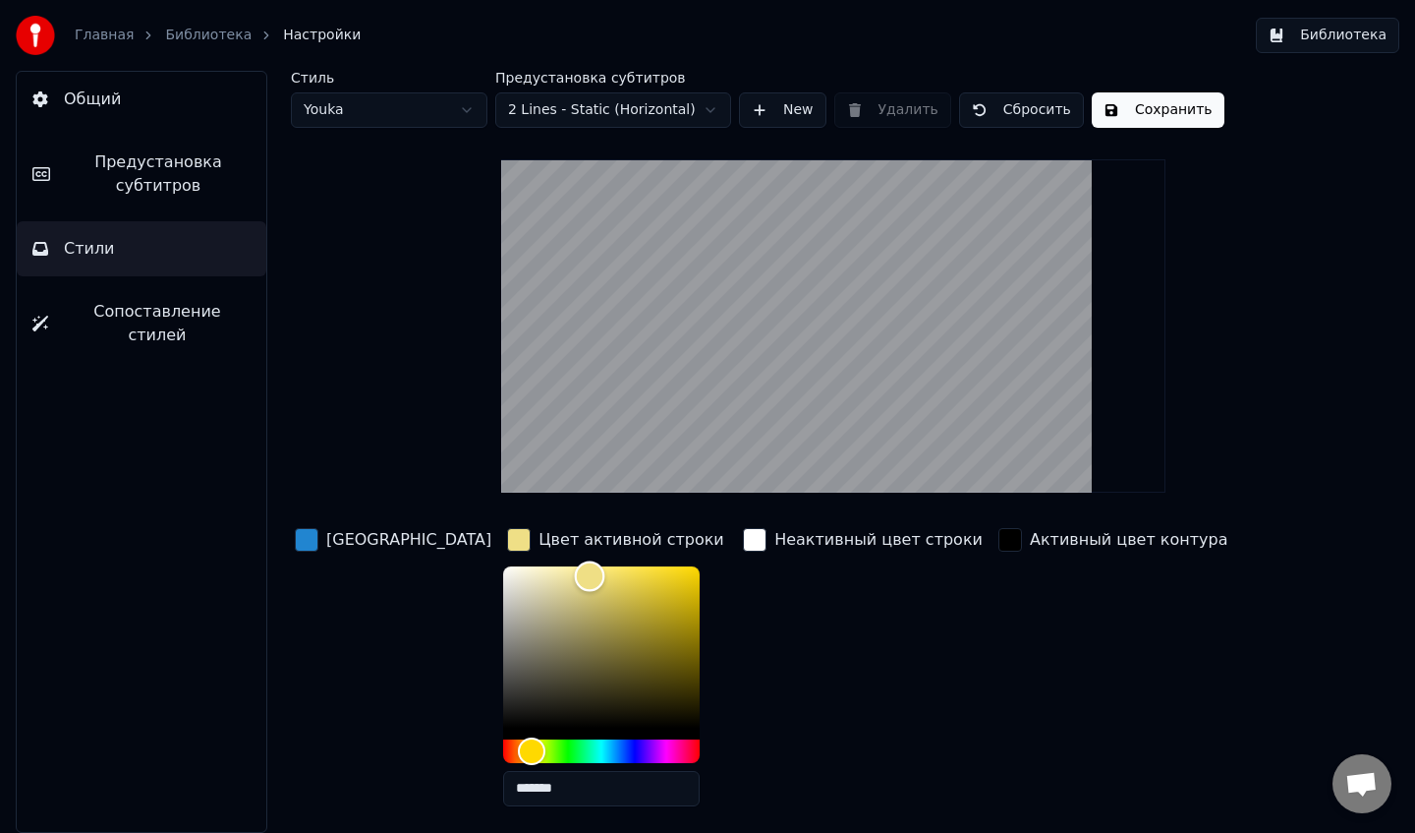
type input "*******"
drag, startPoint x: 525, startPoint y: 575, endPoint x: 366, endPoint y: 523, distance: 167.5
click at [366, 524] on div "Цвет заливки Цвет активной строки ******* Неактивный цвет строки Активный цвет …" at bounding box center [786, 694] width 991 height 340
click at [294, 600] on div "[GEOGRAPHIC_DATA]" at bounding box center [393, 673] width 204 height 298
click at [1135, 105] on button "Сохранить" at bounding box center [1158, 109] width 133 height 35
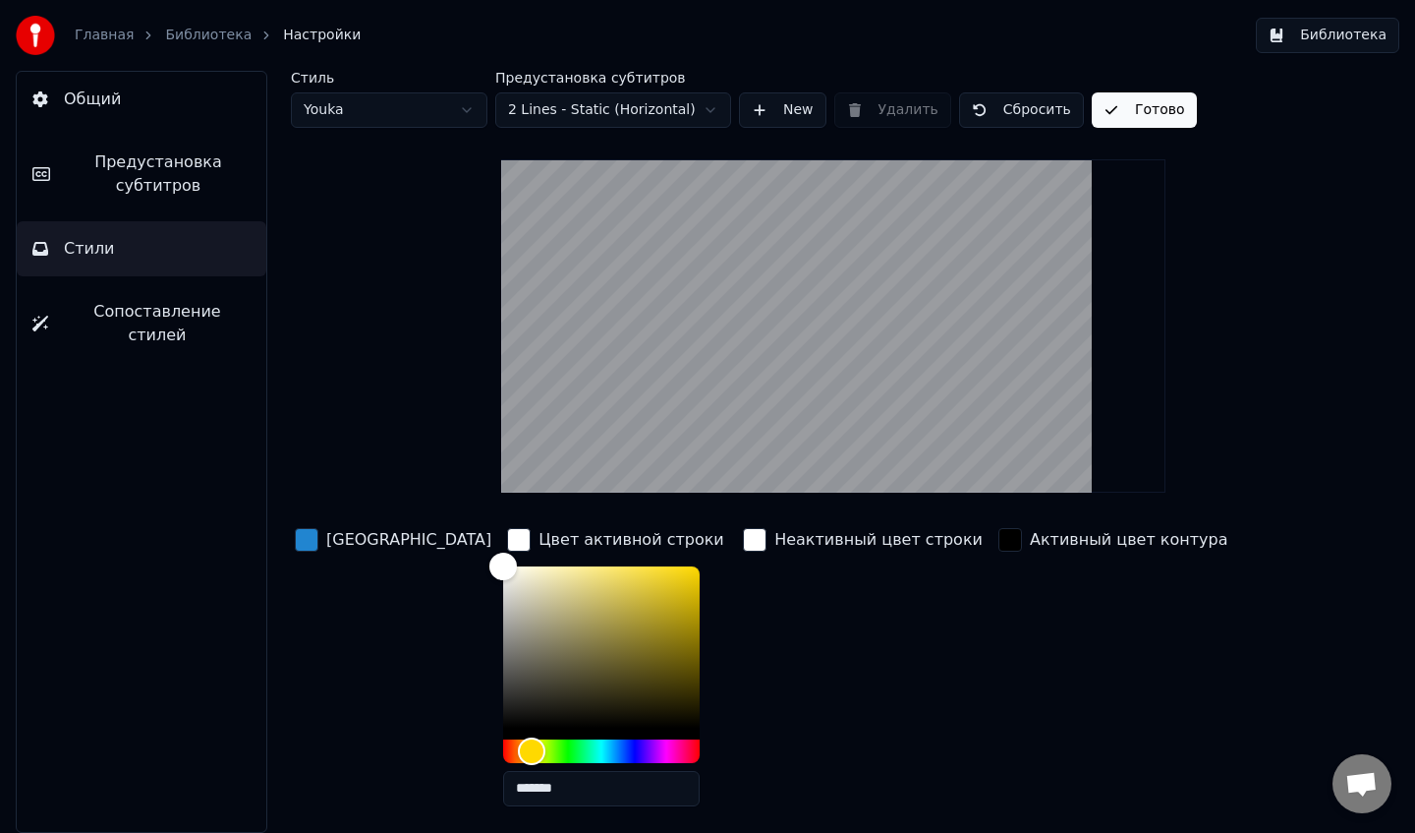
click at [745, 716] on div "Неактивный цвет строки" at bounding box center [863, 673] width 248 height 298
click at [297, 680] on div "[GEOGRAPHIC_DATA]" at bounding box center [393, 673] width 204 height 298
click at [378, 622] on div "[GEOGRAPHIC_DATA]" at bounding box center [393, 673] width 204 height 298
click at [1164, 114] on button "Сохранить" at bounding box center [1158, 109] width 133 height 35
click at [1364, 29] on button "Библиотека" at bounding box center [1328, 35] width 144 height 35
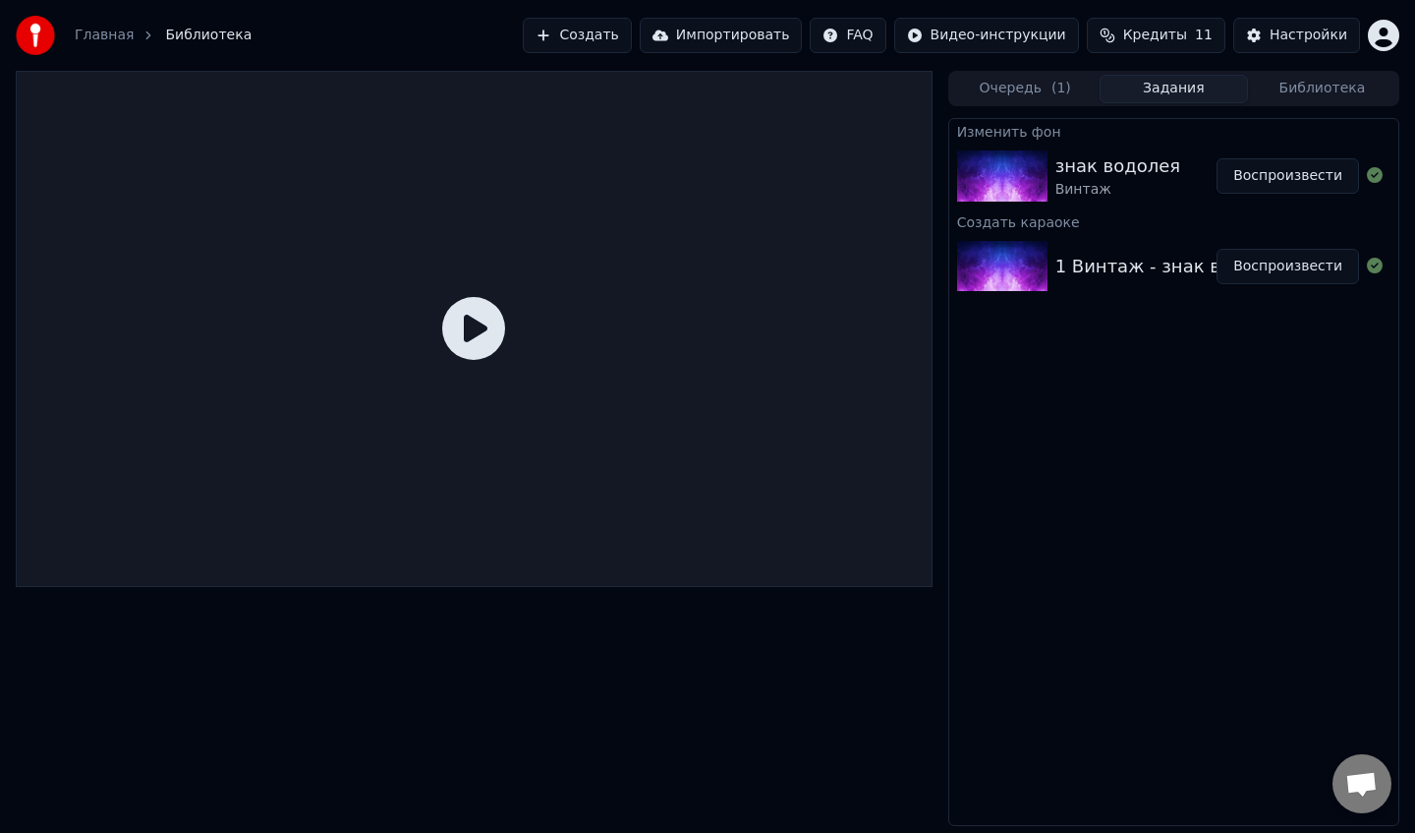
click at [1185, 87] on button "Задания" at bounding box center [1174, 89] width 148 height 29
click at [468, 321] on icon at bounding box center [473, 328] width 63 height 63
click at [1293, 186] on button "Воспроизвести" at bounding box center [1288, 175] width 143 height 35
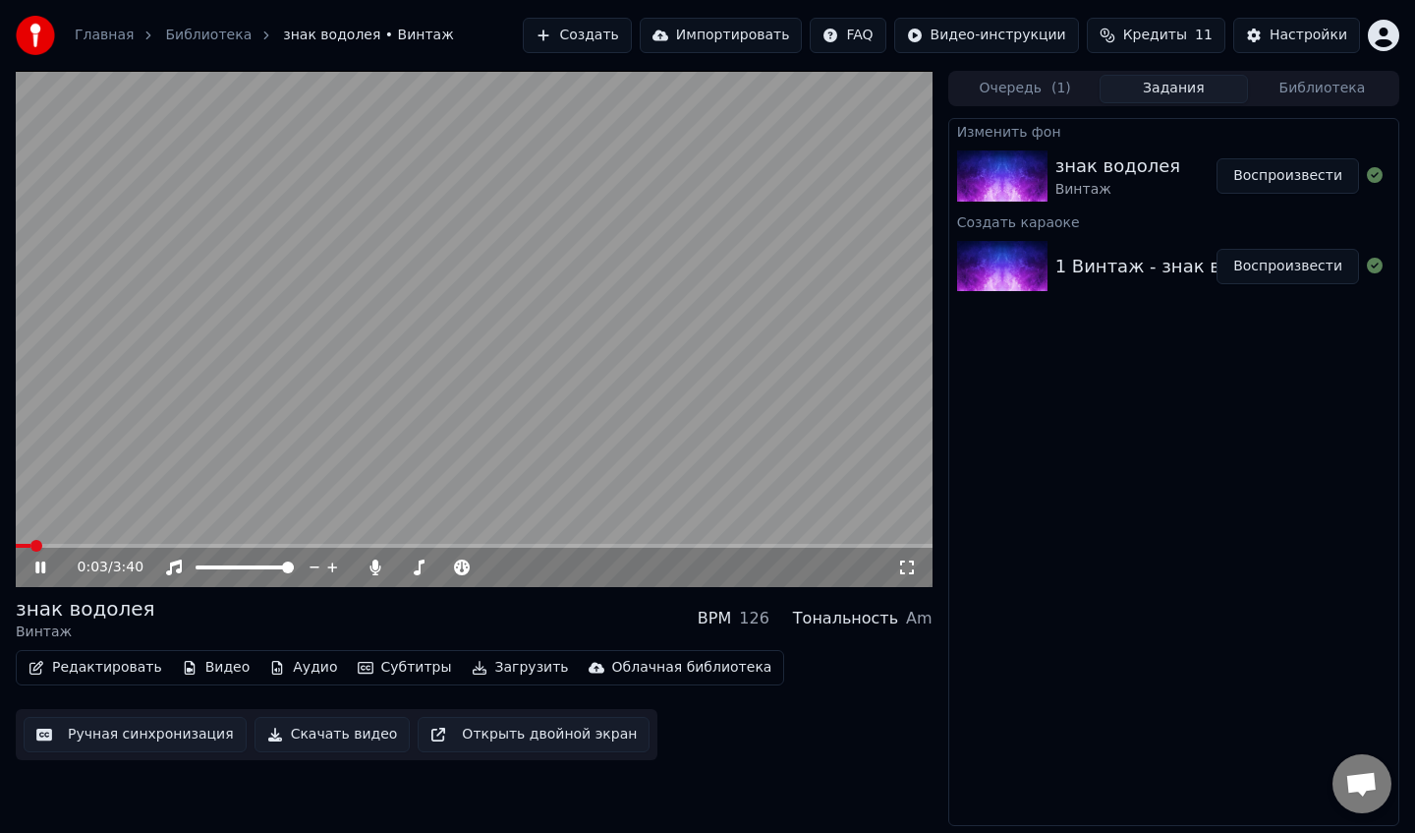
click at [85, 548] on div "0:03 / 3:40" at bounding box center [474, 567] width 917 height 39
click at [121, 548] on div "0:04 / 3:40" at bounding box center [474, 567] width 917 height 39
click at [94, 539] on video at bounding box center [474, 329] width 917 height 516
click at [94, 544] on span at bounding box center [474, 546] width 917 height 4
click at [135, 464] on video at bounding box center [474, 329] width 917 height 516
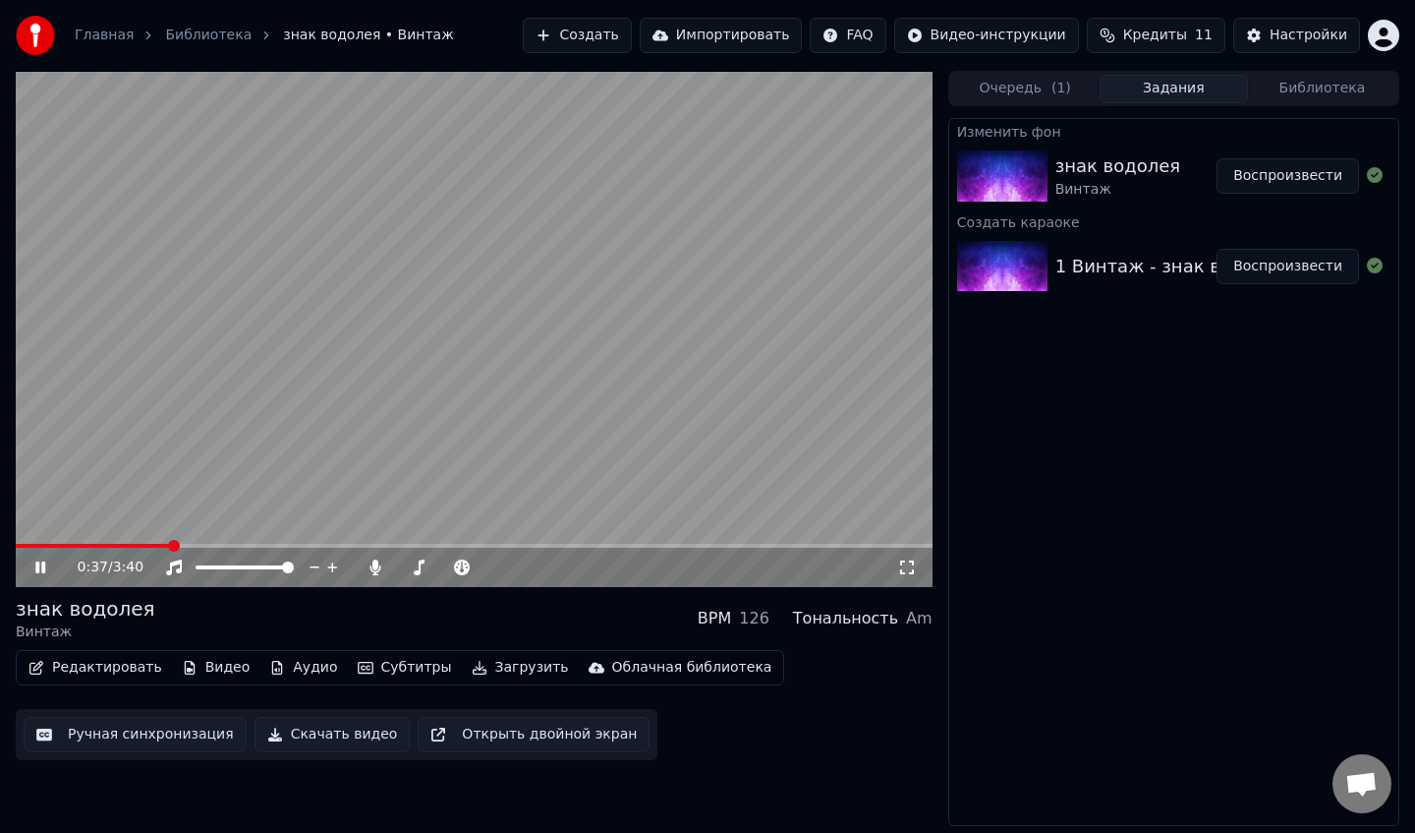
click at [167, 546] on span at bounding box center [474, 546] width 917 height 4
click at [143, 419] on video at bounding box center [474, 329] width 917 height 516
click at [24, 545] on span at bounding box center [20, 546] width 8 height 4
click at [159, 421] on video at bounding box center [474, 329] width 917 height 516
click at [80, 544] on span at bounding box center [474, 546] width 917 height 4
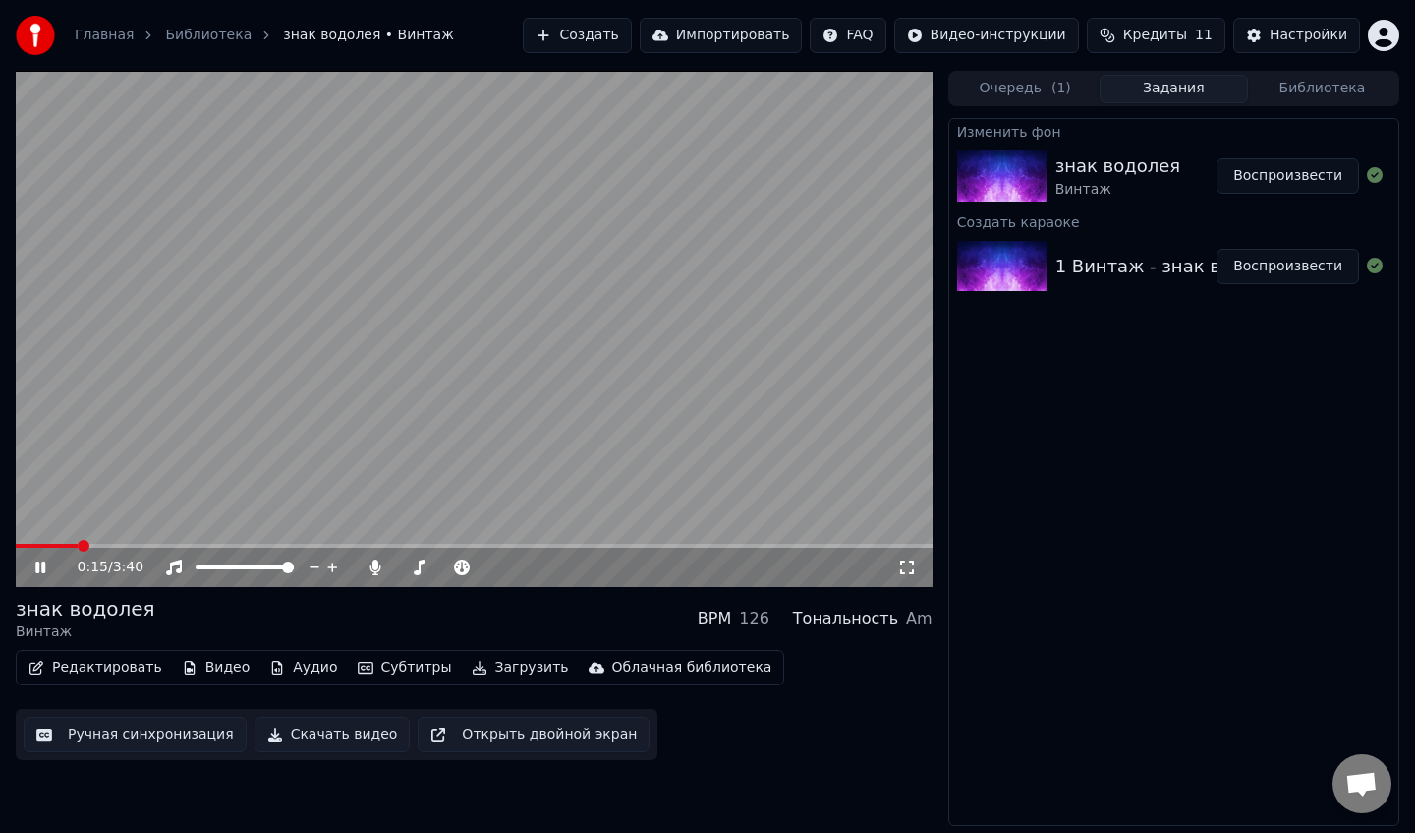
click at [108, 545] on span at bounding box center [474, 546] width 917 height 4
click at [127, 545] on span at bounding box center [474, 546] width 917 height 4
click at [632, 346] on video at bounding box center [474, 329] width 917 height 516
click at [117, 672] on button "Редактировать" at bounding box center [95, 668] width 149 height 28
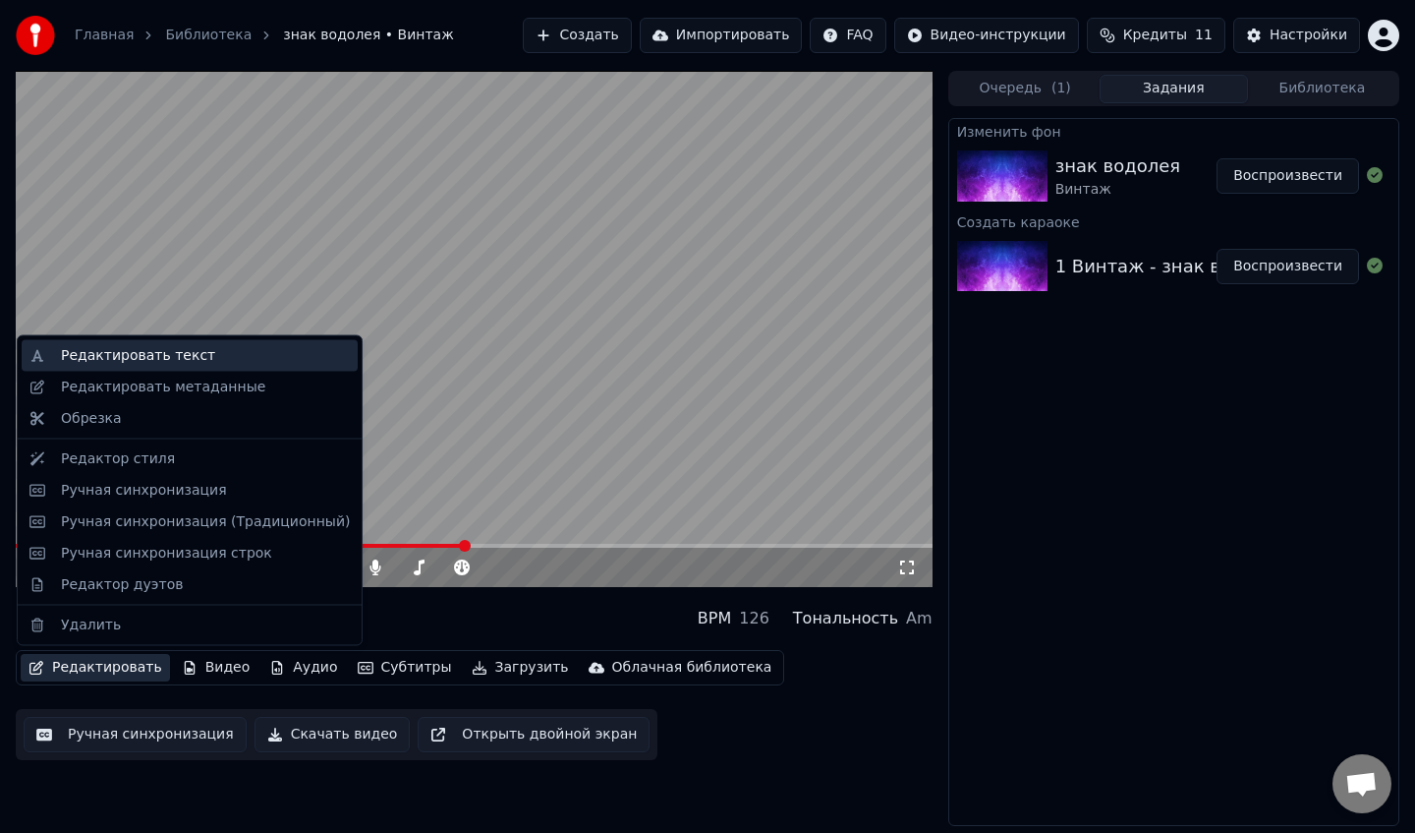
click at [184, 362] on div "Редактировать текст" at bounding box center [138, 356] width 154 height 20
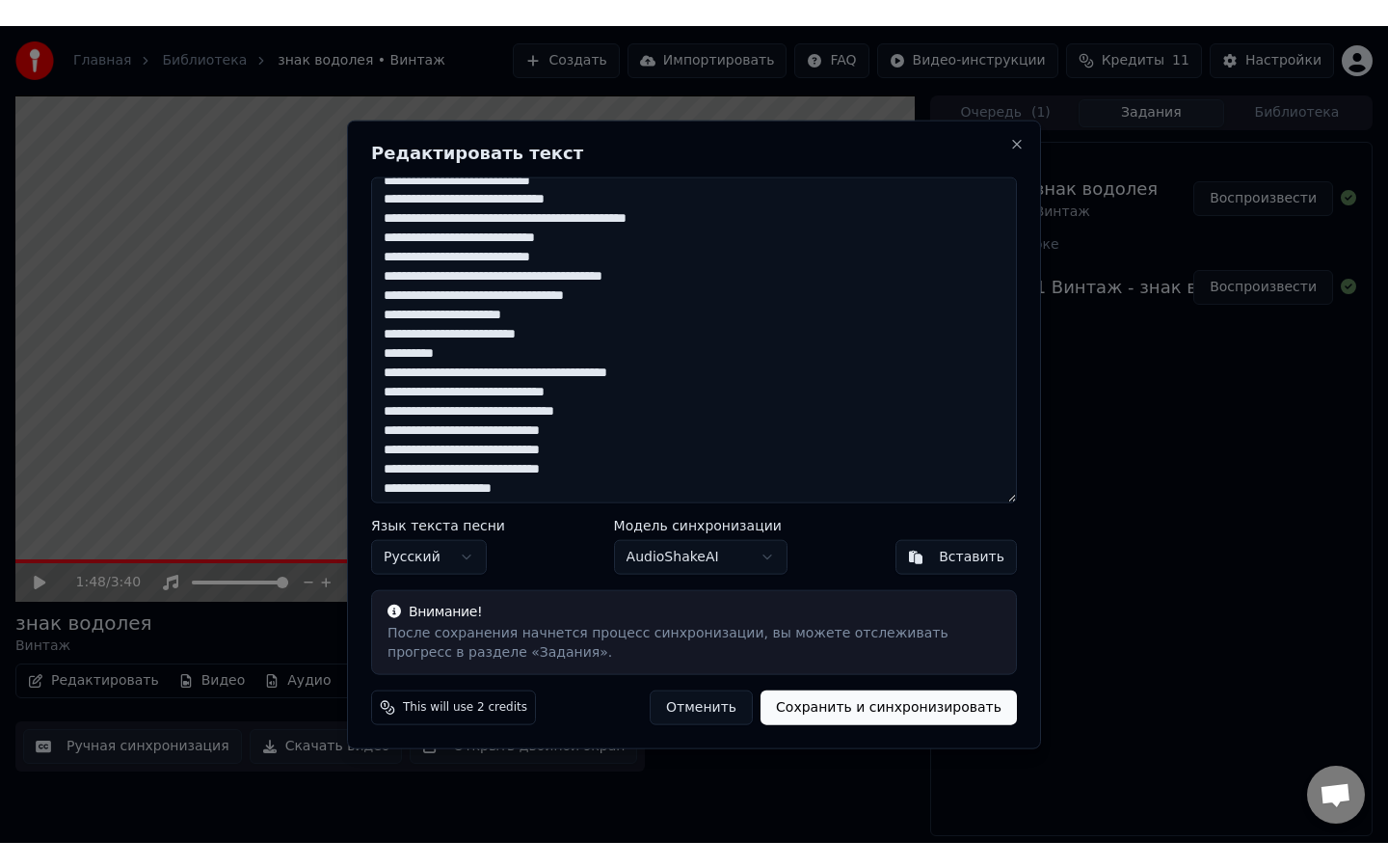
scroll to position [13, 0]
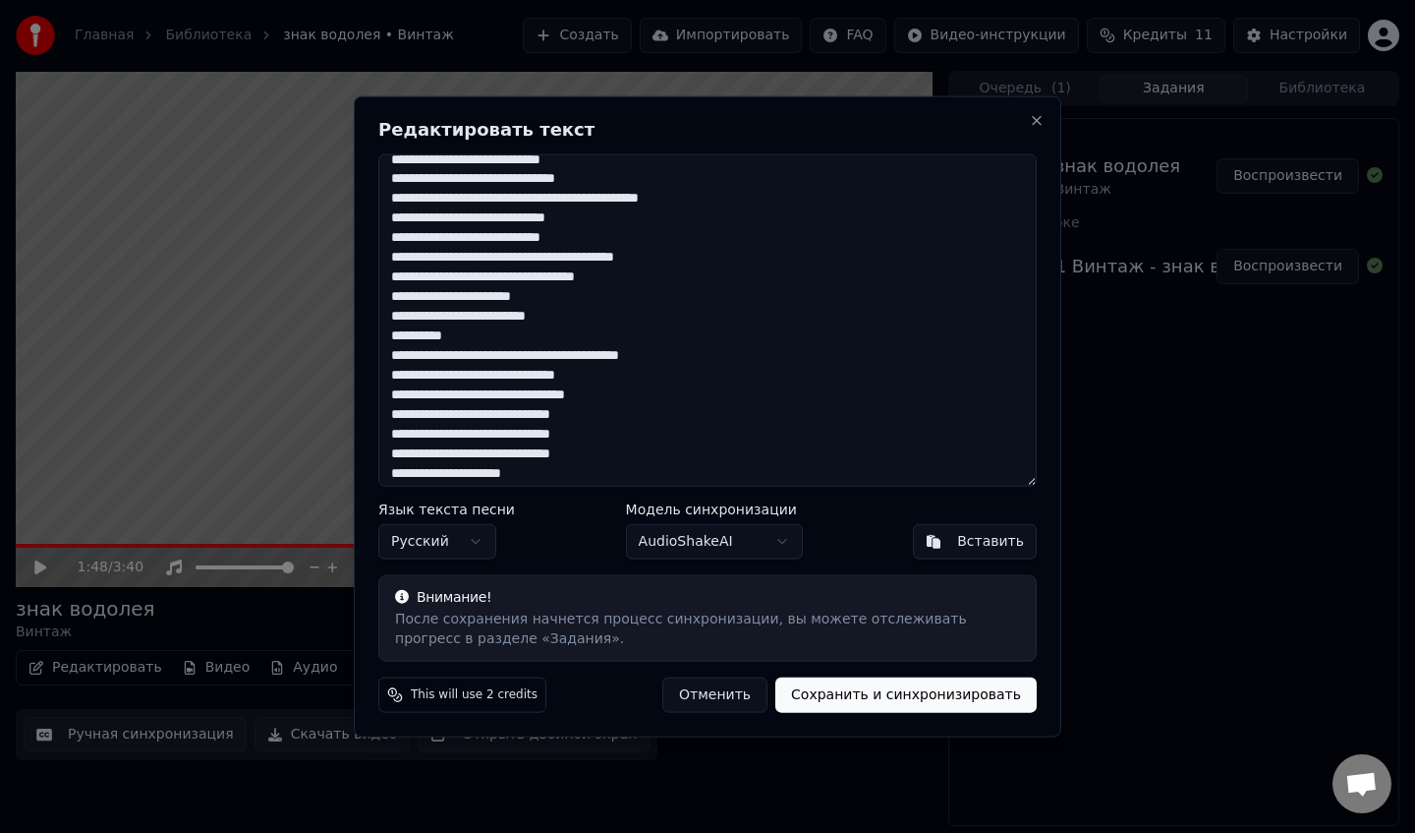
click at [620, 199] on textarea at bounding box center [707, 319] width 659 height 333
type textarea "**********"
click at [895, 697] on button "Сохранить и синхронизировать" at bounding box center [906, 694] width 261 height 35
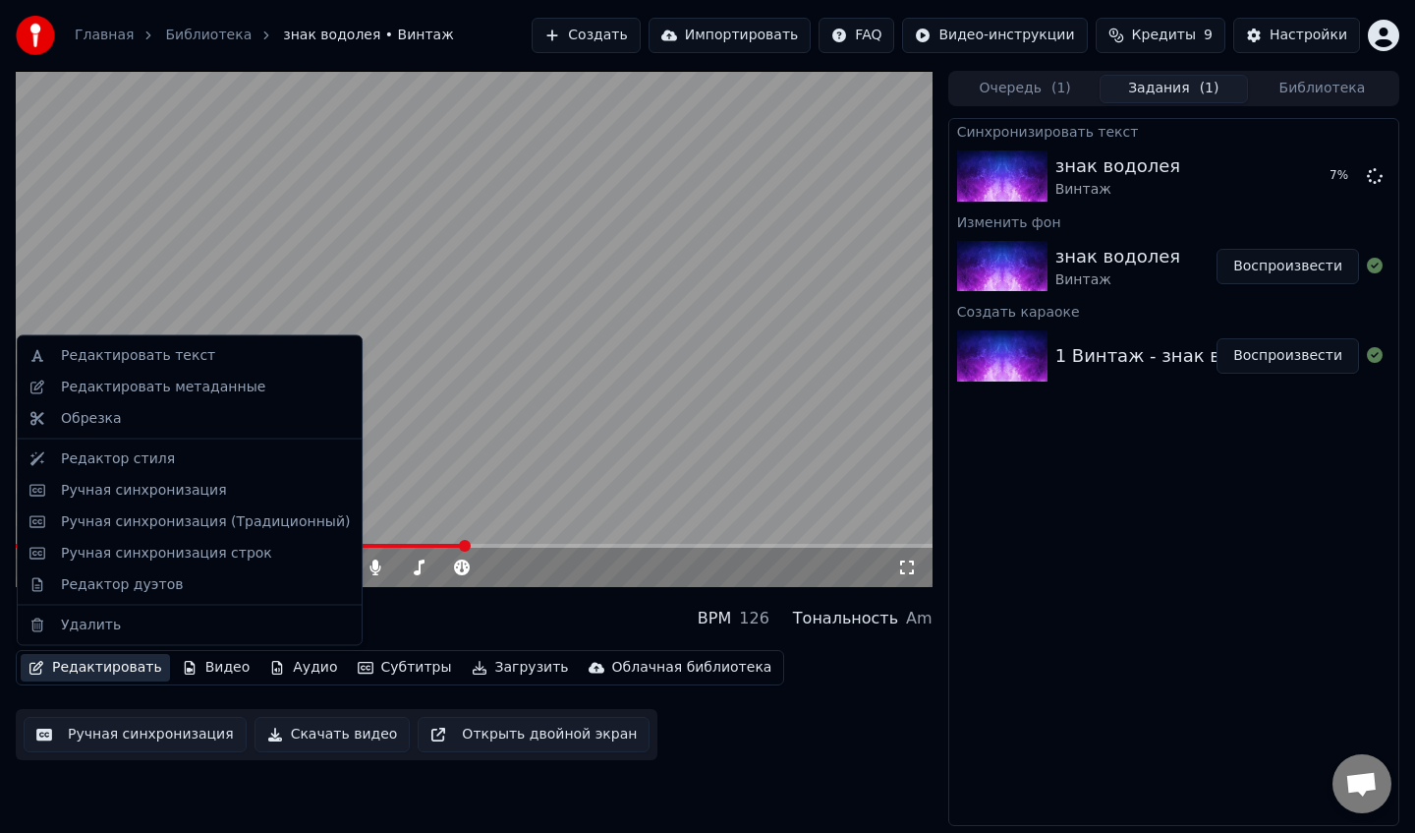
click at [96, 665] on button "Редактировать" at bounding box center [95, 668] width 149 height 28
click at [113, 762] on div "1:48 / 3:40 знак водолея Винтаж BPM 126 Тональность Am Редактировать Видео Ауди…" at bounding box center [474, 448] width 917 height 755
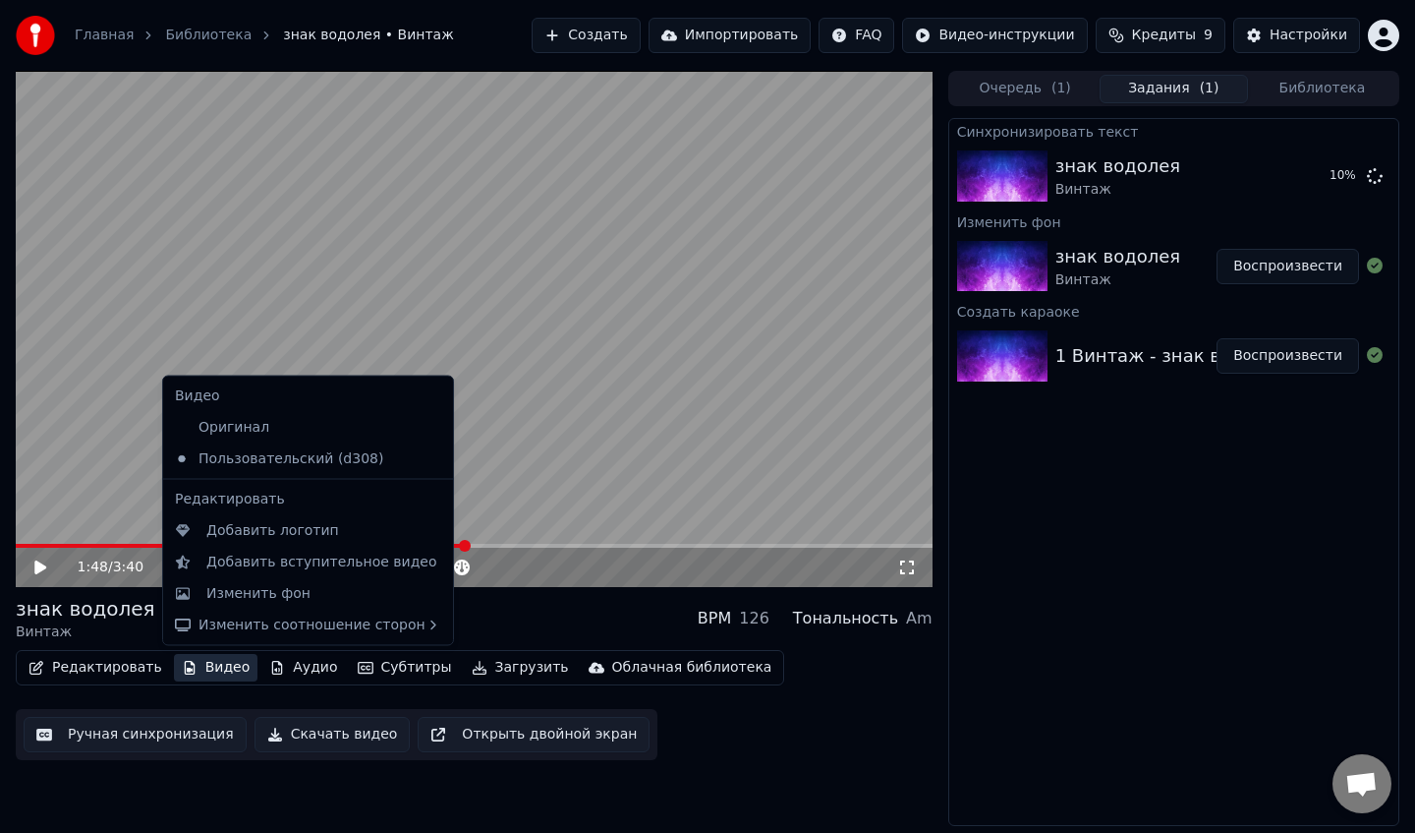
click at [198, 660] on button "Видео" at bounding box center [216, 668] width 85 height 28
click at [434, 260] on video at bounding box center [474, 329] width 917 height 516
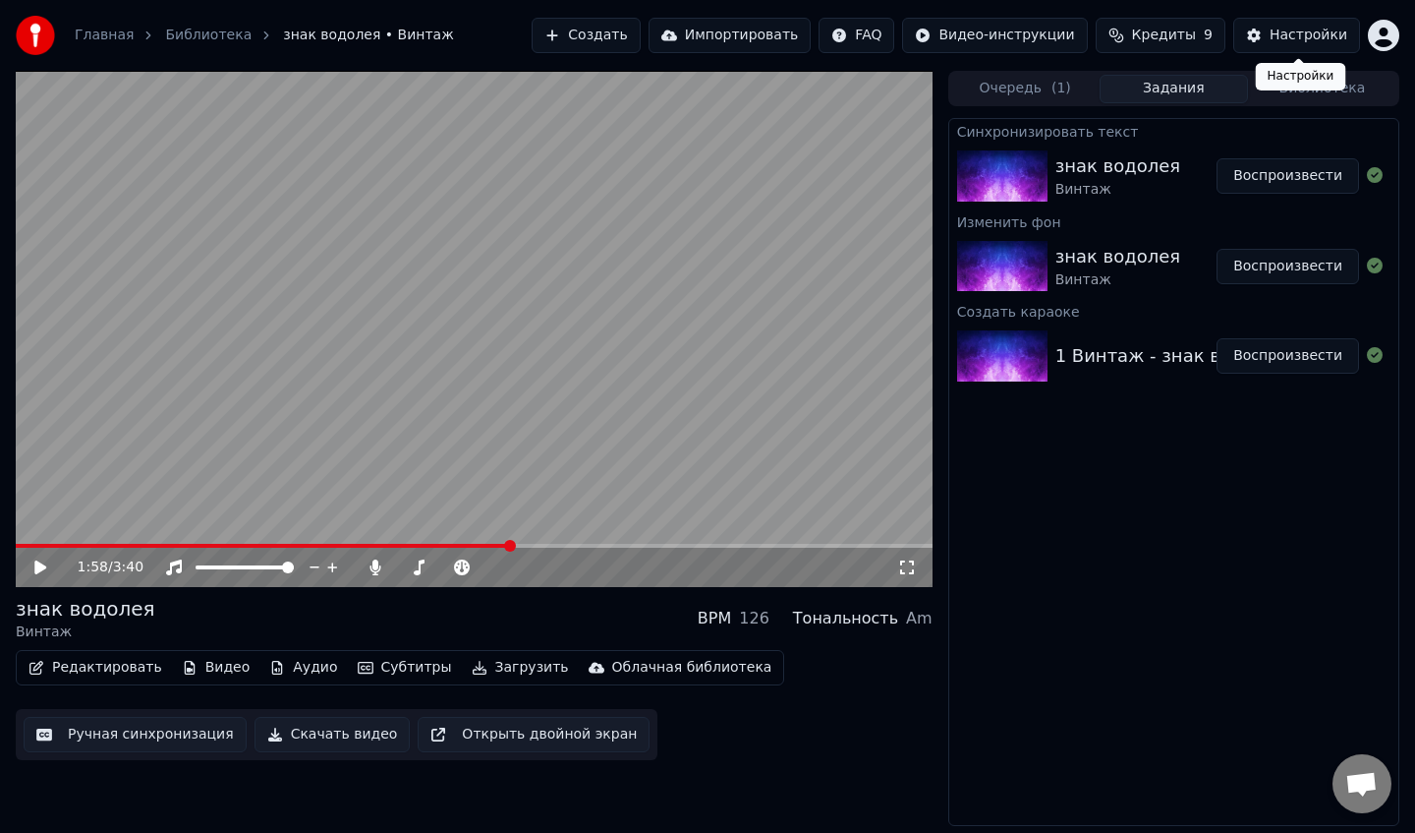
click at [1287, 31] on div "Настройки" at bounding box center [1309, 36] width 78 height 20
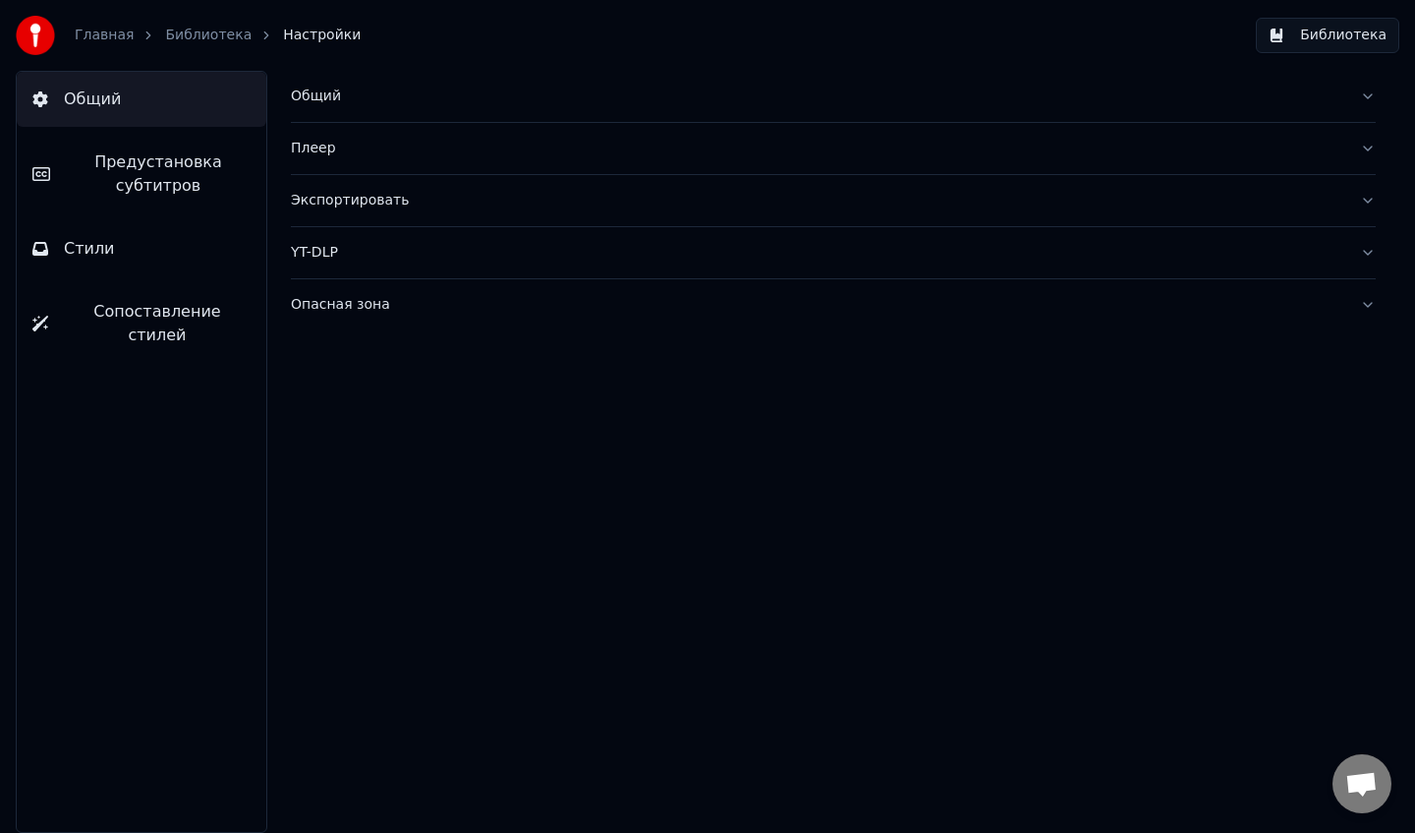
click at [361, 97] on div "Общий" at bounding box center [818, 97] width 1054 height 20
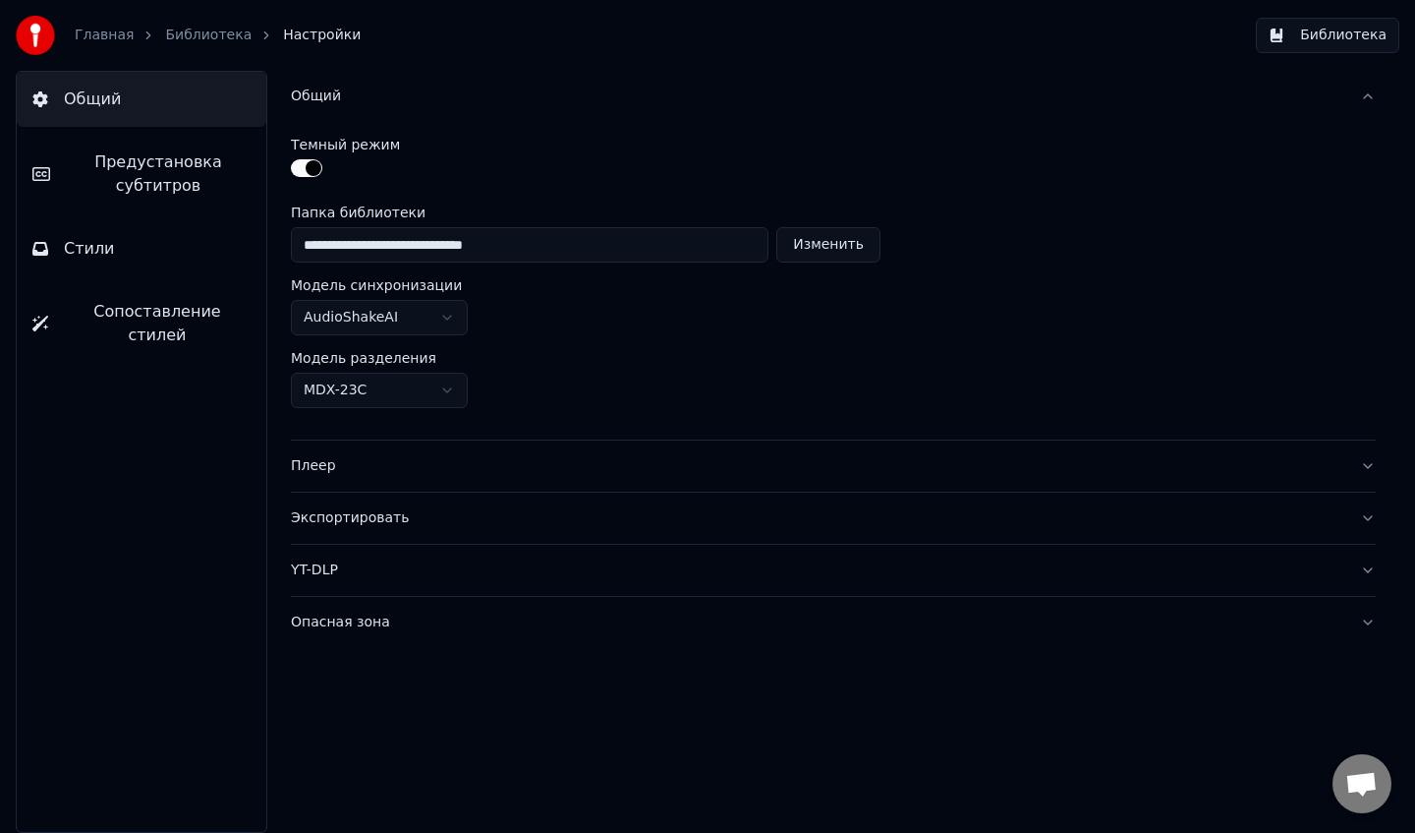
click at [322, 100] on div "Общий" at bounding box center [818, 97] width 1054 height 20
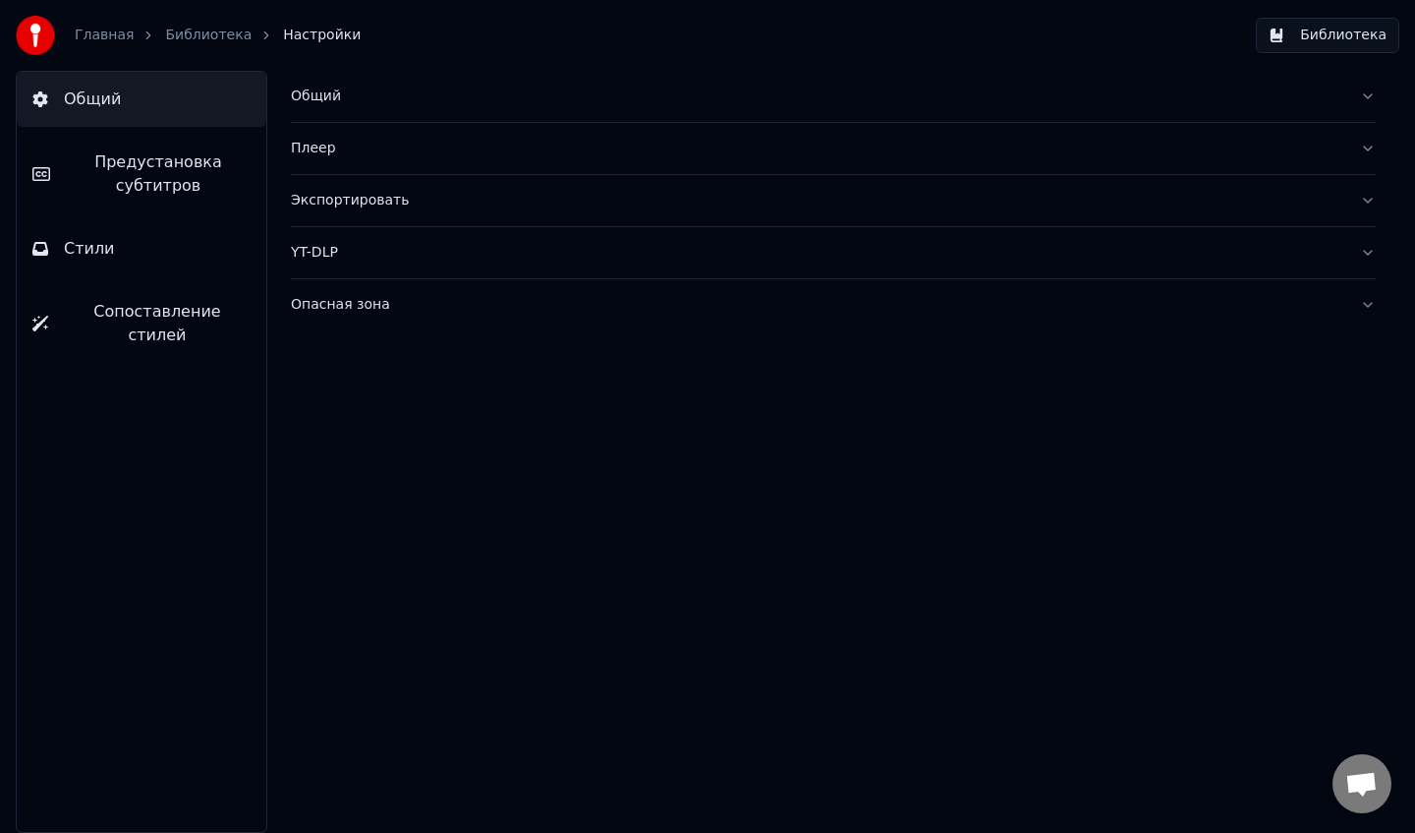
click at [118, 269] on button "Стили" at bounding box center [142, 248] width 250 height 55
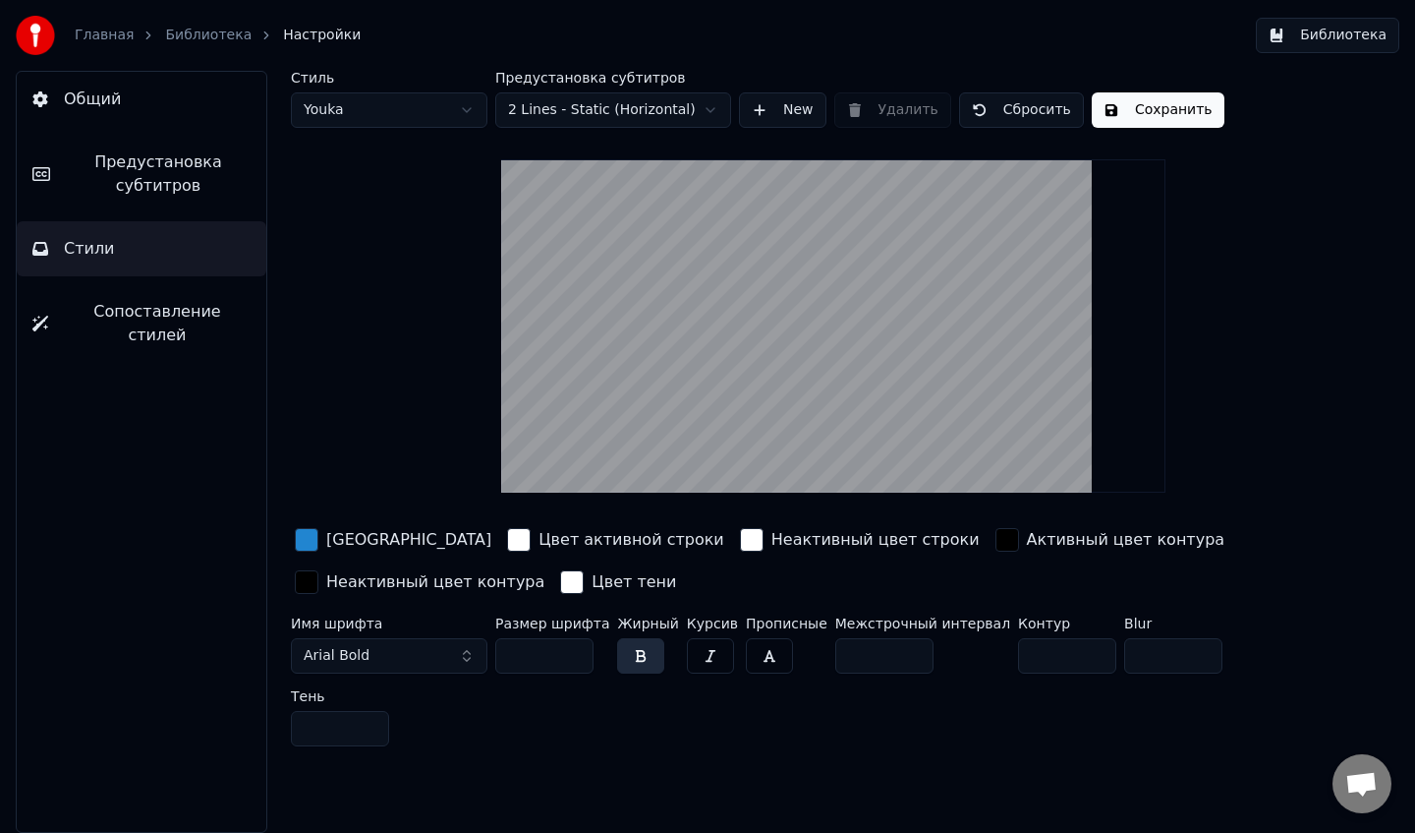
click at [116, 36] on link "Главная" at bounding box center [104, 36] width 59 height 20
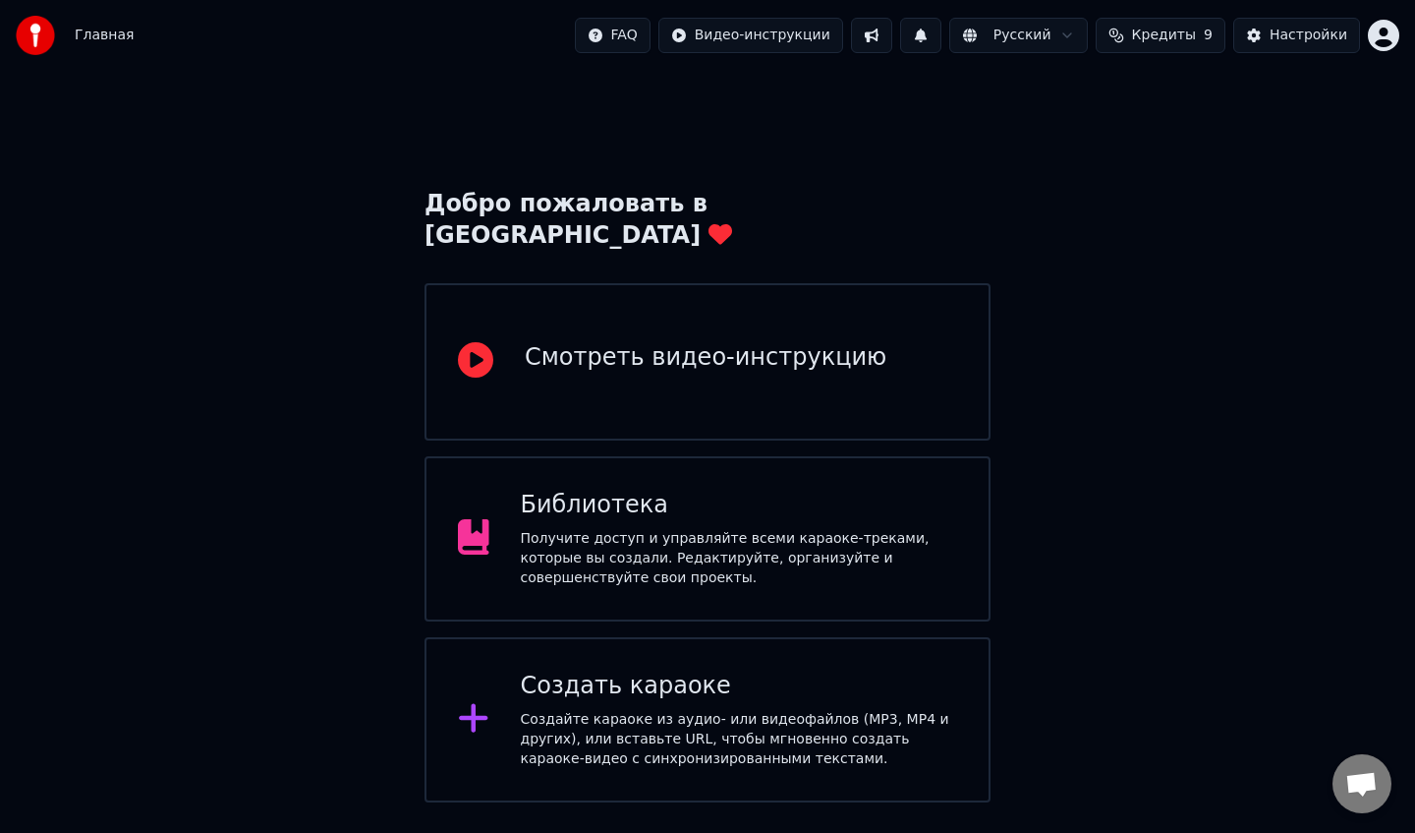
click at [666, 670] on div "Создать караоке" at bounding box center [739, 685] width 437 height 31
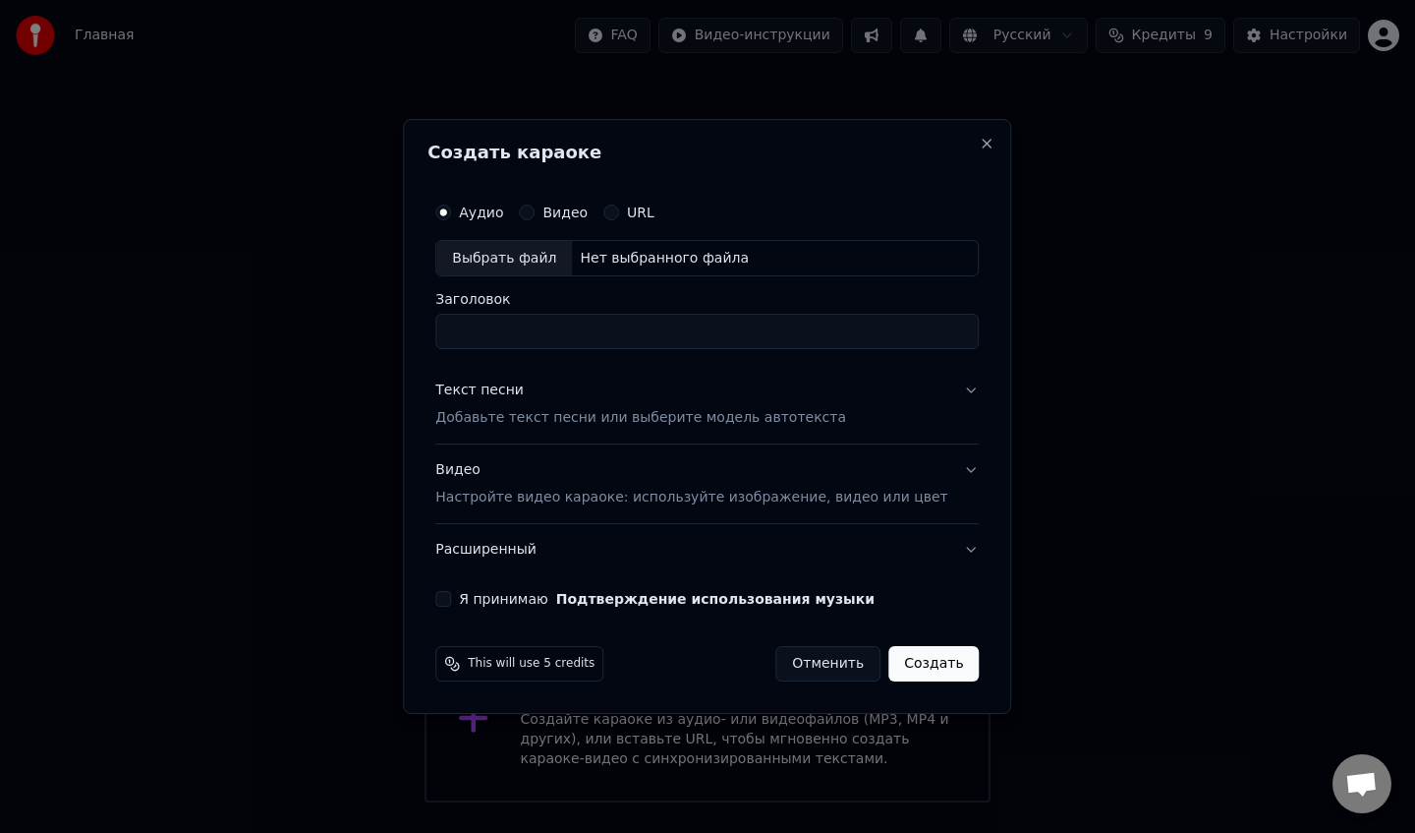
click at [953, 467] on button "Видео Настройте видео караоке: используйте изображение, видео или цвет" at bounding box center [707, 484] width 544 height 79
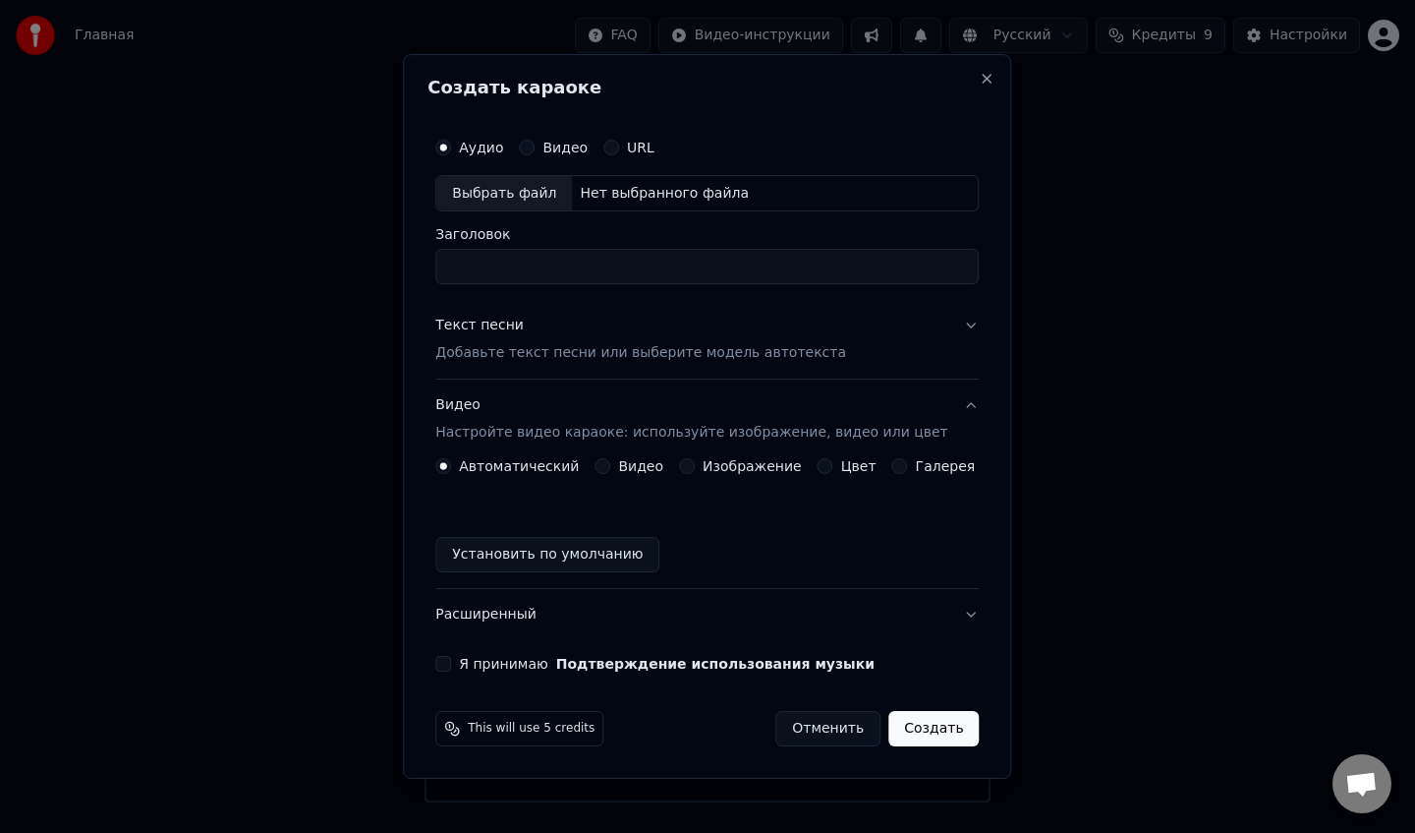
click at [522, 191] on div "Выбрать файл" at bounding box center [504, 193] width 136 height 35
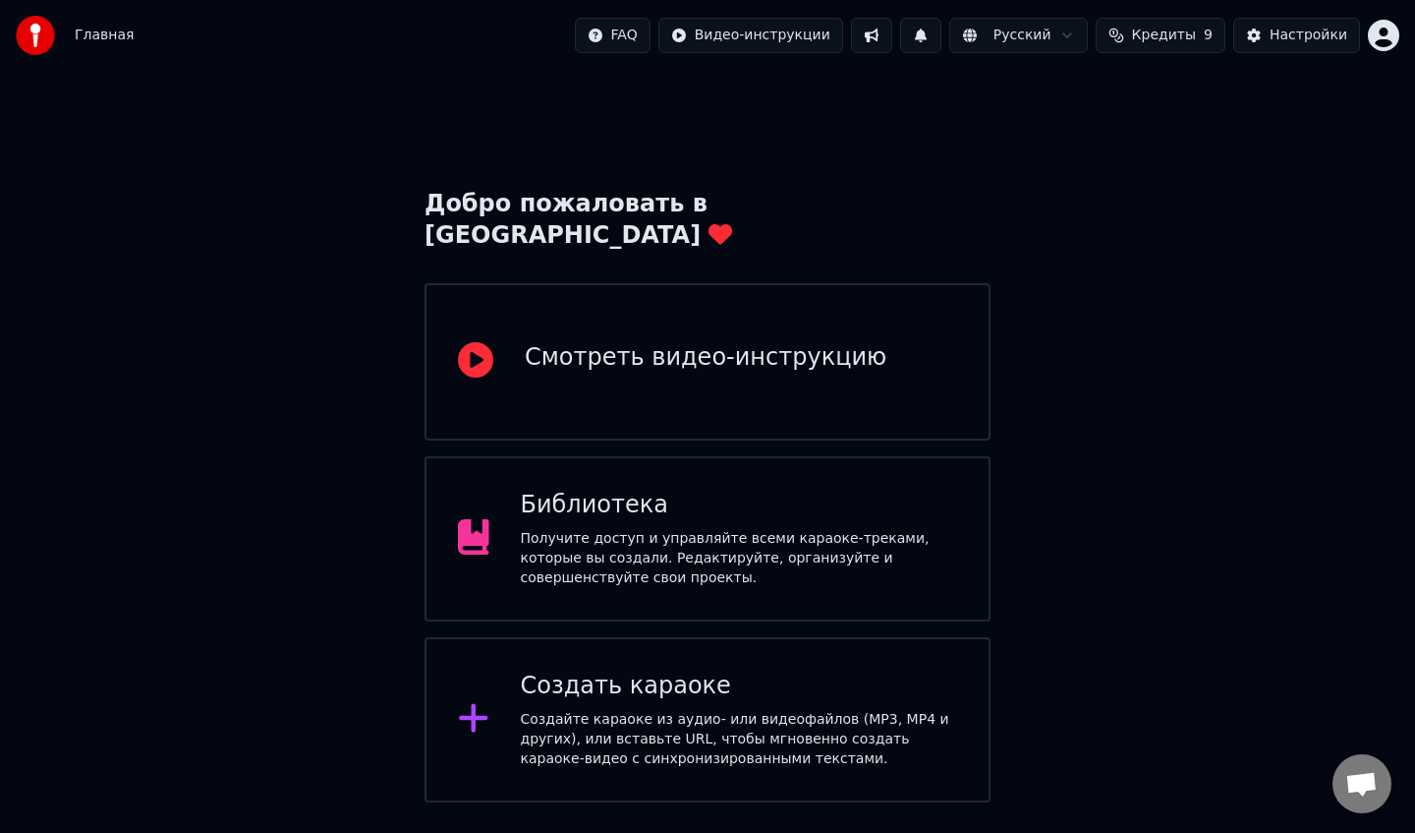
click at [720, 535] on div "Получите доступ и управляйте всеми караоке-треками, которые вы создали. Редакти…" at bounding box center [739, 558] width 437 height 59
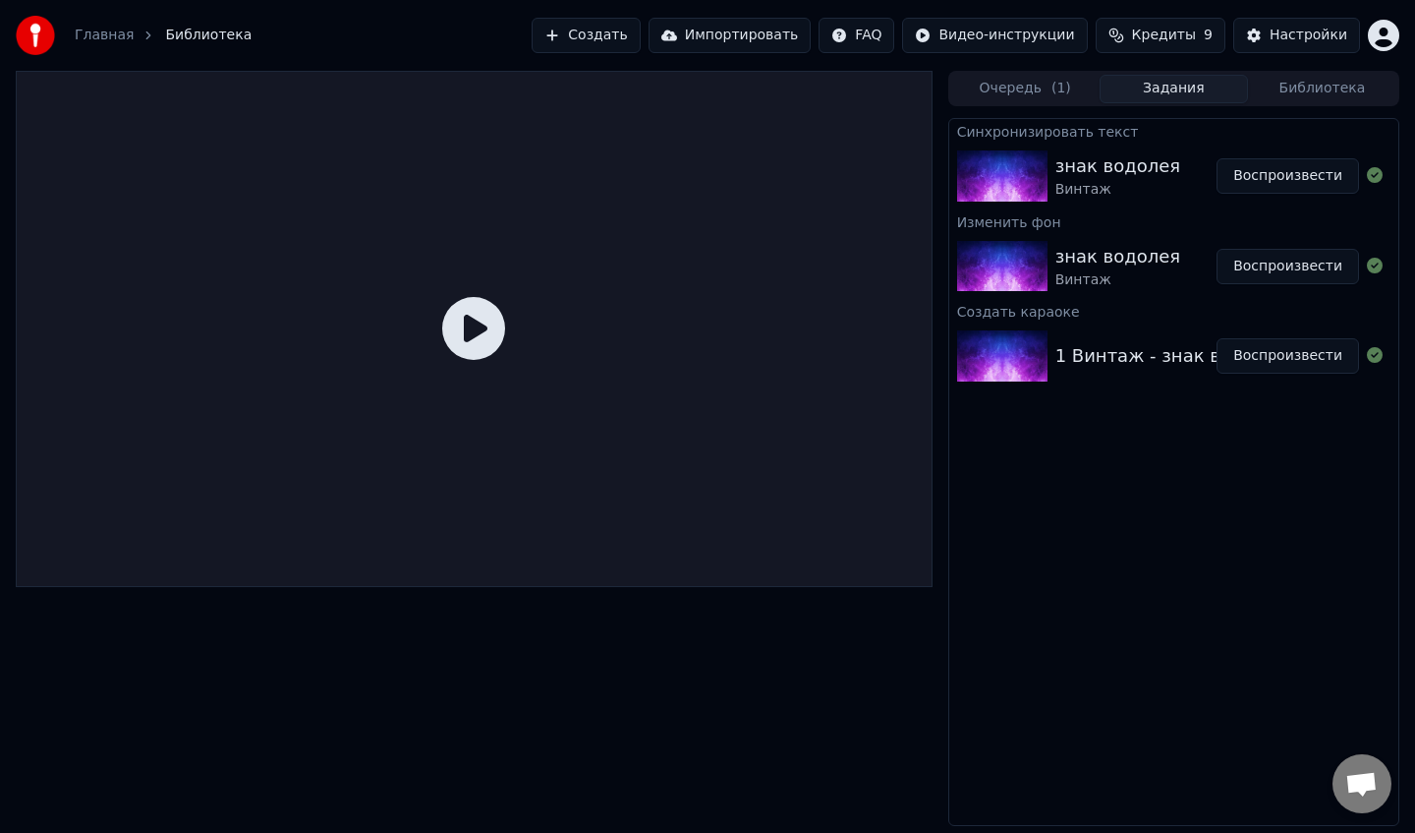
click at [463, 334] on icon at bounding box center [473, 328] width 63 height 63
click at [1275, 172] on button "Воспроизвести" at bounding box center [1288, 175] width 143 height 35
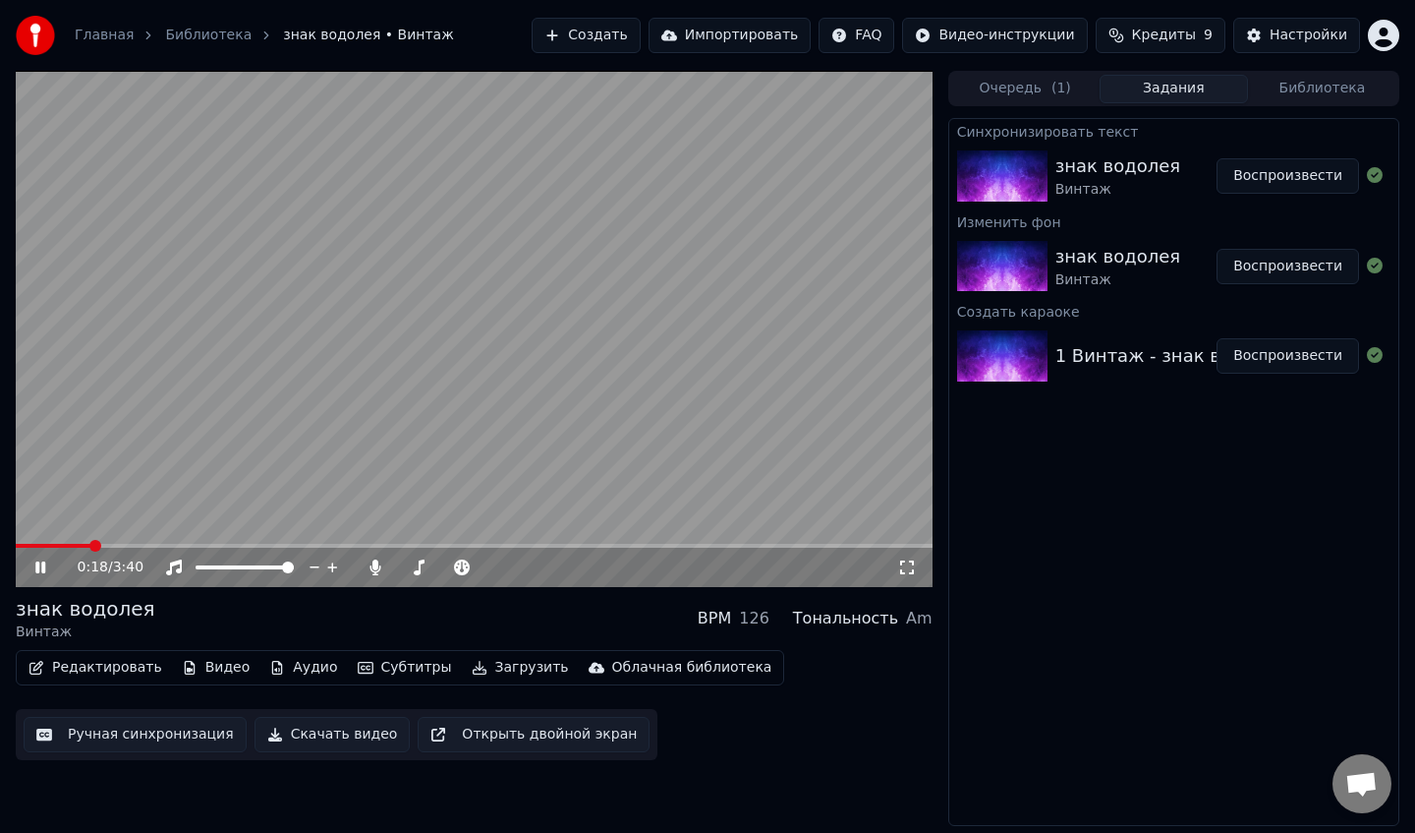
click at [88, 544] on span at bounding box center [474, 546] width 917 height 4
click at [145, 548] on div "0:18 / 3:40" at bounding box center [474, 567] width 917 height 39
click at [173, 548] on div "0:19 / 3:40" at bounding box center [474, 567] width 917 height 39
click at [171, 544] on span at bounding box center [474, 546] width 917 height 4
click at [431, 409] on video at bounding box center [474, 329] width 917 height 516
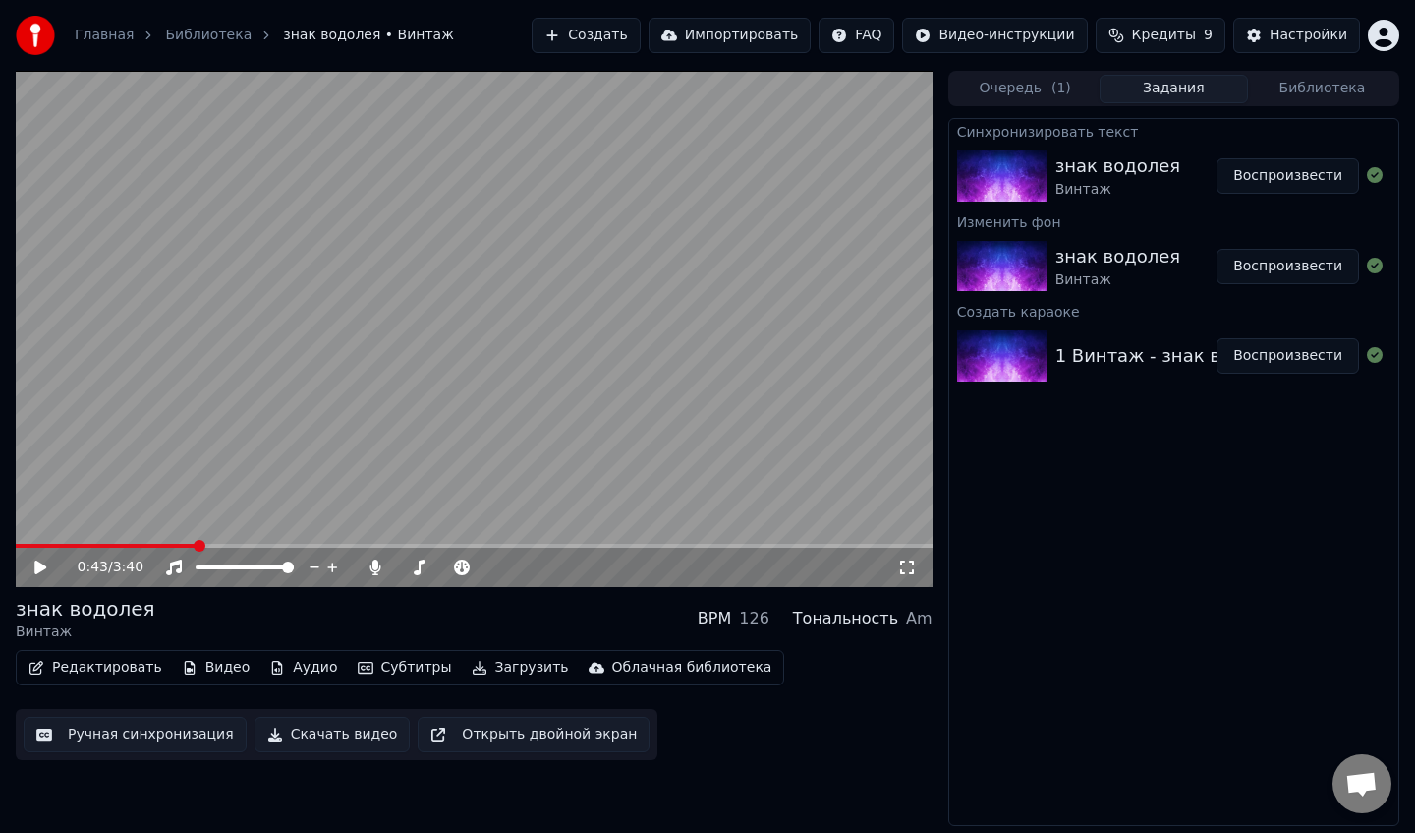
click at [320, 747] on button "Скачать видео" at bounding box center [333, 734] width 156 height 35
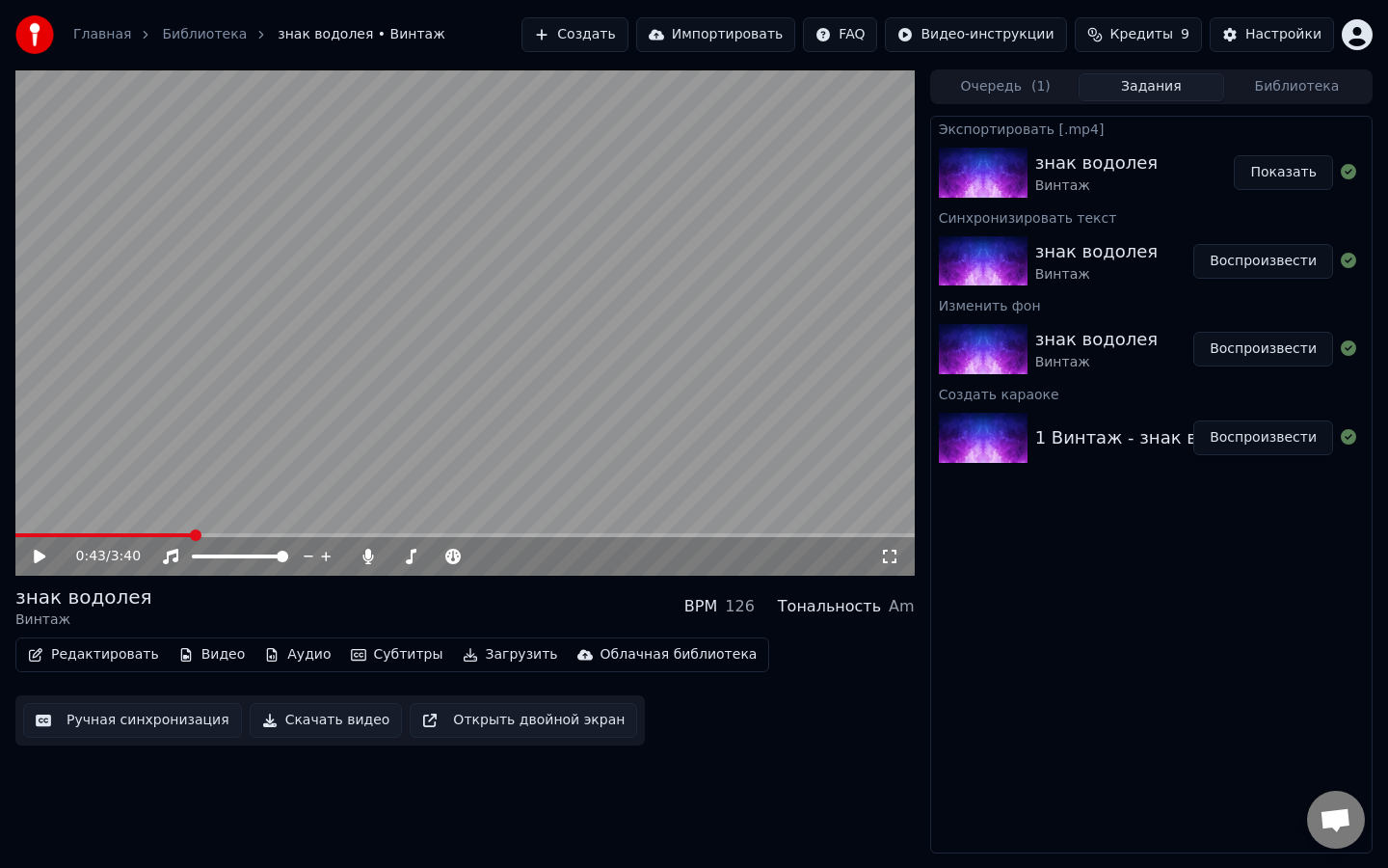
click at [1278, 88] on button "Библиотека" at bounding box center [1297, 87] width 145 height 28
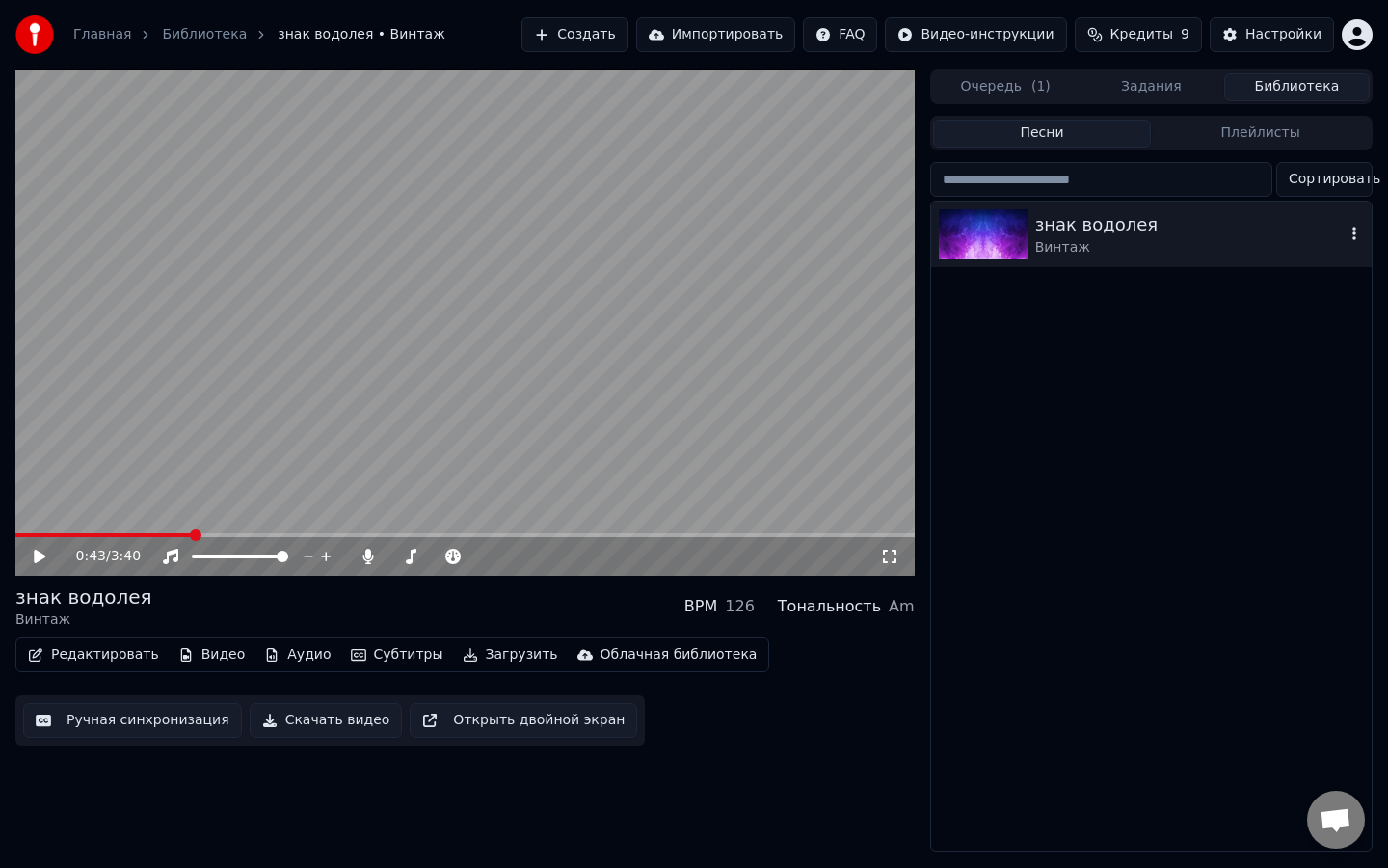
click at [1038, 236] on div "знак водолея" at bounding box center [1191, 225] width 310 height 27
click at [130, 537] on div "0:02 / 3:40" at bounding box center [465, 556] width 900 height 38
click at [82, 537] on div "0:03 / 3:40" at bounding box center [465, 556] width 900 height 38
click at [69, 537] on div "0:04 / 3:40" at bounding box center [465, 556] width 900 height 38
click at [65, 537] on div "0:04 / 3:40" at bounding box center [465, 556] width 900 height 38
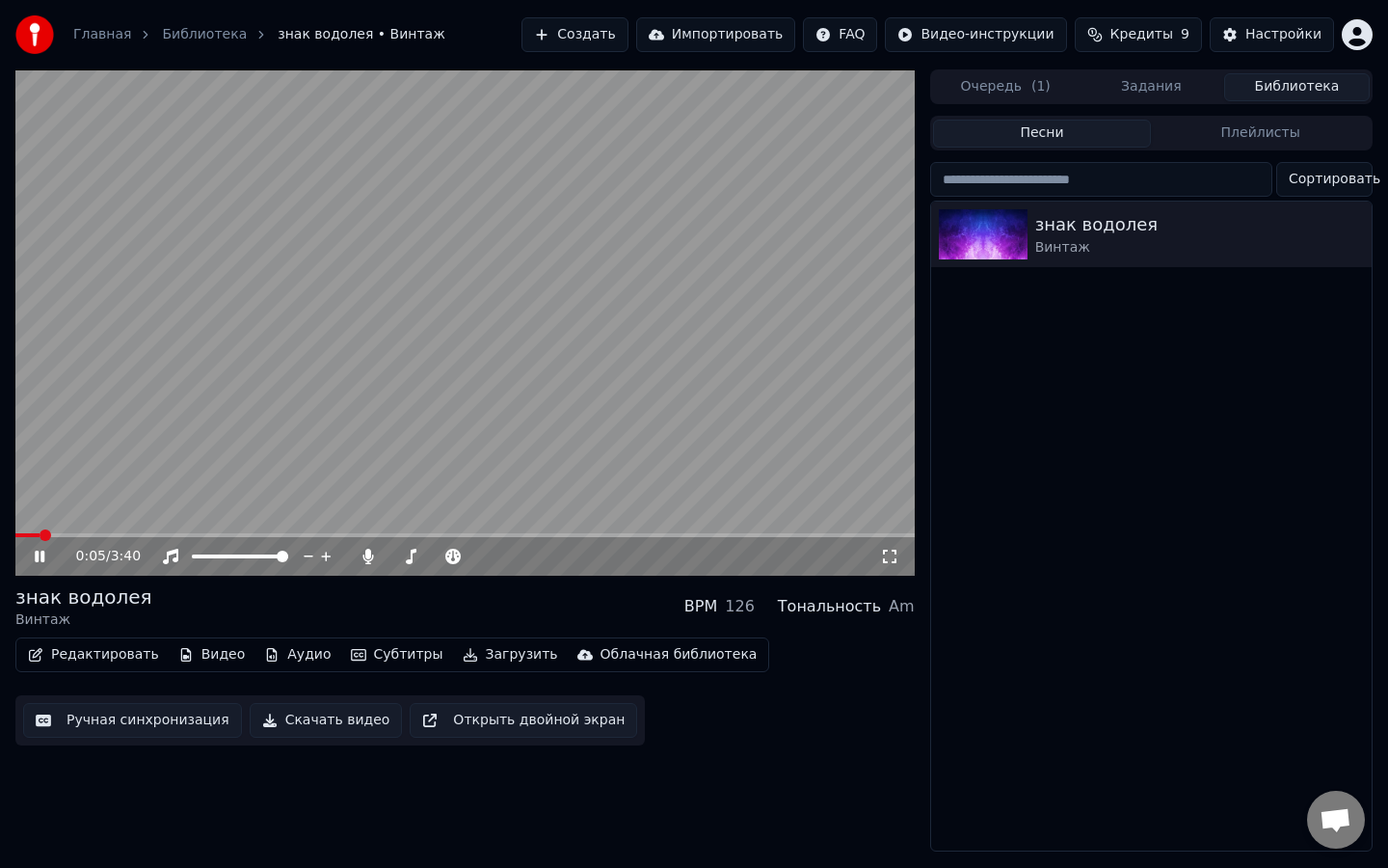
click at [37, 558] on icon at bounding box center [39, 556] width 10 height 12
click at [103, 537] on div "0:06 / 3:40" at bounding box center [465, 556] width 900 height 38
click at [42, 561] on icon at bounding box center [53, 556] width 45 height 16
click at [133, 536] on span at bounding box center [465, 536] width 900 height 4
click at [452, 409] on video at bounding box center [465, 323] width 900 height 506
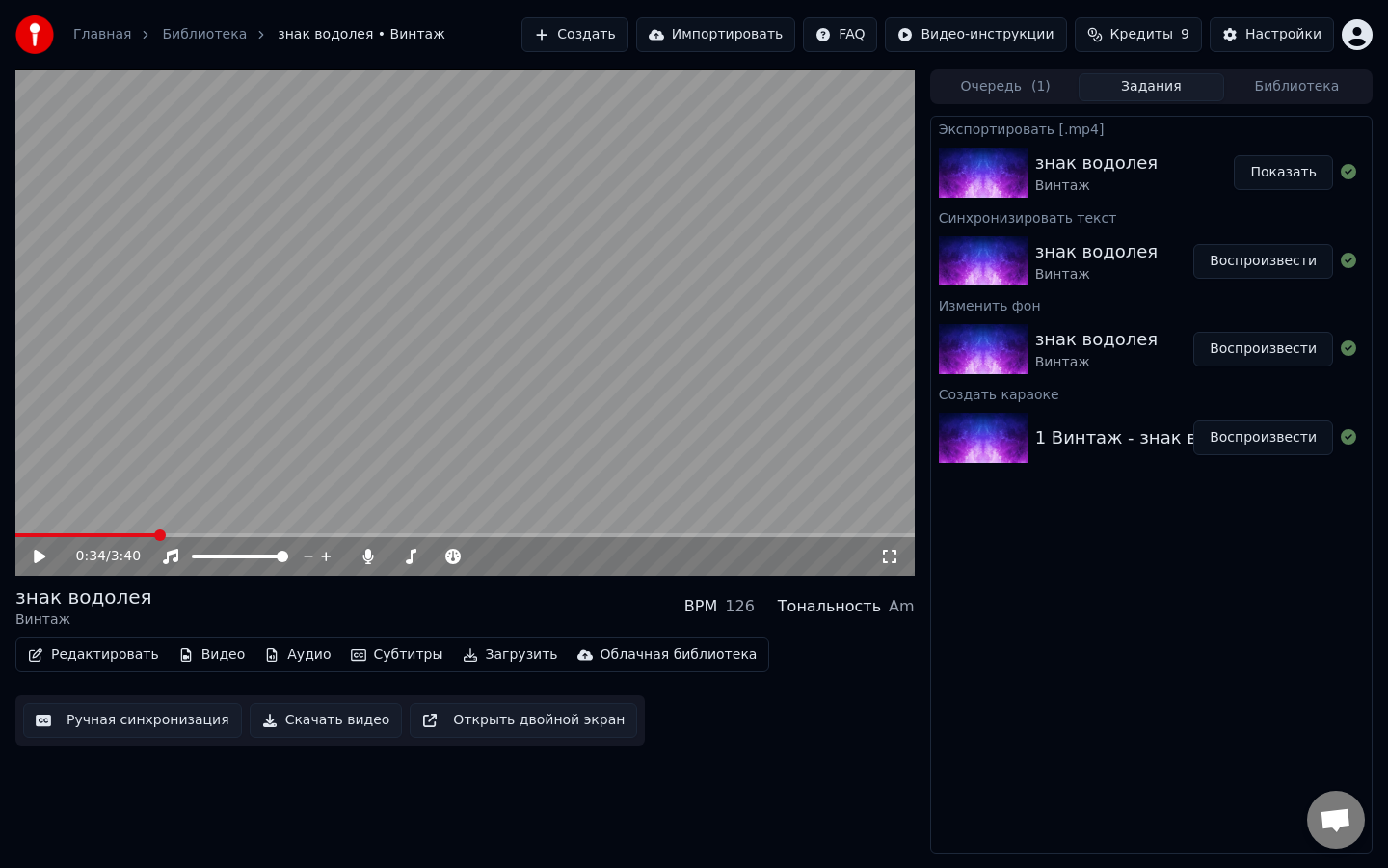
click at [1149, 89] on button "Задания" at bounding box center [1152, 87] width 145 height 28
click at [1249, 37] on button "Настройки" at bounding box center [1272, 34] width 125 height 34
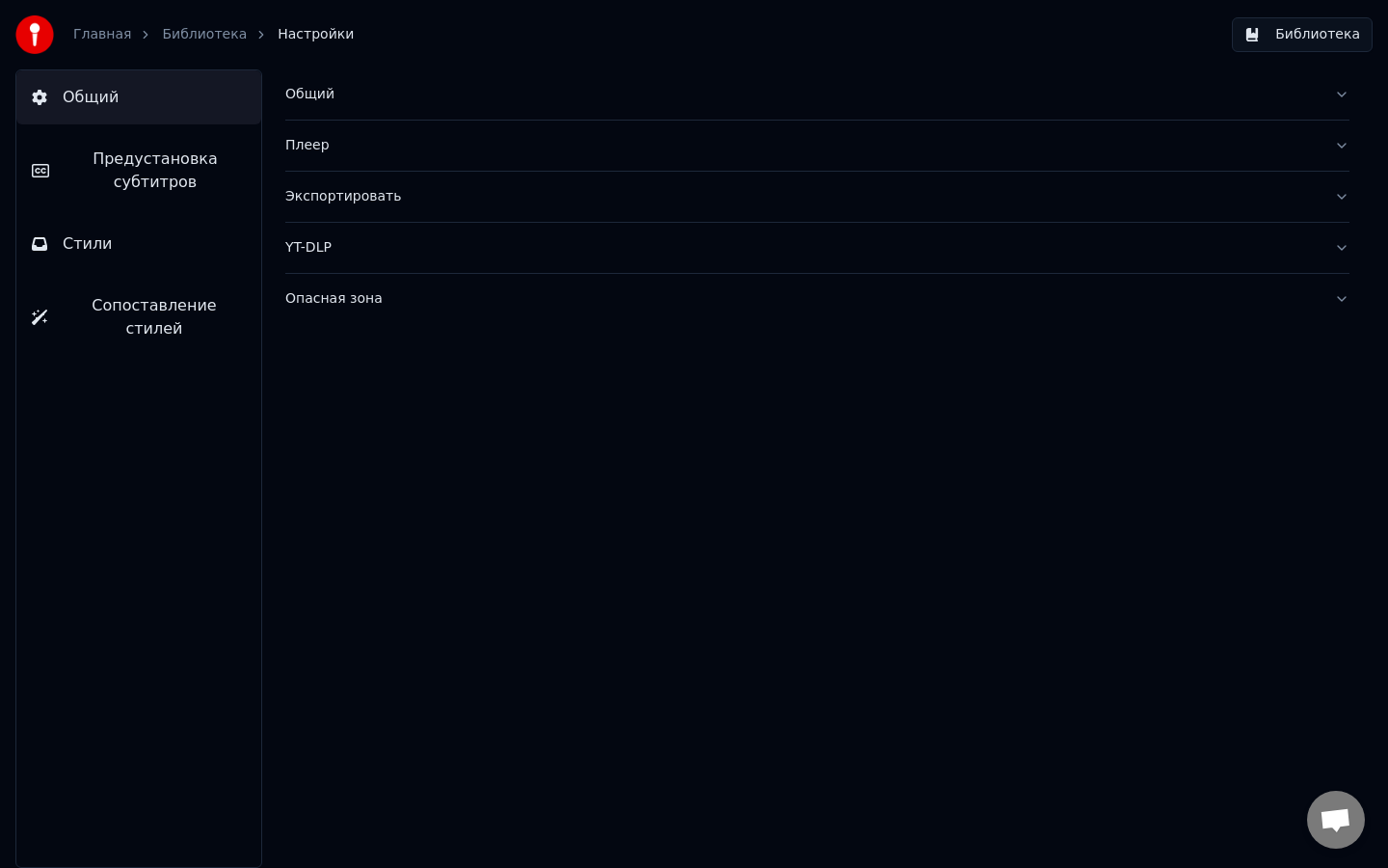
click at [94, 33] on link "Главная" at bounding box center [102, 35] width 58 height 20
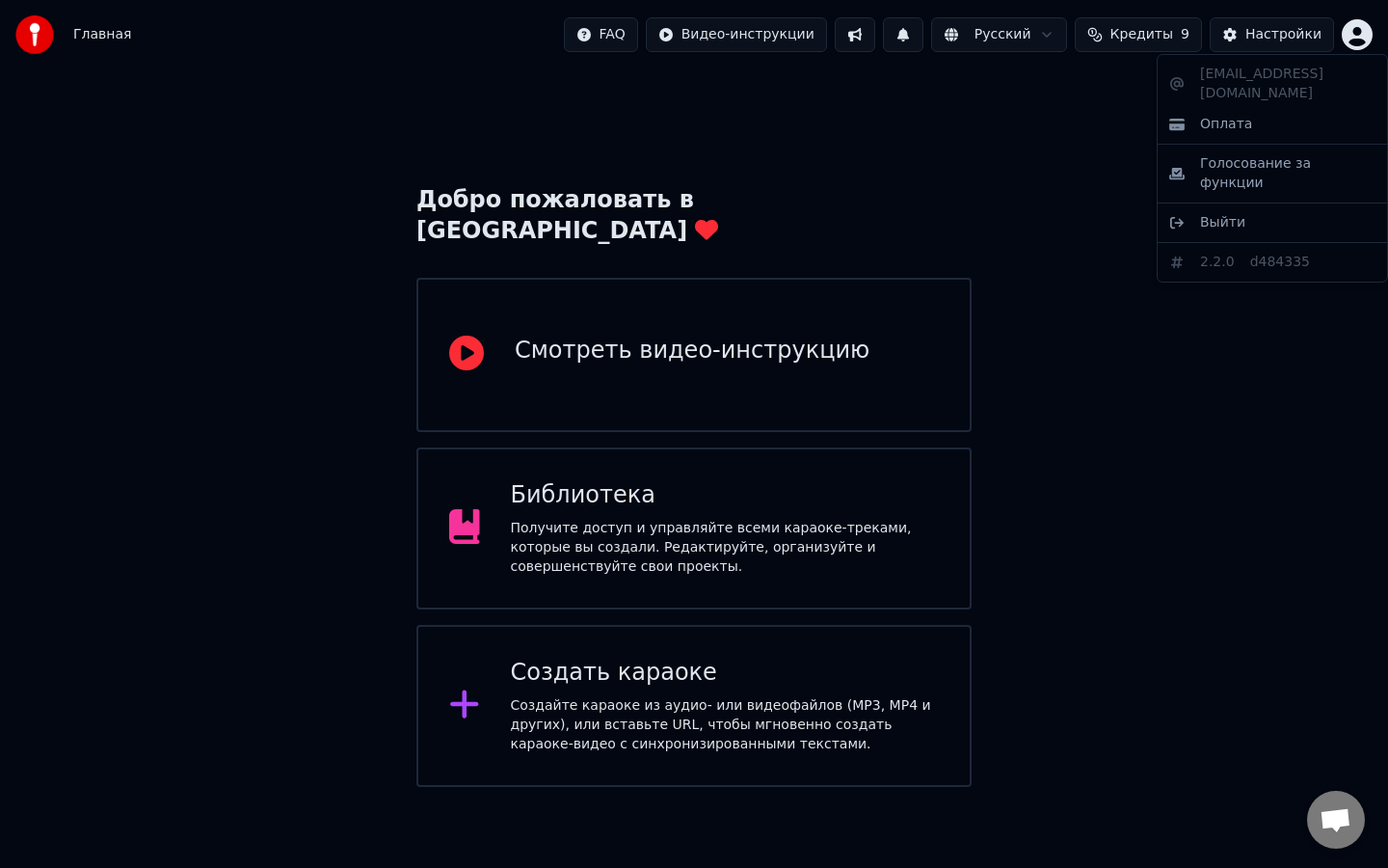
click at [1365, 34] on html "Главная FAQ Видео-инструкции Русский Кредиты 9 Настройки Добро пожаловать в You…" at bounding box center [694, 393] width 1388 height 787
click at [1258, 109] on div "Оплата" at bounding box center [1272, 124] width 222 height 30
click at [1363, 36] on html "Главная FAQ Видео-инструкции Русский Кредиты 9 Настройки Добро пожаловать в You…" at bounding box center [694, 393] width 1388 height 787
click at [1248, 115] on div "Оплата" at bounding box center [1272, 124] width 222 height 30
click at [1135, 27] on span "Кредиты" at bounding box center [1142, 35] width 63 height 20
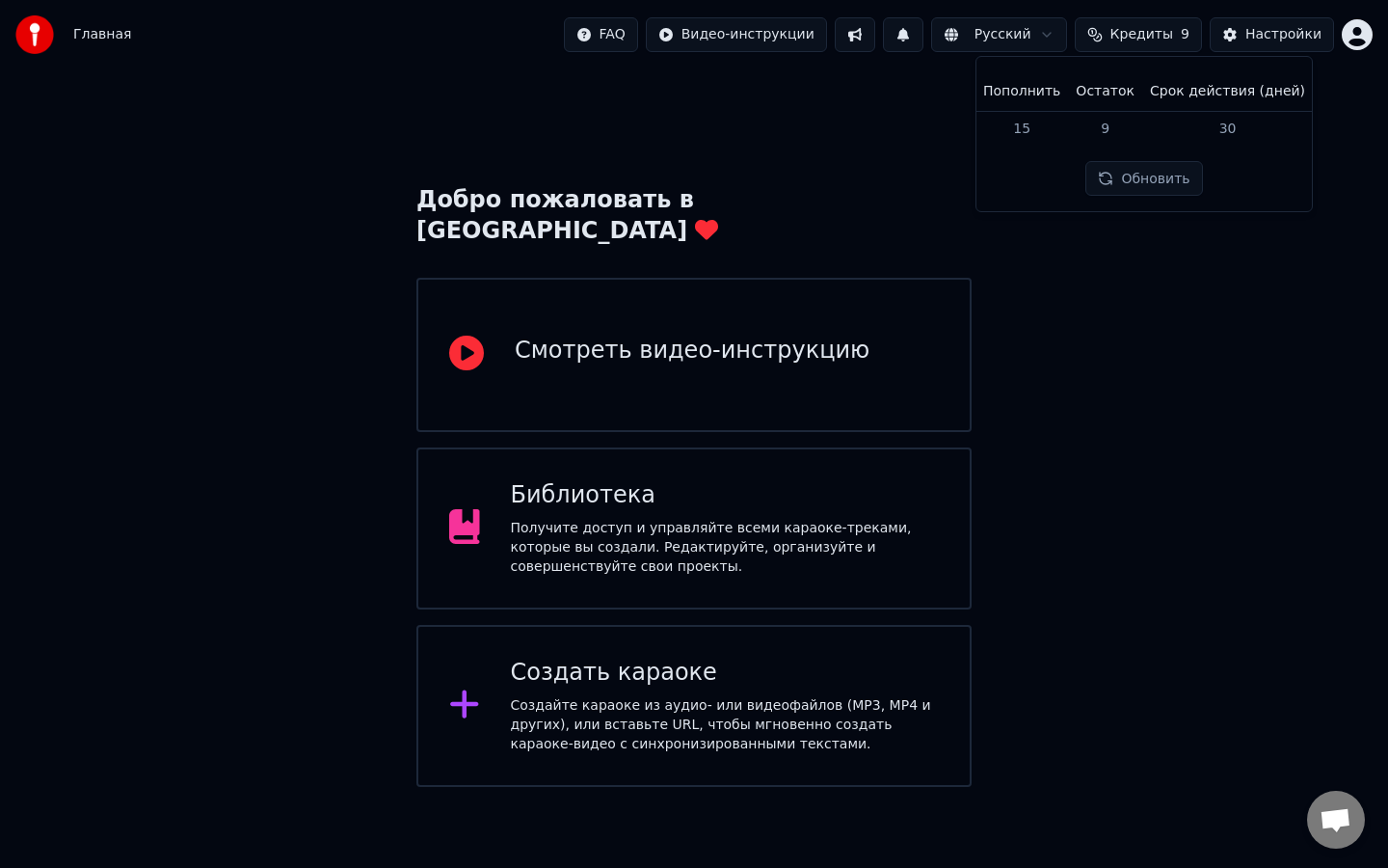
click at [619, 40] on html "Главная FAQ Видео-инструкции Русский Кредиты 9 Настройки Добро пожаловать в You…" at bounding box center [694, 393] width 1388 height 787
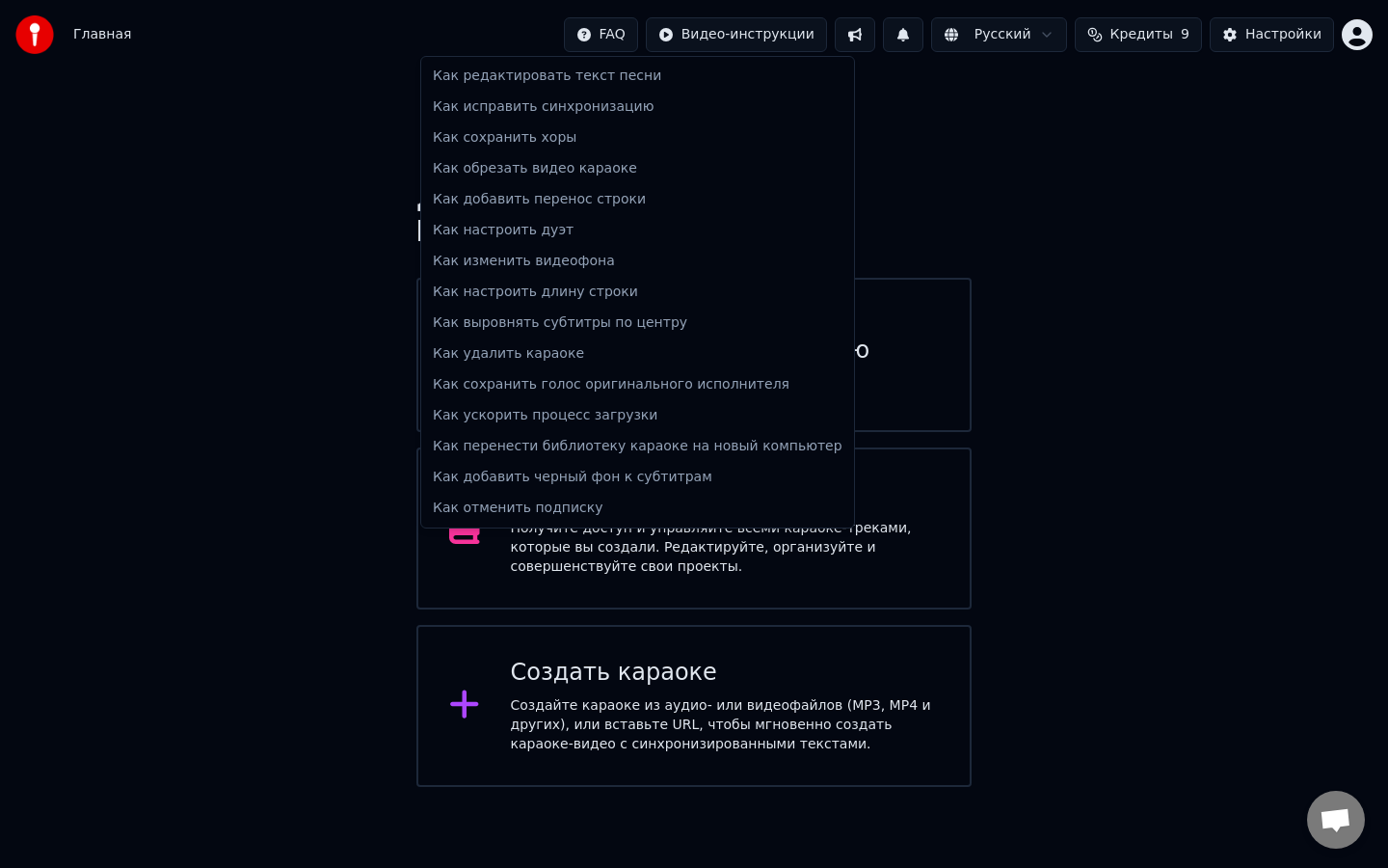
click at [347, 434] on html "Главная FAQ Видео-инструкции Русский Кредиты 9 Настройки Добро пожаловать в You…" at bounding box center [694, 393] width 1388 height 787
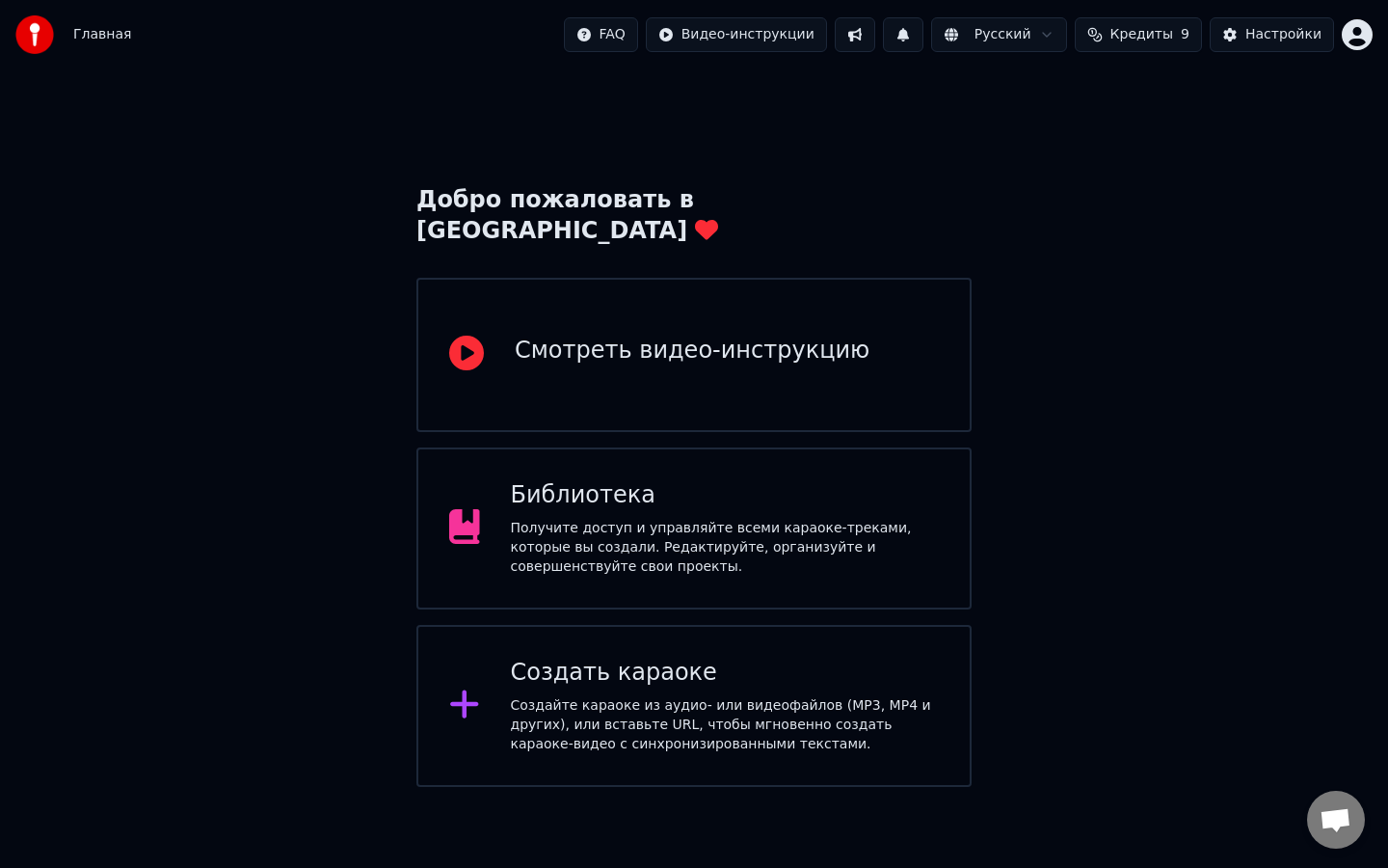
click at [868, 40] on button at bounding box center [854, 34] width 40 height 34
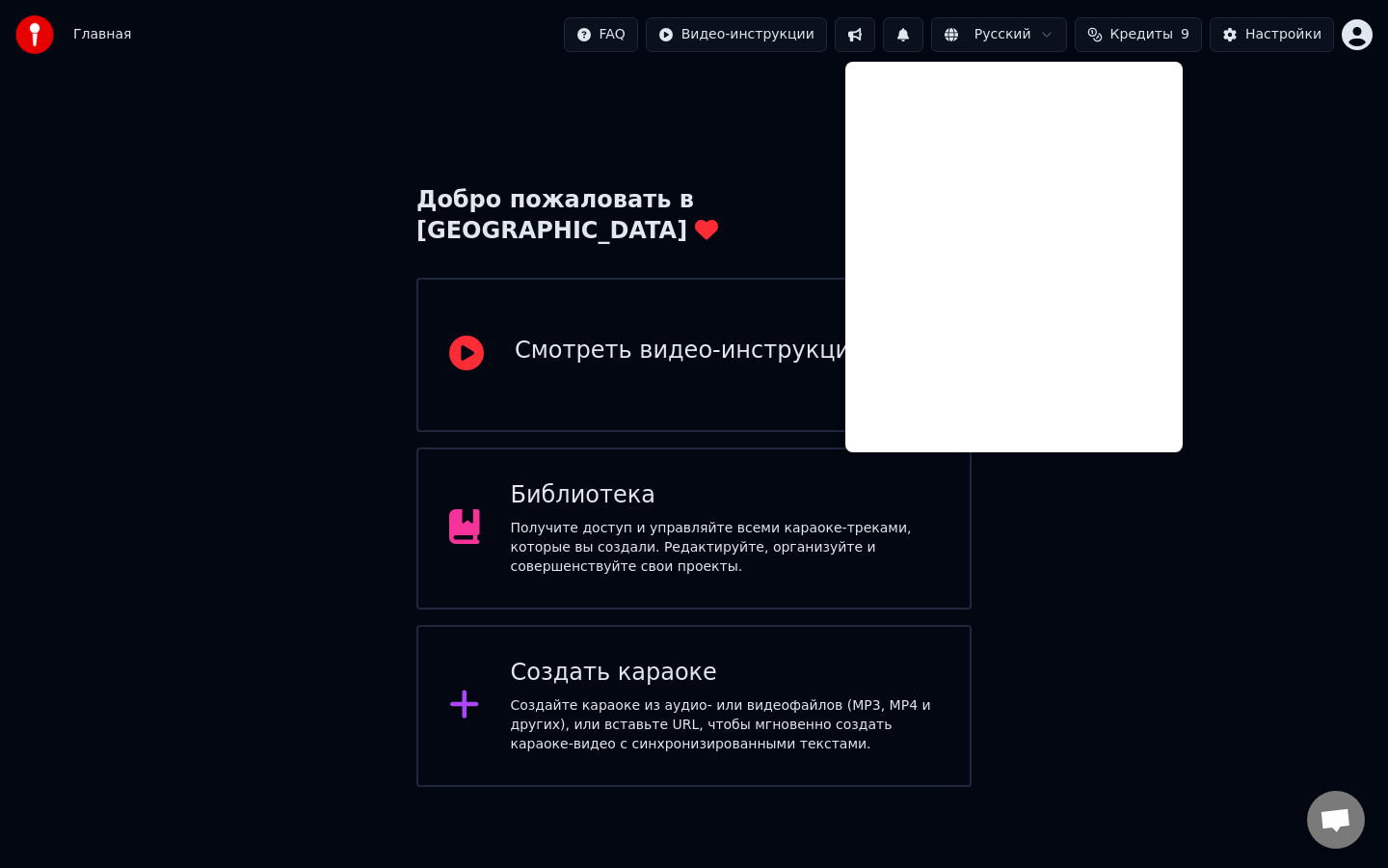
click at [914, 42] on button at bounding box center [902, 34] width 40 height 34
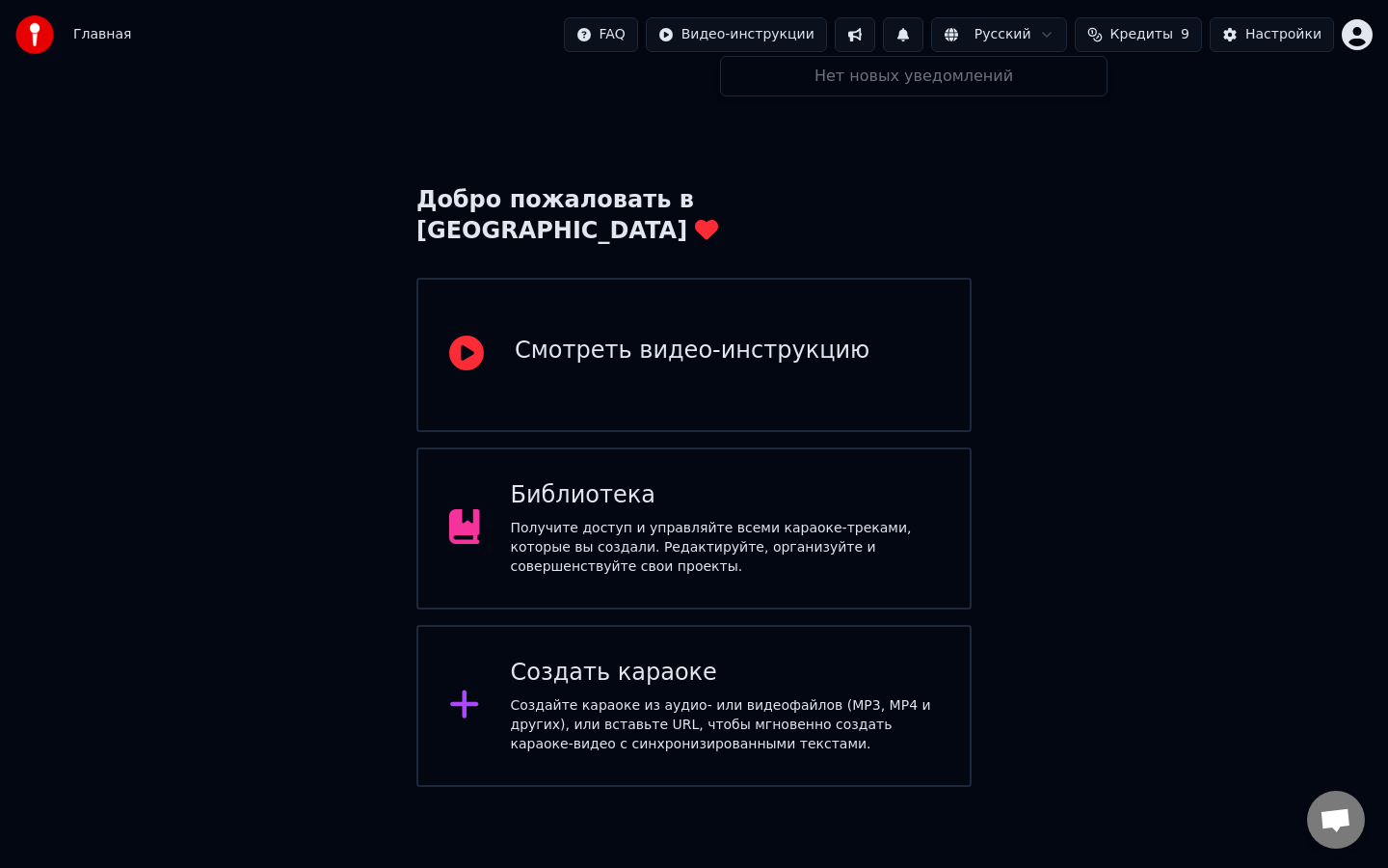
click at [991, 37] on html "Главная FAQ Видео-инструкции Русский Кредиты 9 Настройки Добро пожаловать в You…" at bounding box center [694, 393] width 1388 height 787
click at [1153, 151] on html "Главная FAQ Видео-инструкции Русский Кредиты 9 Настройки Добро пожаловать в You…" at bounding box center [694, 393] width 1388 height 787
click at [1149, 39] on span "Кредиты" at bounding box center [1142, 35] width 63 height 20
click at [1012, 93] on th "Пополнить" at bounding box center [1022, 91] width 92 height 38
click at [1038, 91] on th "Пополнить" at bounding box center [1022, 91] width 92 height 38
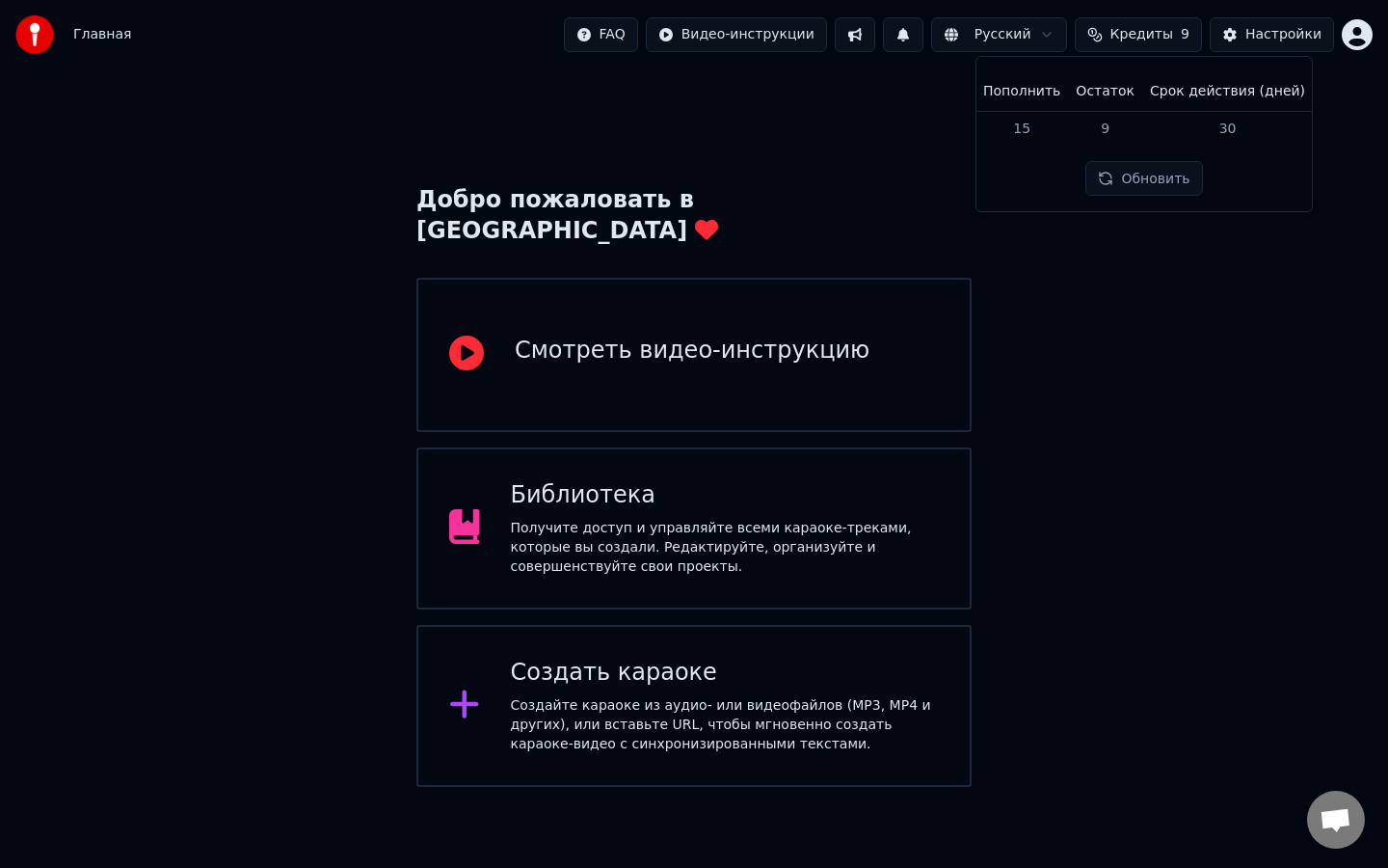
click at [1047, 350] on div "Добро пожаловать в Youka Смотреть видео-инструкцию Библиотека Получите доступ и…" at bounding box center [694, 428] width 1388 height 717
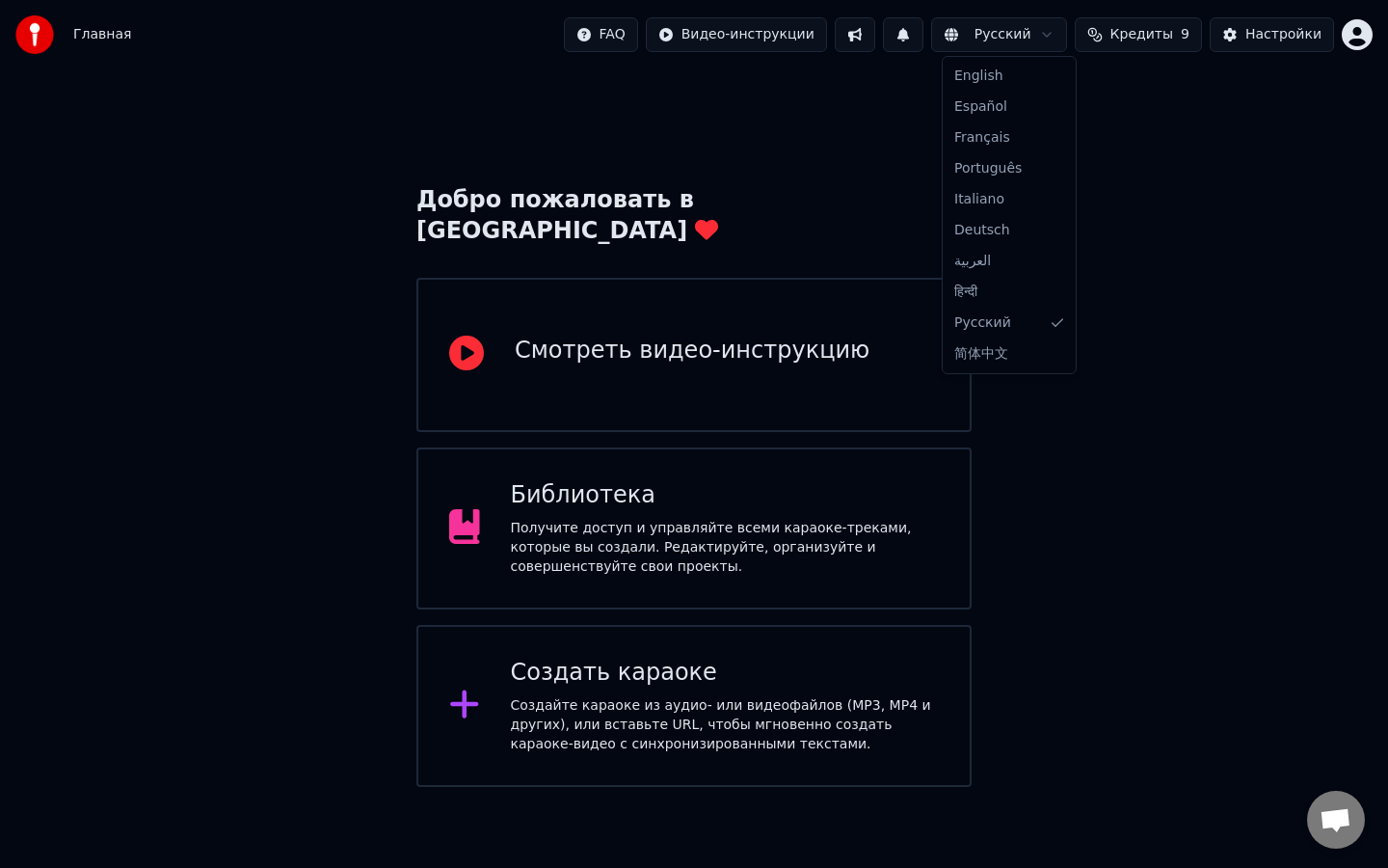
click at [1029, 37] on html "Главная FAQ Видео-инструкции Русский Кредиты 9 Настройки Добро пожаловать в You…" at bounding box center [694, 393] width 1388 height 787
click at [1115, 27] on html "Главная FAQ Видео-инструкции Русский Кредиты 9 Настройки Добро пожаловать в You…" at bounding box center [694, 393] width 1388 height 787
click at [1122, 40] on span "Кредиты" at bounding box center [1142, 35] width 63 height 20
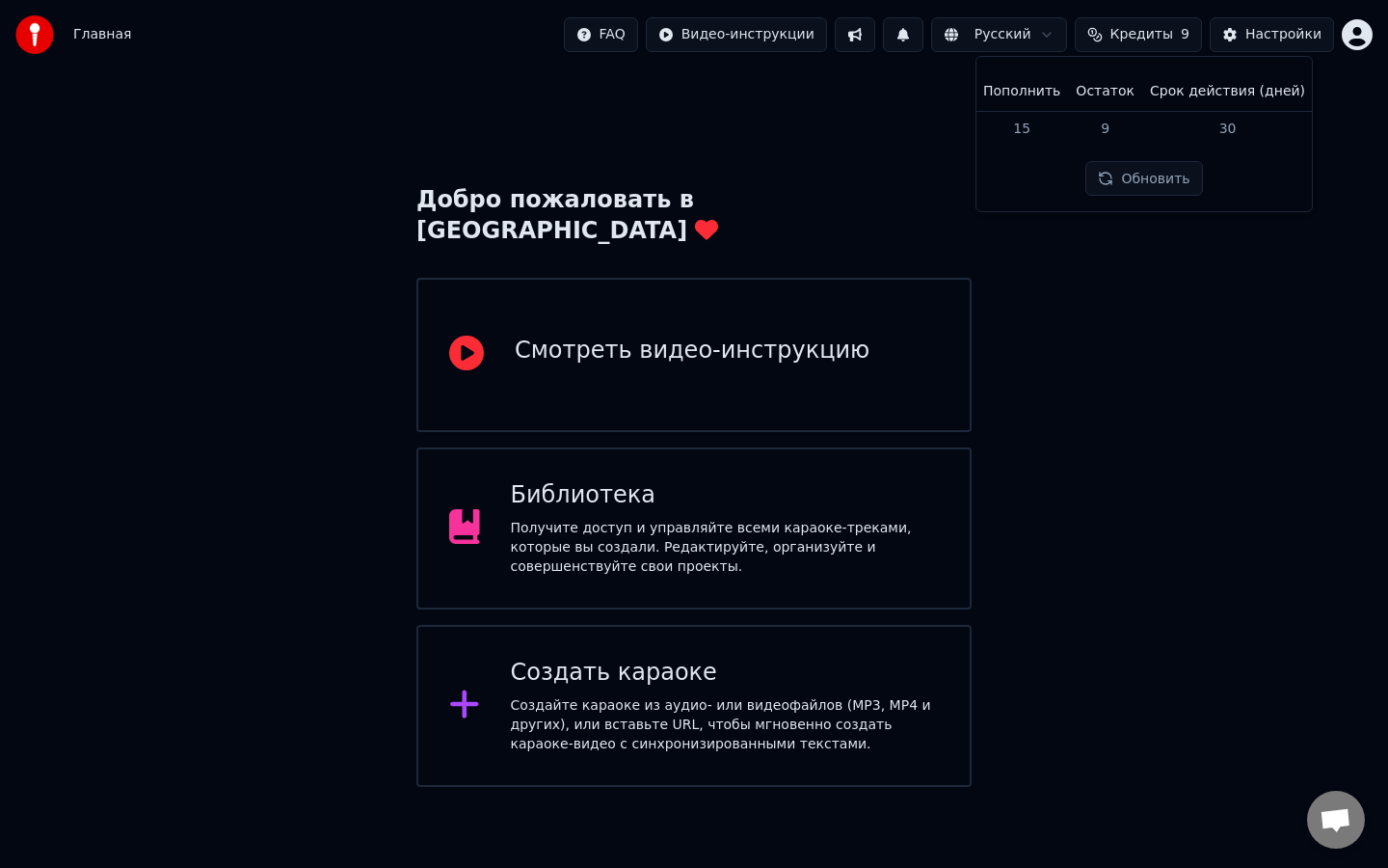
click at [1127, 179] on button "Обновить" at bounding box center [1144, 178] width 117 height 34
click at [1253, 33] on div "Настройки" at bounding box center [1284, 35] width 77 height 20
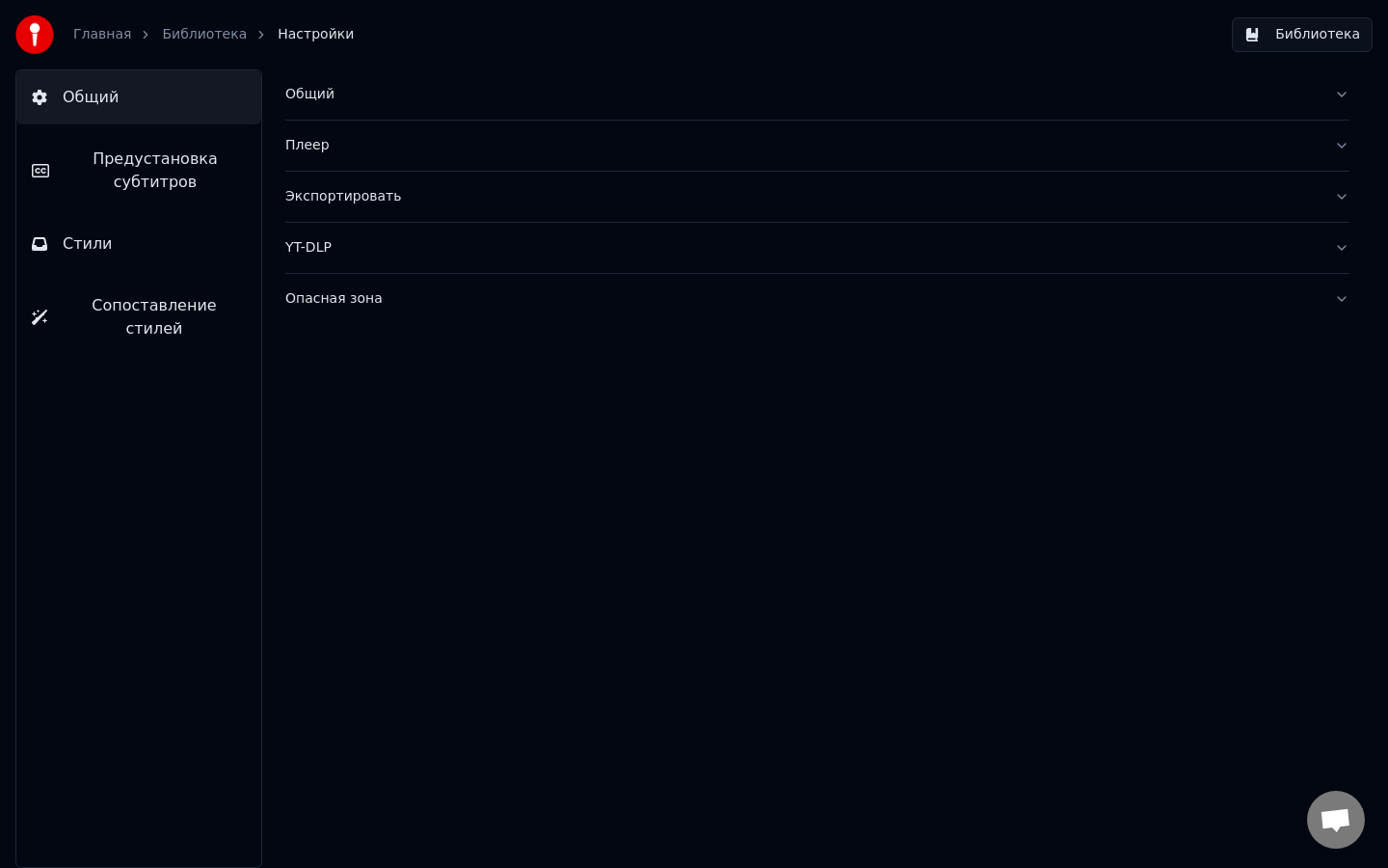
click at [107, 29] on link "Главная" at bounding box center [102, 35] width 58 height 20
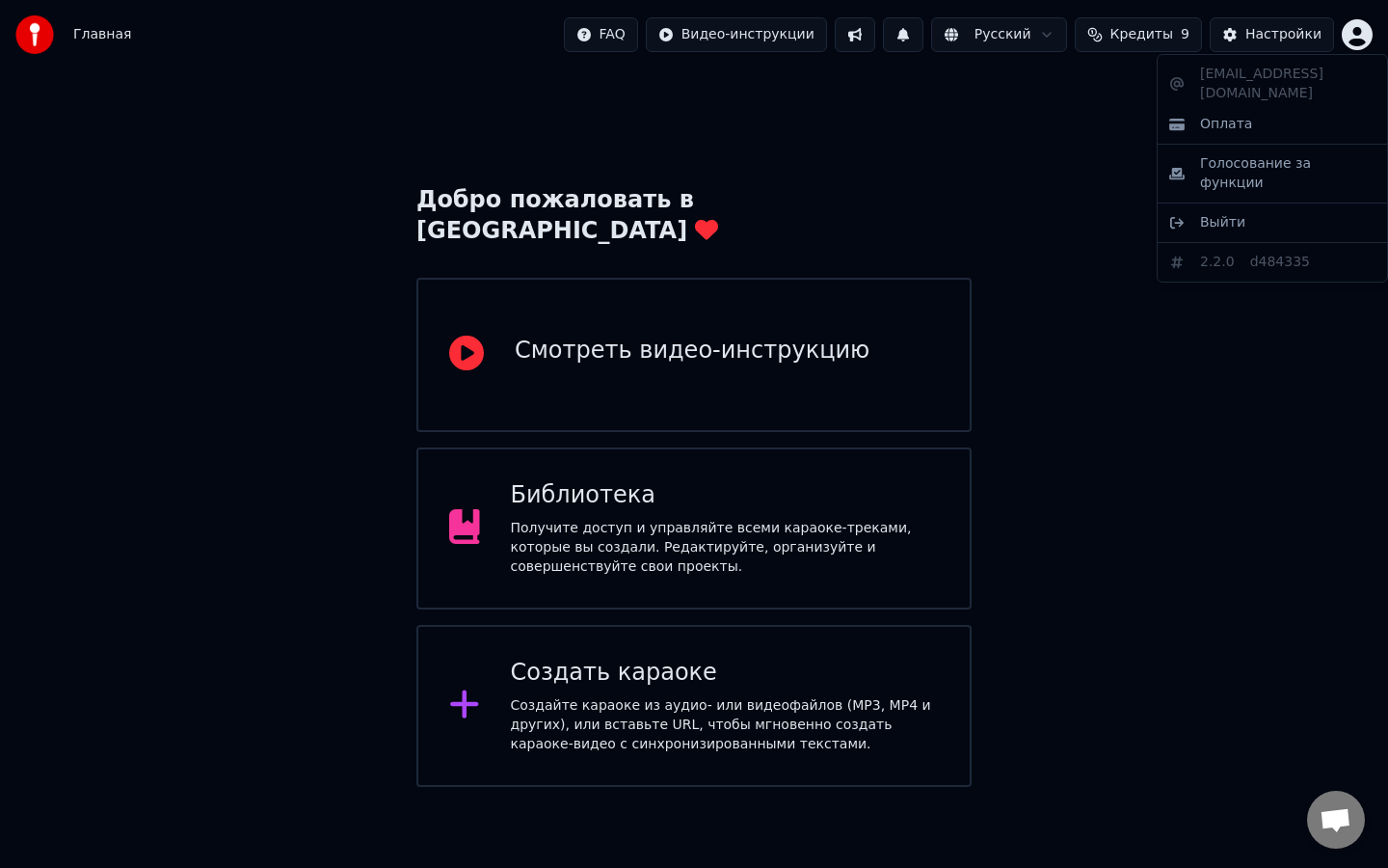
click at [1359, 47] on html "Главная FAQ Видео-инструкции Русский Кредиты 9 Настройки Добро пожаловать в You…" at bounding box center [694, 393] width 1388 height 787
click at [1249, 112] on div "Оплата" at bounding box center [1272, 124] width 222 height 30
click at [1159, 31] on span "Кредиты" at bounding box center [1142, 35] width 63 height 20
